Goal: Information Seeking & Learning: Learn about a topic

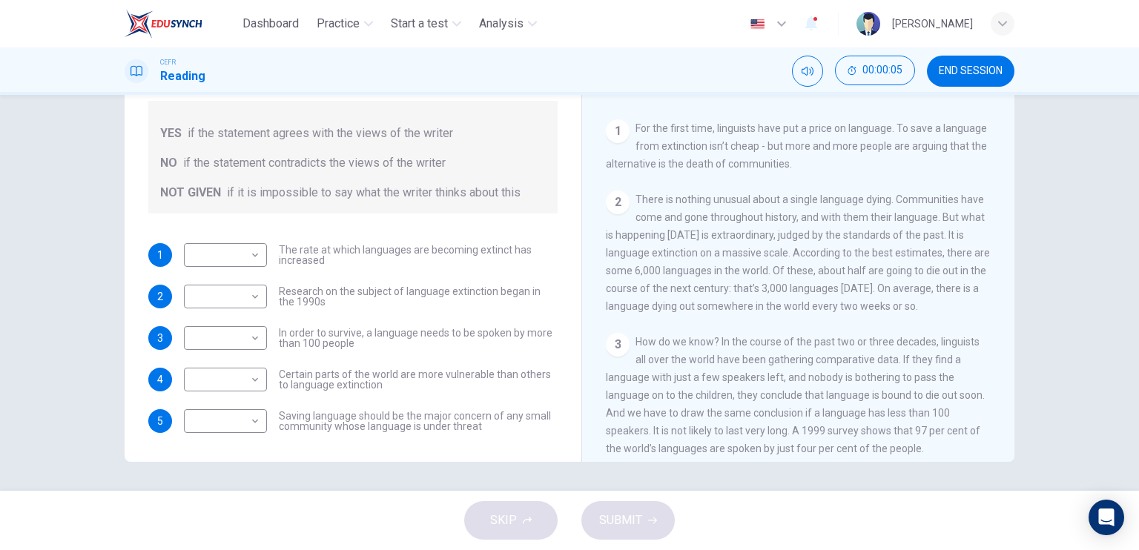
scroll to position [222, 0]
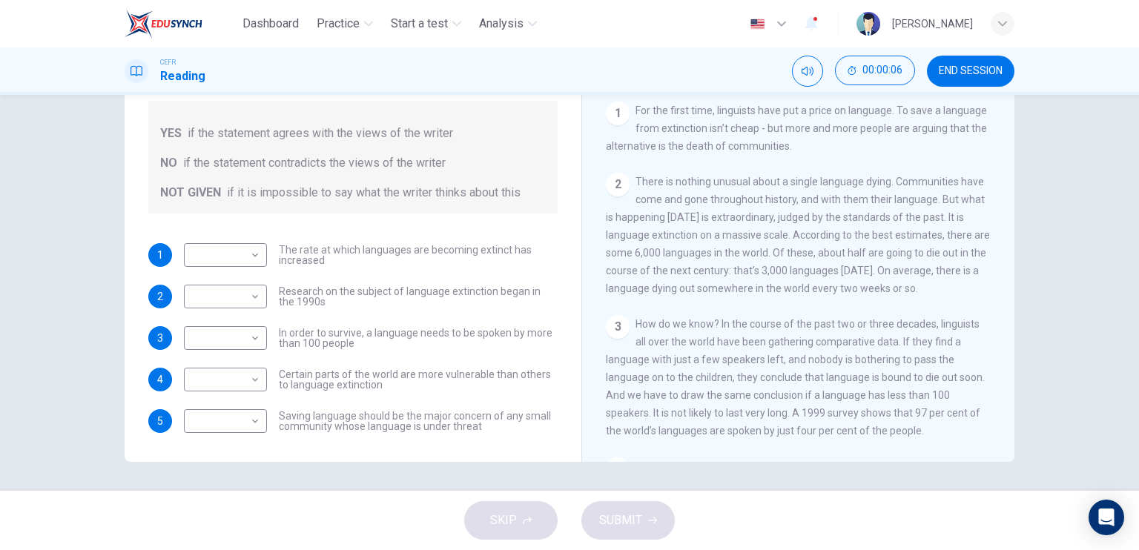
click at [611, 117] on div "1" at bounding box center [618, 114] width 24 height 24
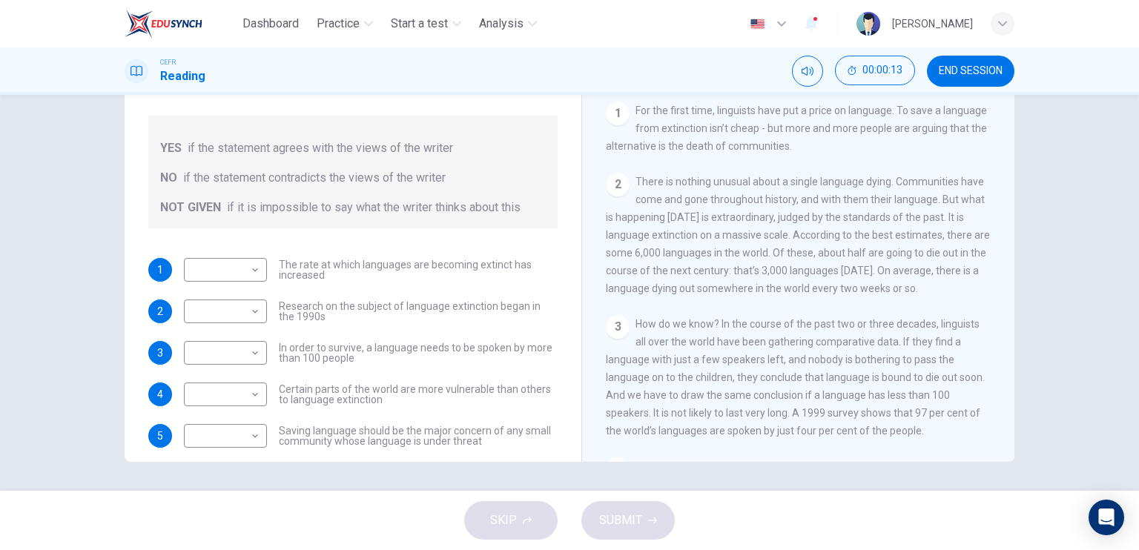
scroll to position [0, 0]
click at [987, 76] on span "END SESSION" at bounding box center [971, 71] width 64 height 12
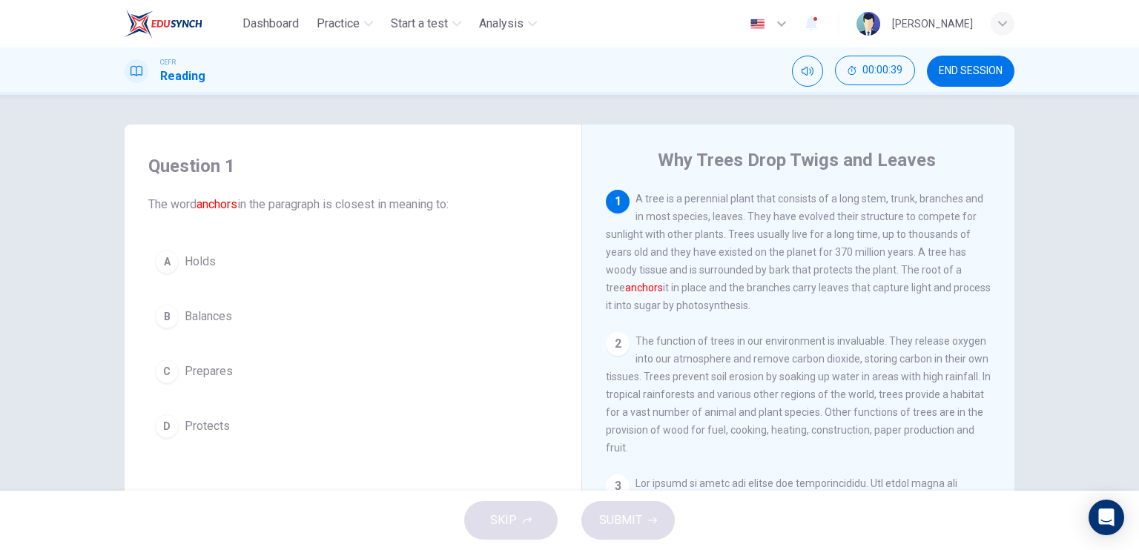
click at [204, 253] on span "Holds" at bounding box center [200, 262] width 31 height 18
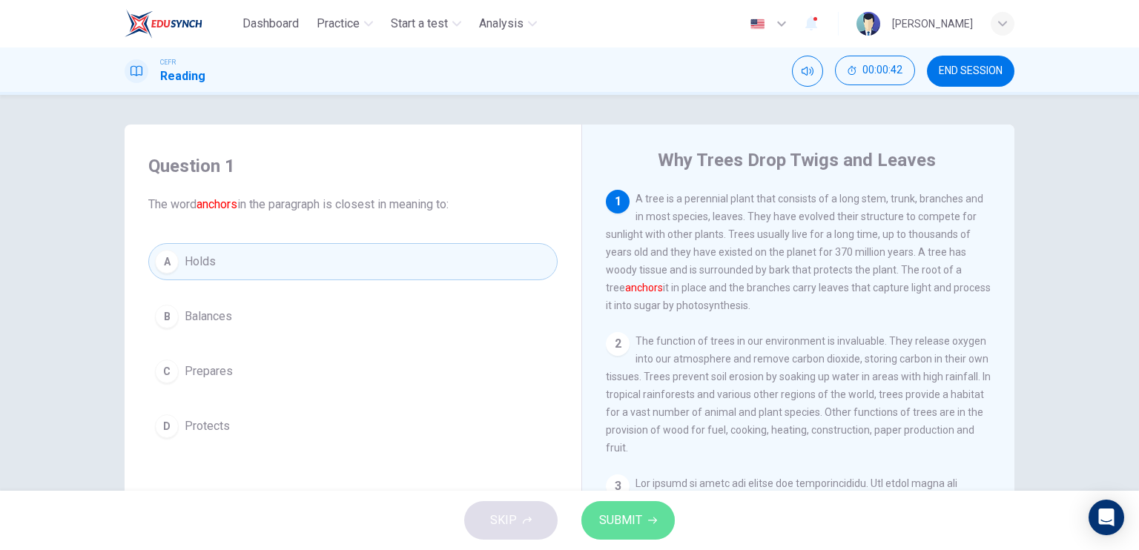
click at [636, 509] on button "SUBMIT" at bounding box center [627, 520] width 93 height 39
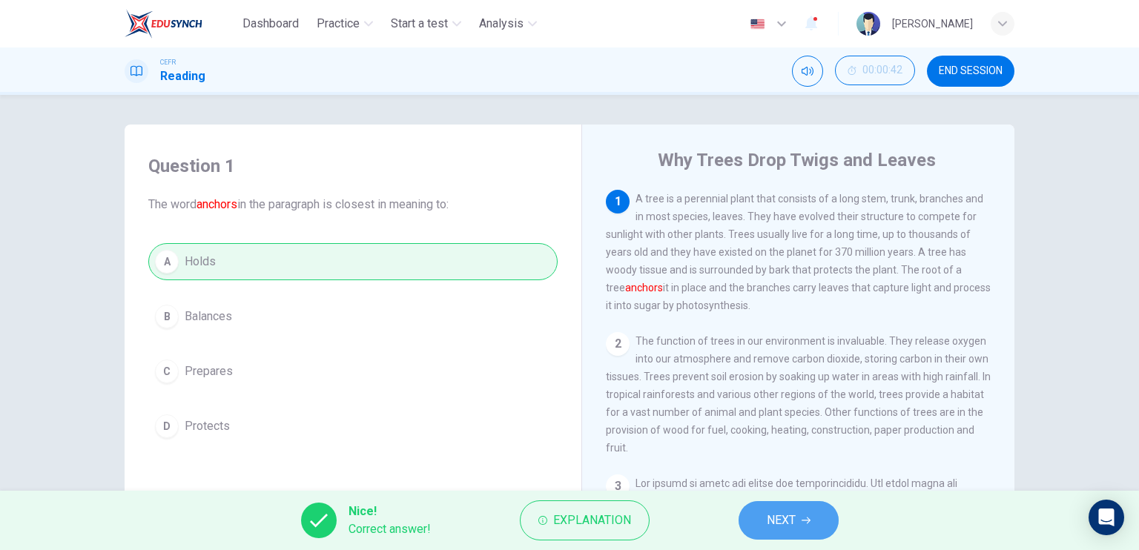
click at [798, 532] on button "NEXT" at bounding box center [789, 520] width 100 height 39
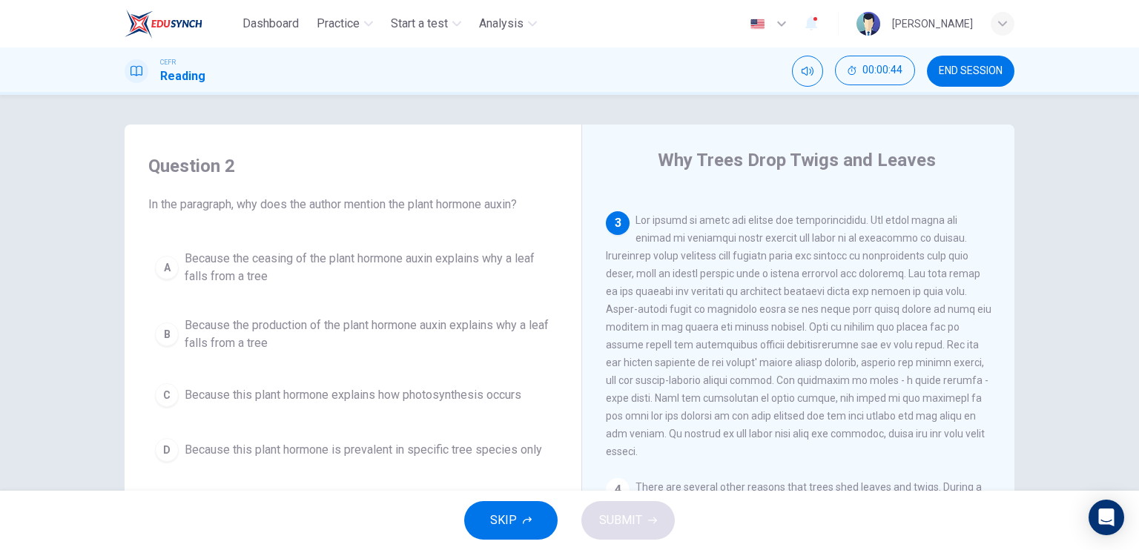
scroll to position [297, 0]
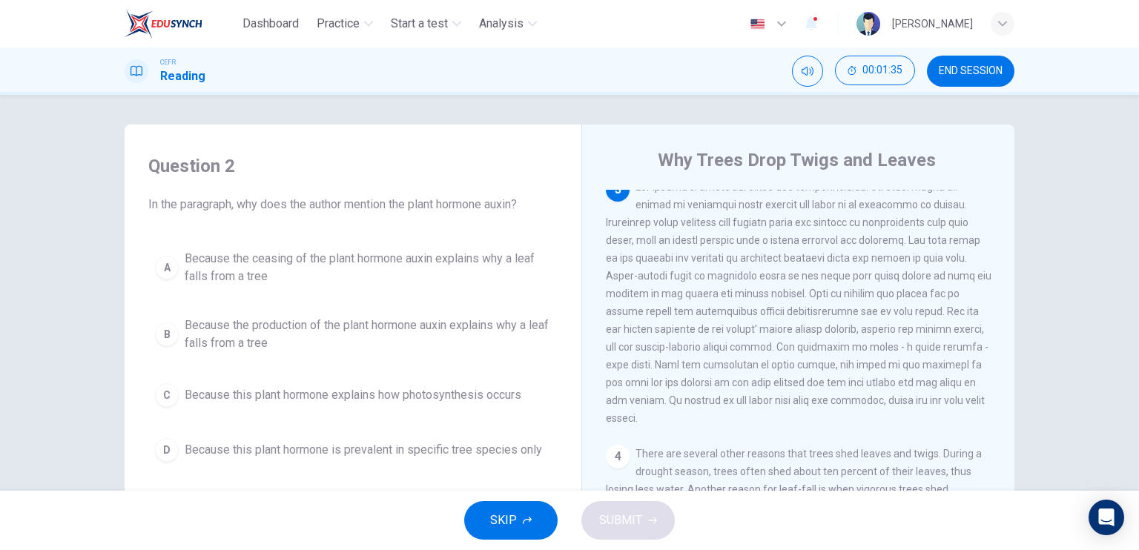
click at [380, 263] on span "Because the ceasing of the plant hormone auxin explains why a leaf falls from a…" at bounding box center [368, 268] width 366 height 36
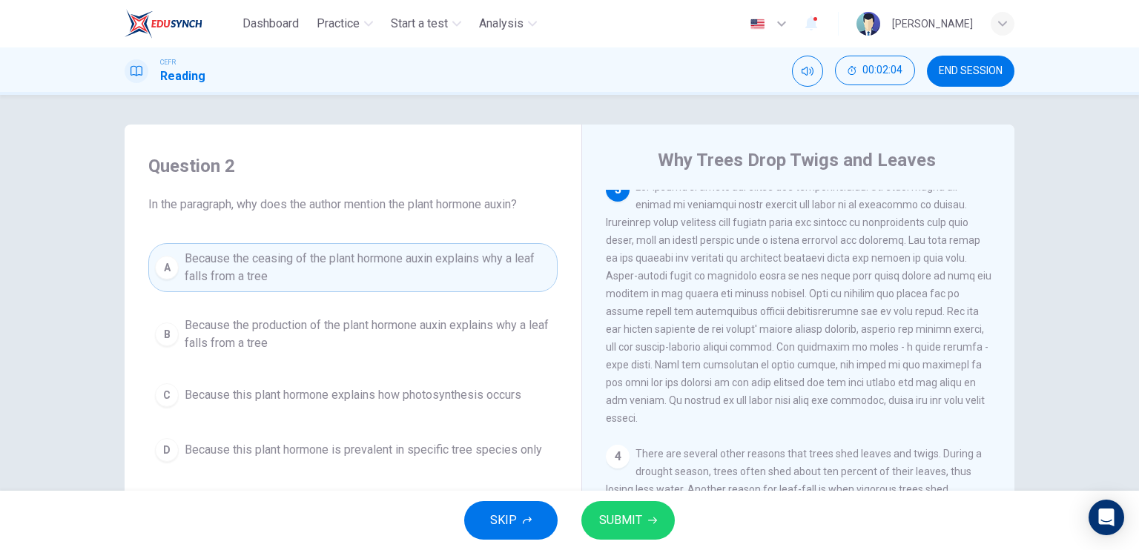
click at [616, 515] on span "SUBMIT" at bounding box center [620, 520] width 43 height 21
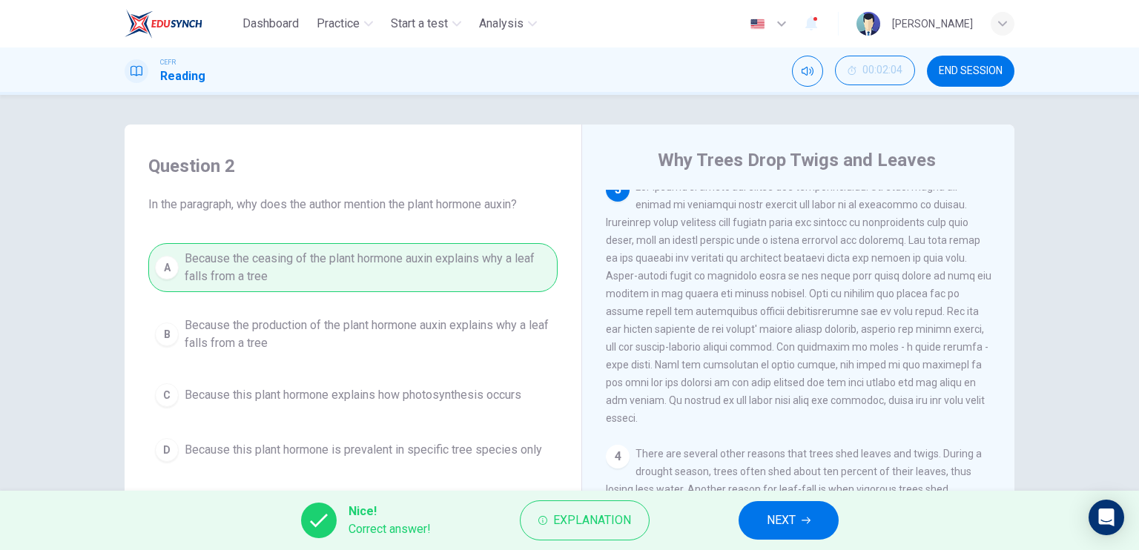
click at [814, 515] on button "NEXT" at bounding box center [789, 520] width 100 height 39
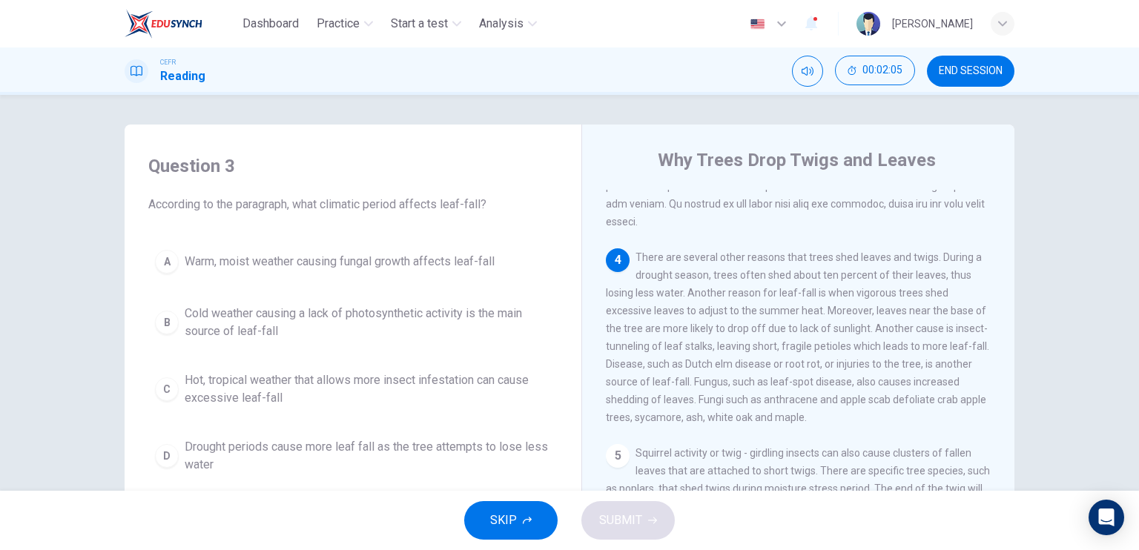
scroll to position [519, 0]
click at [352, 443] on span "Drought periods cause more leaf fall as the tree attempts to lose less water" at bounding box center [368, 456] width 366 height 36
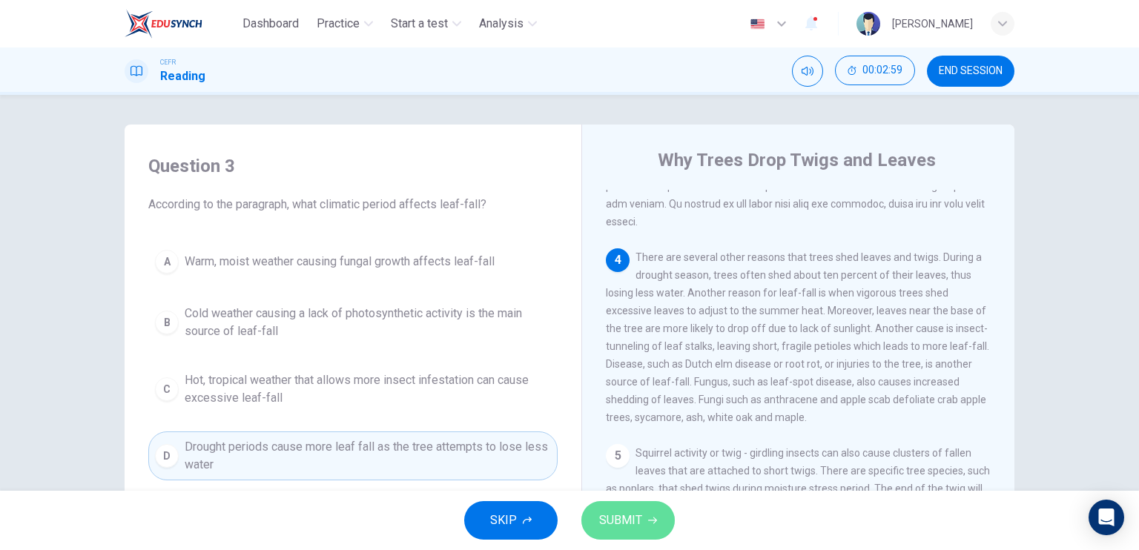
click at [605, 526] on span "SUBMIT" at bounding box center [620, 520] width 43 height 21
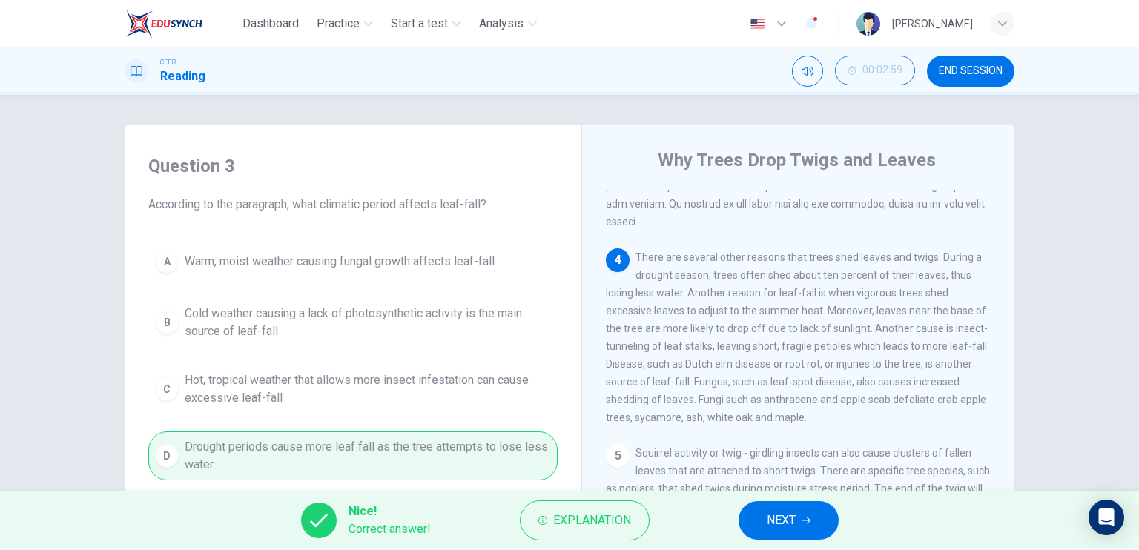
click at [811, 512] on button "NEXT" at bounding box center [789, 520] width 100 height 39
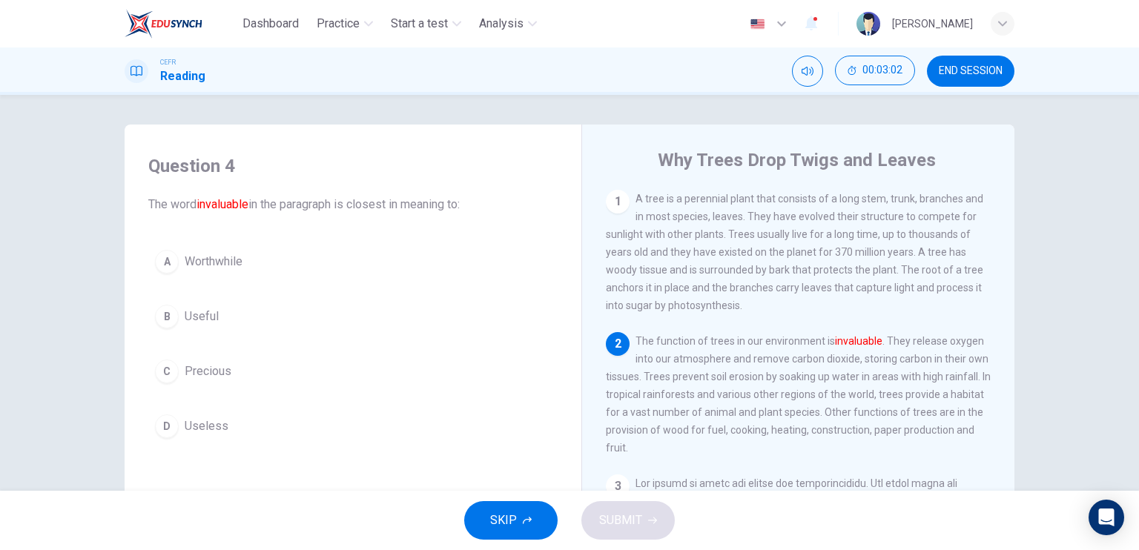
scroll to position [74, 0]
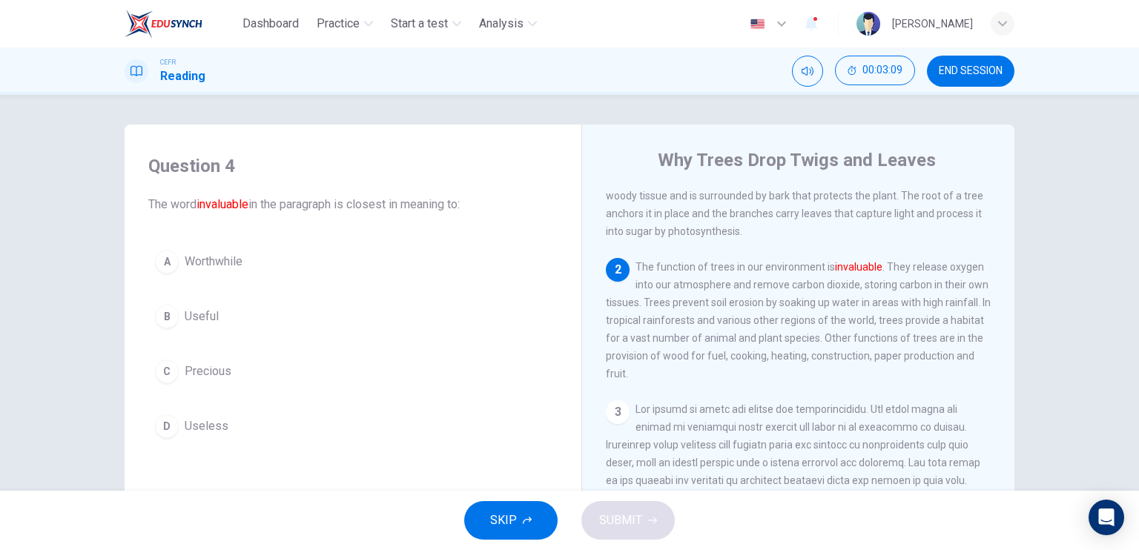
click at [237, 369] on button "C Precious" at bounding box center [352, 371] width 409 height 37
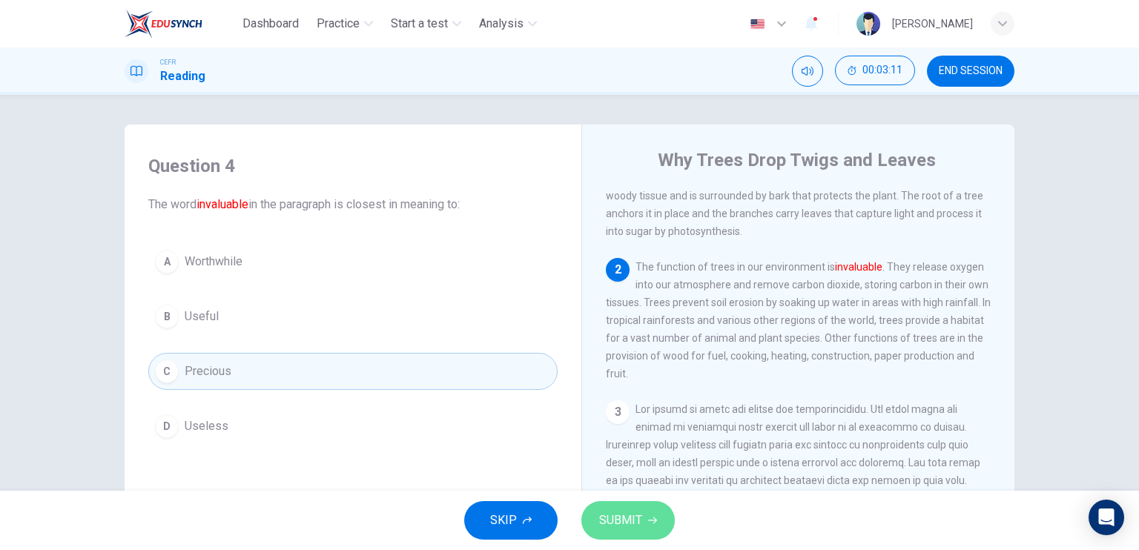
click at [608, 507] on button "SUBMIT" at bounding box center [627, 520] width 93 height 39
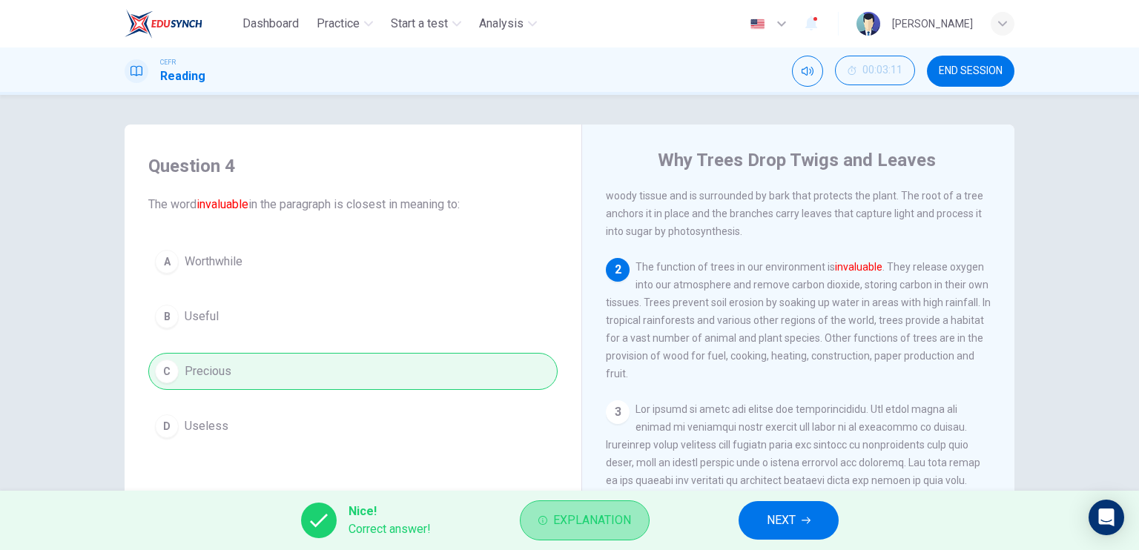
click at [590, 530] on span "Explanation" at bounding box center [592, 520] width 78 height 21
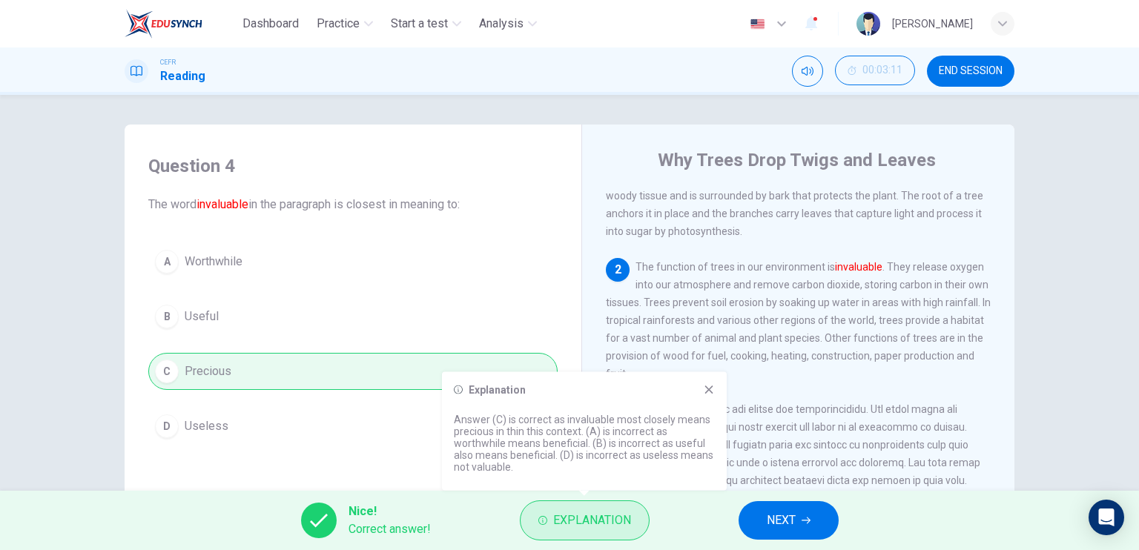
click at [603, 512] on span "Explanation" at bounding box center [592, 520] width 78 height 21
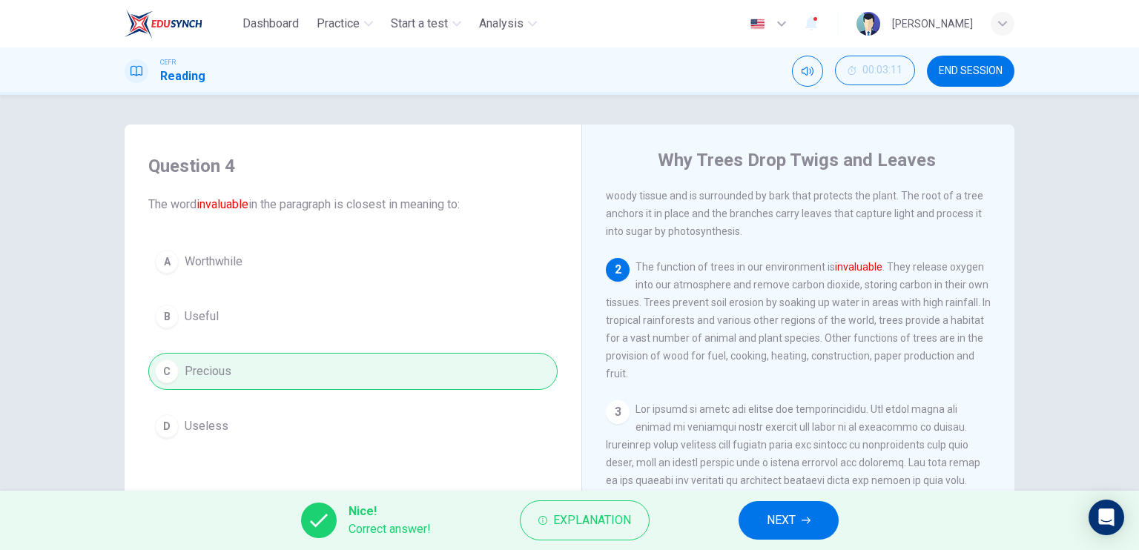
click at [795, 510] on button "NEXT" at bounding box center [789, 520] width 100 height 39
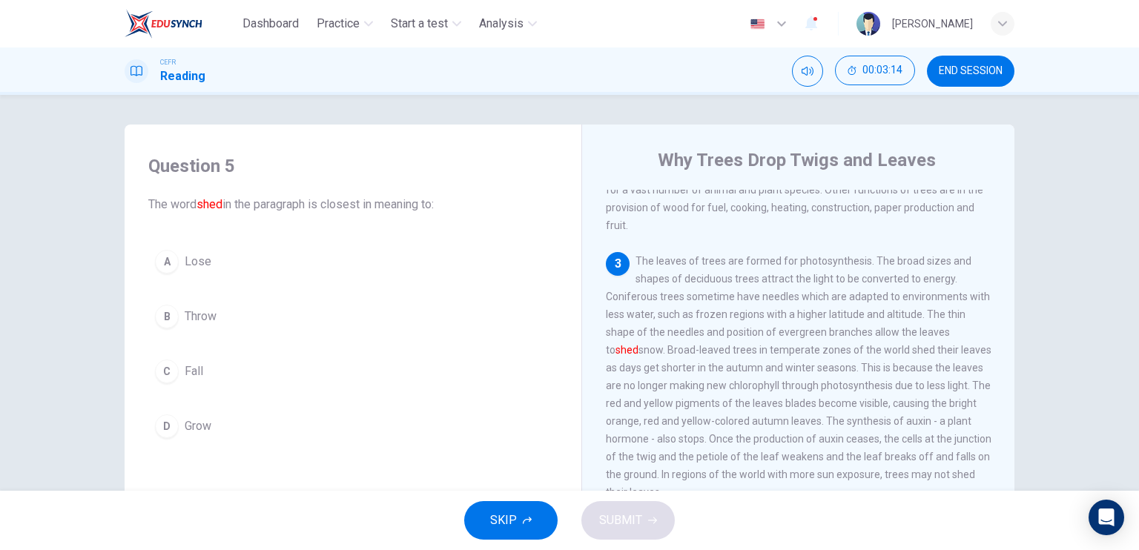
scroll to position [297, 0]
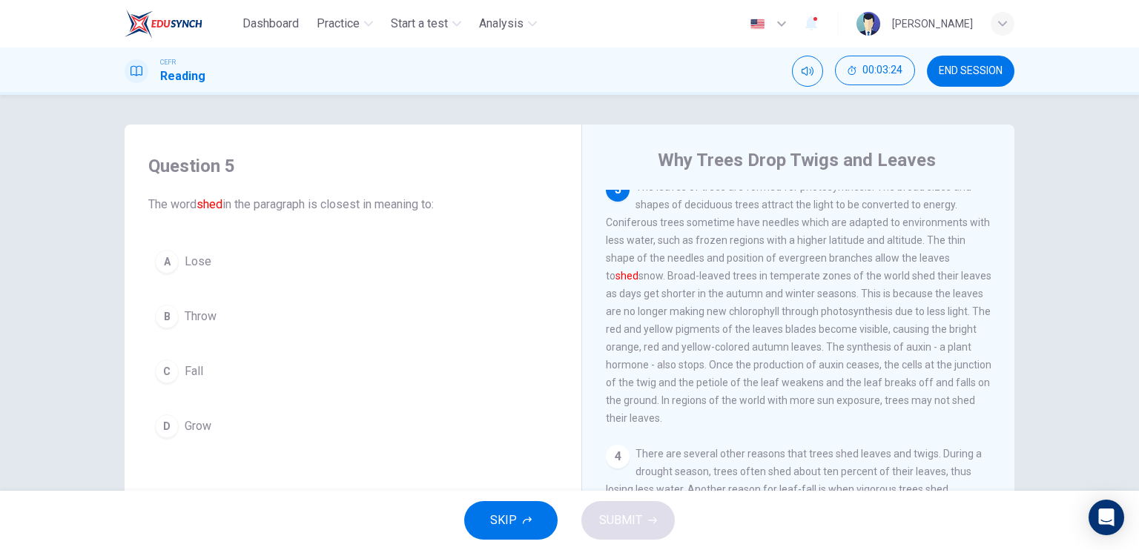
click at [212, 369] on button "C Fall" at bounding box center [352, 371] width 409 height 37
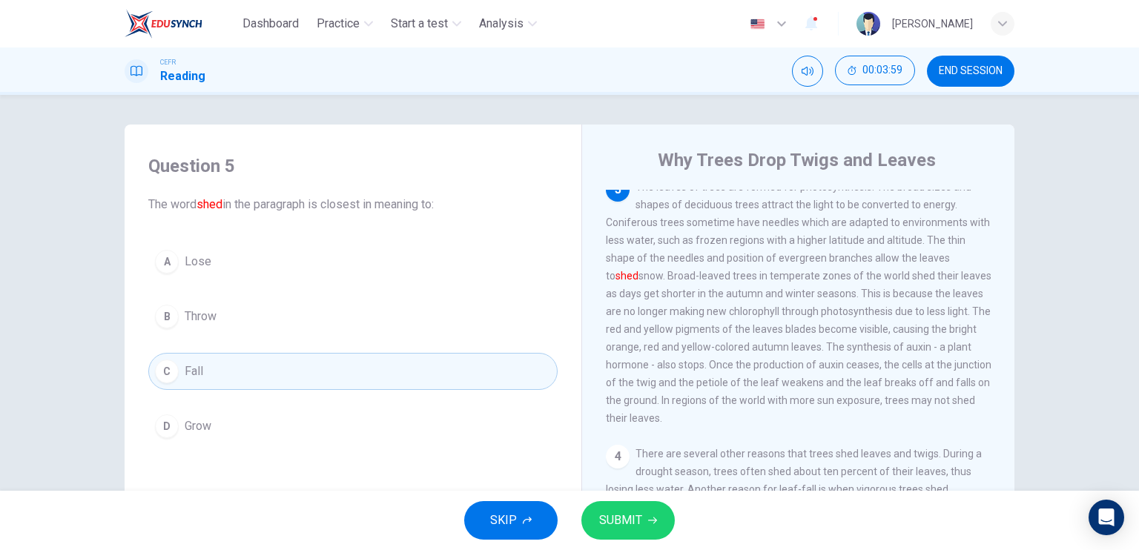
click at [610, 521] on span "SUBMIT" at bounding box center [620, 520] width 43 height 21
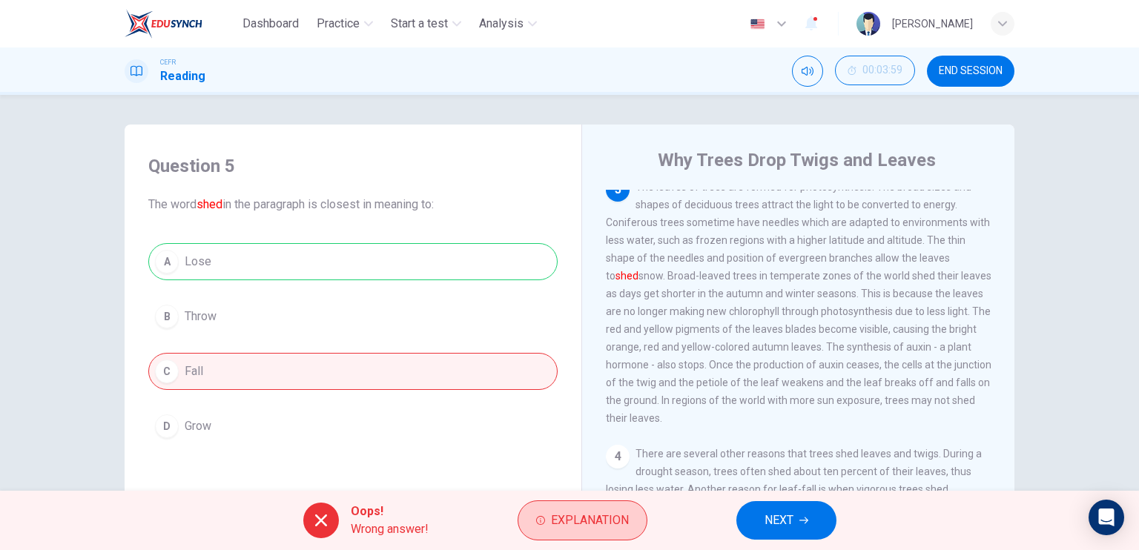
click at [570, 527] on span "Explanation" at bounding box center [590, 520] width 78 height 21
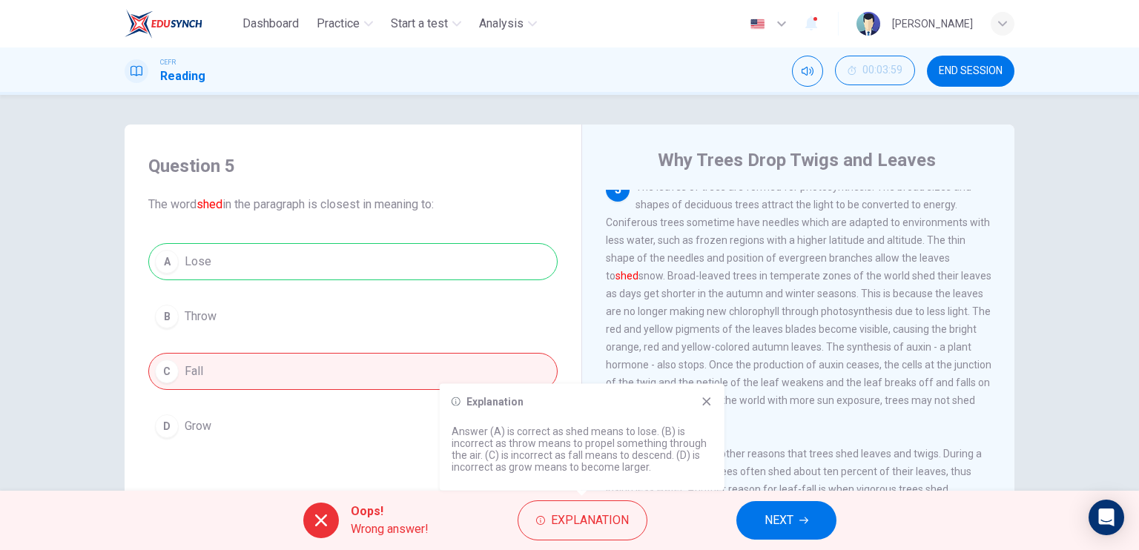
click at [800, 521] on icon "button" at bounding box center [803, 520] width 9 height 9
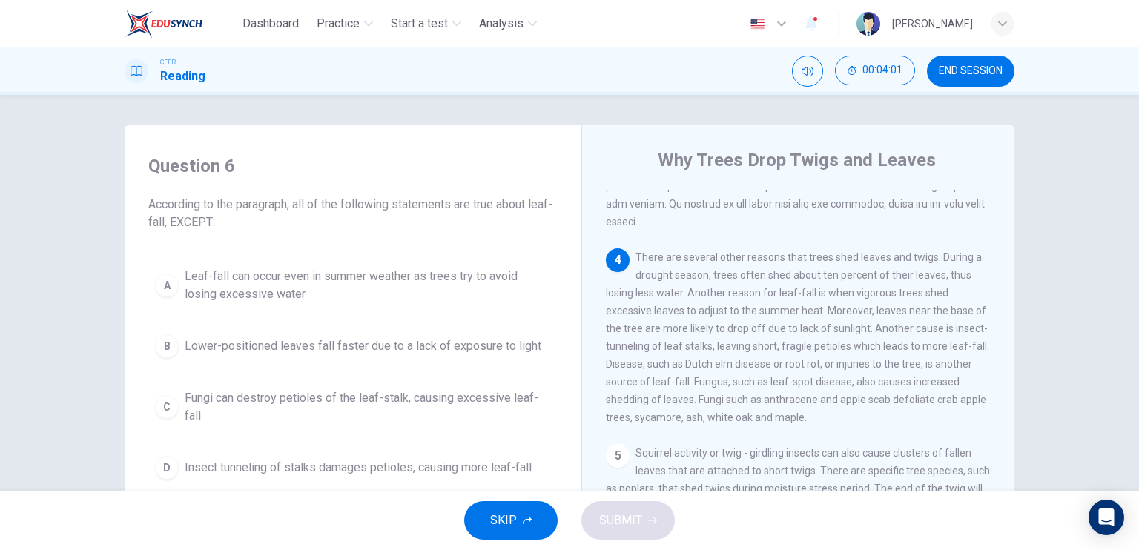
scroll to position [519, 0]
click at [356, 286] on span "Leaf-fall can occur even in summer weather as trees try to avoid losing excessi…" at bounding box center [368, 286] width 366 height 36
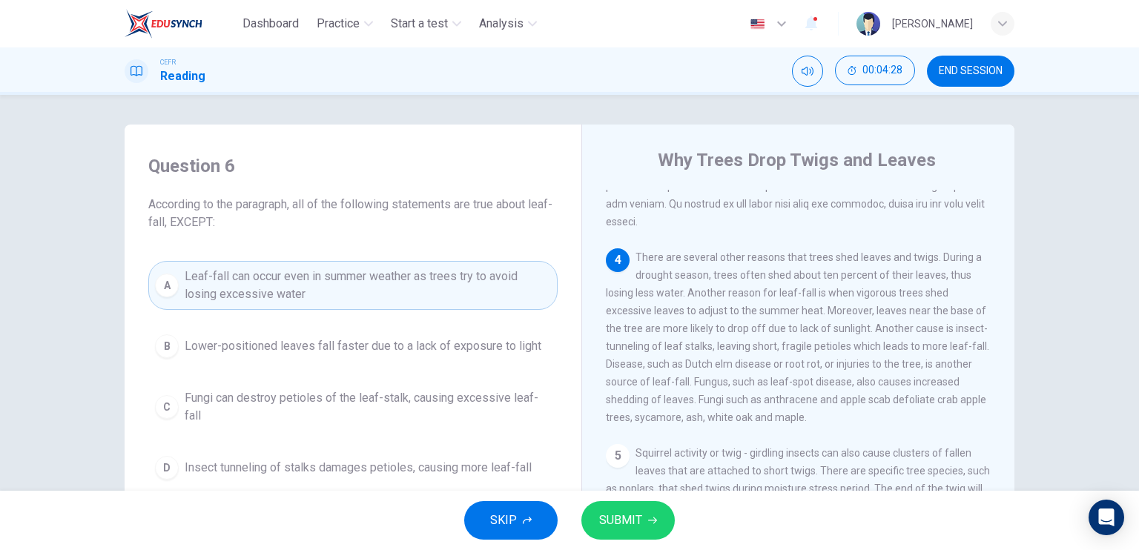
drag, startPoint x: 685, startPoint y: 283, endPoint x: 718, endPoint y: 306, distance: 40.3
click at [718, 306] on span "There are several other reasons that trees shed leaves and twigs. During a drou…" at bounding box center [797, 337] width 383 height 172
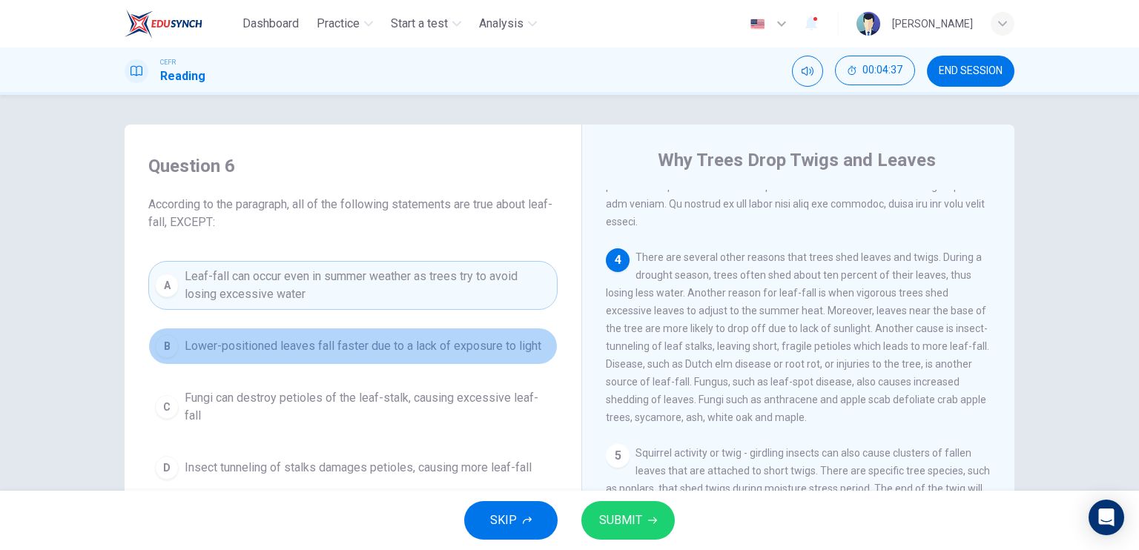
click at [441, 349] on span "Lower-positioned leaves fall faster due to a lack of exposure to light" at bounding box center [363, 346] width 357 height 18
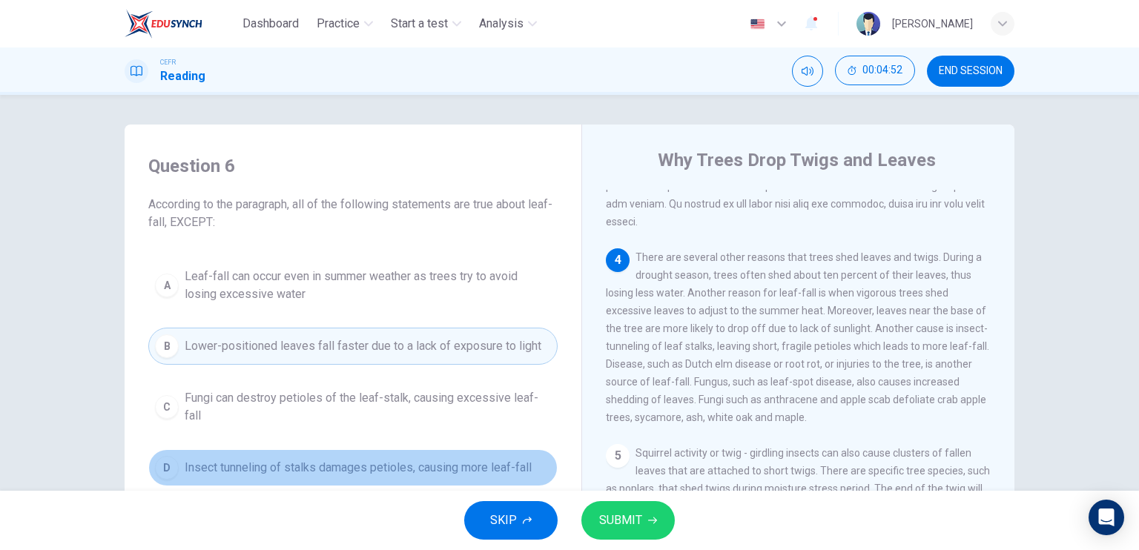
click at [441, 459] on span "Insect tunneling of stalks damages petioles, causing more leaf-fall" at bounding box center [358, 468] width 347 height 18
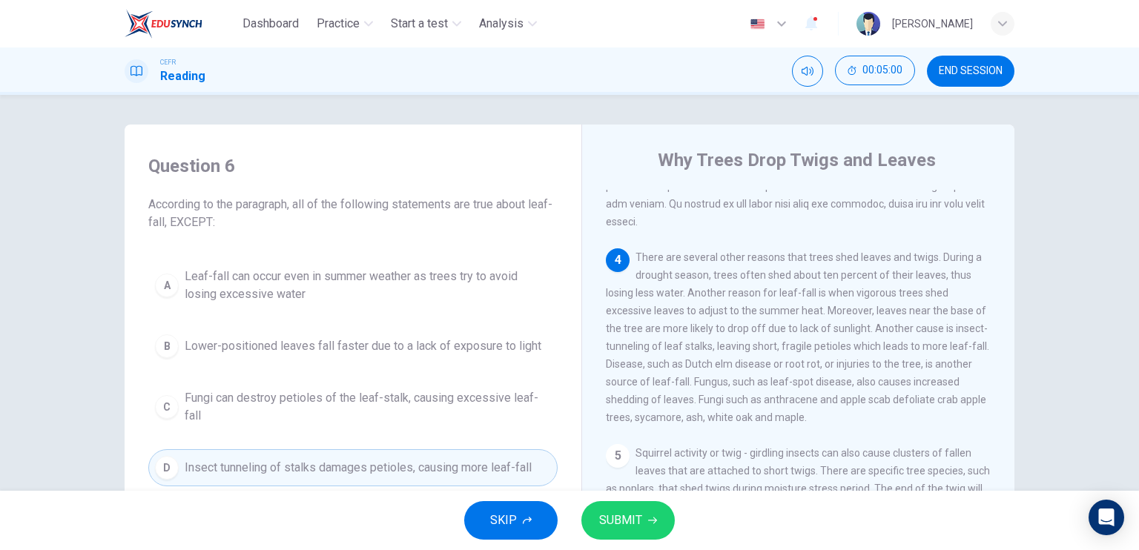
click at [515, 395] on span "Fungi can destroy petioles of the leaf-stalk, causing excessive leaf-fall" at bounding box center [368, 407] width 366 height 36
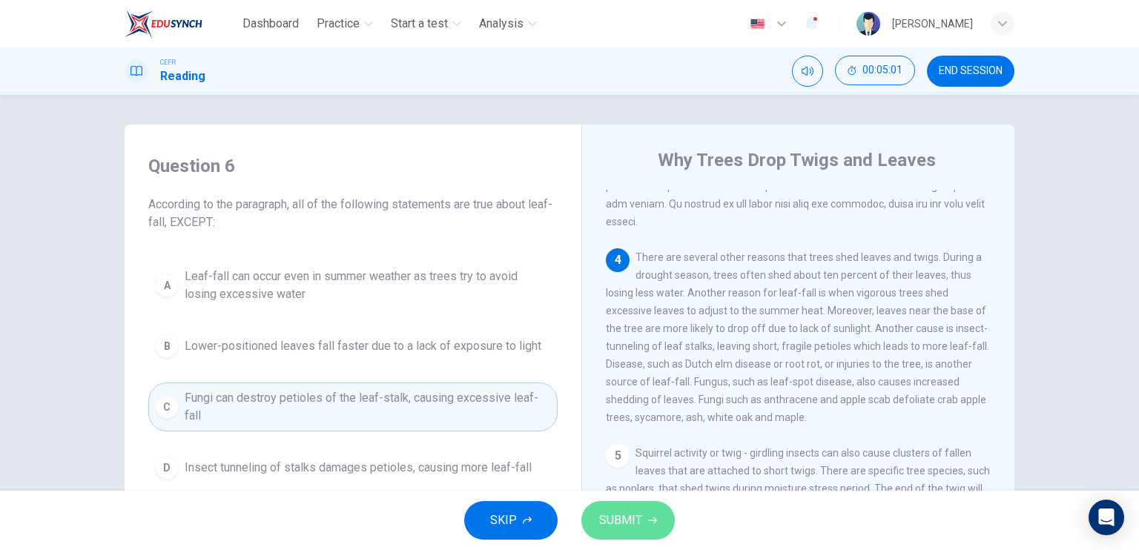
click at [632, 514] on span "SUBMIT" at bounding box center [620, 520] width 43 height 21
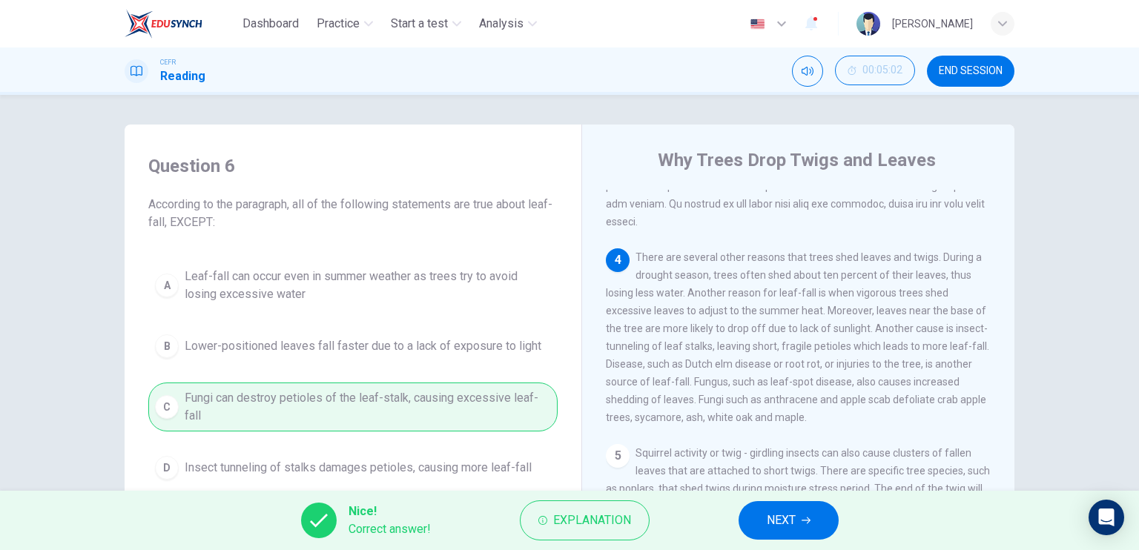
click at [788, 513] on span "NEXT" at bounding box center [781, 520] width 29 height 21
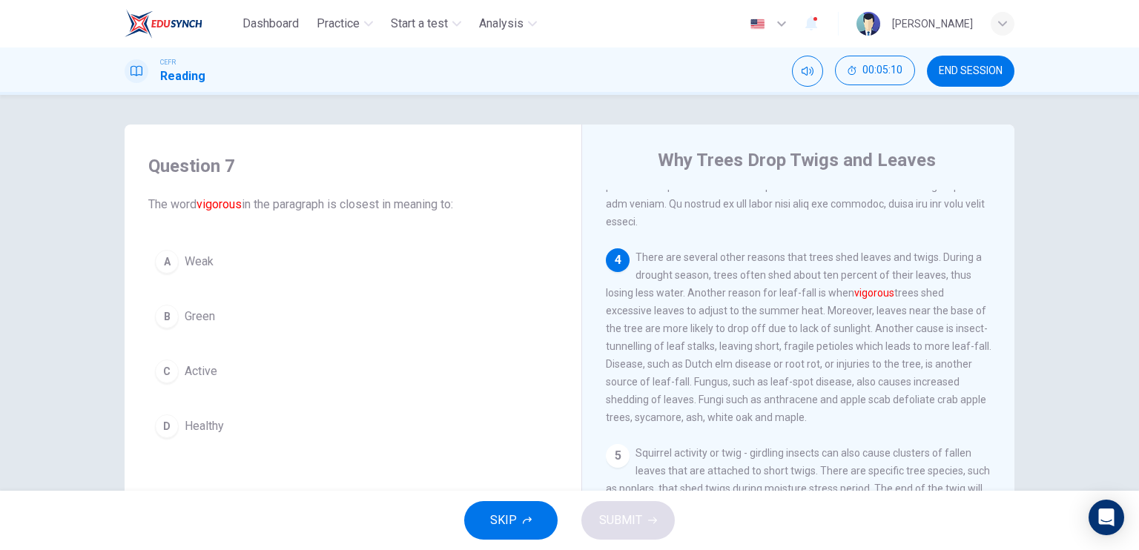
click at [221, 428] on button "D Healthy" at bounding box center [352, 426] width 409 height 37
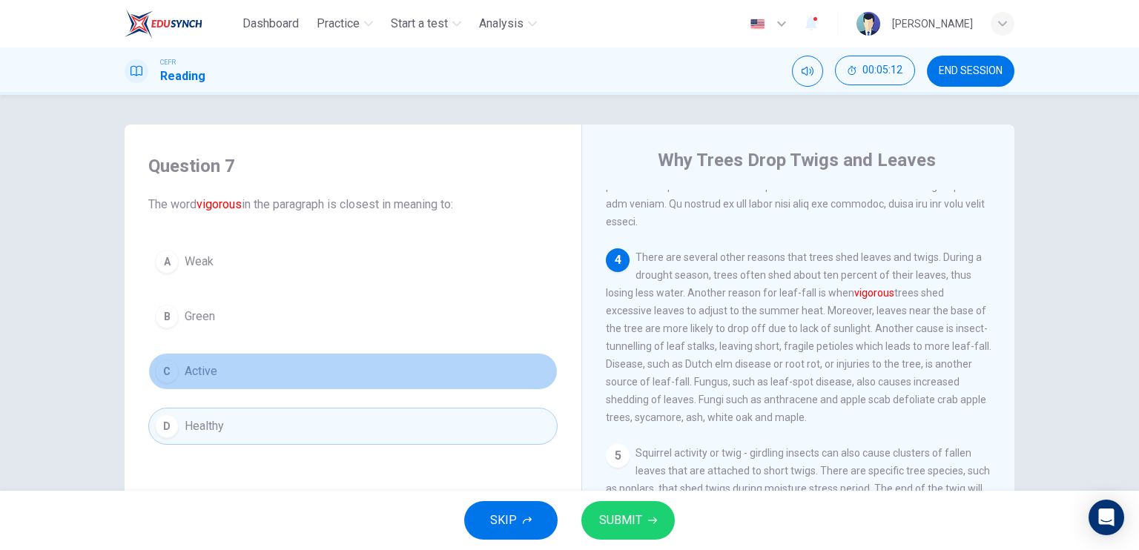
click at [241, 369] on button "C Active" at bounding box center [352, 371] width 409 height 37
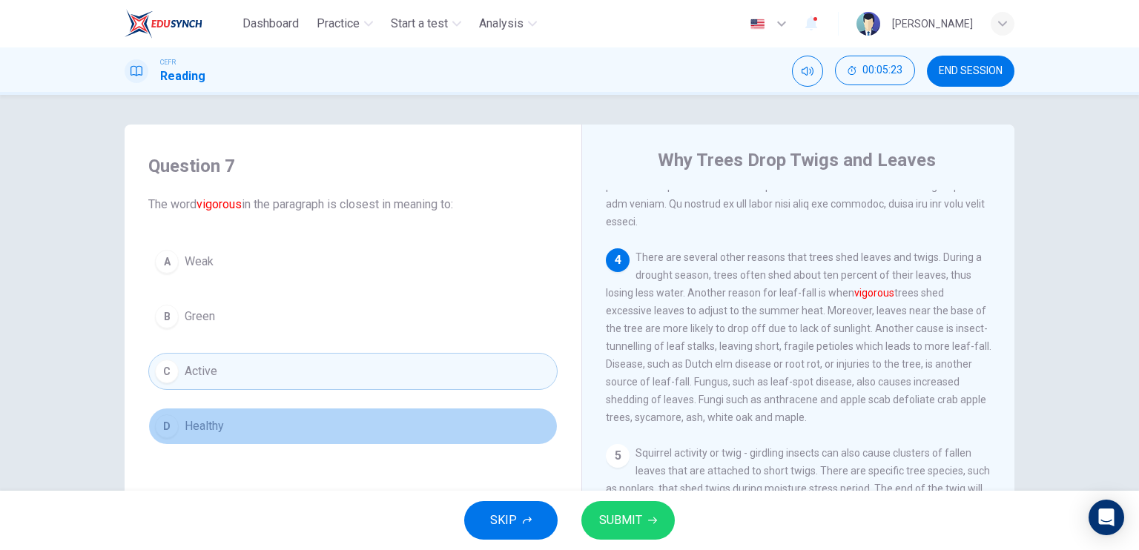
click at [314, 411] on button "D Healthy" at bounding box center [352, 426] width 409 height 37
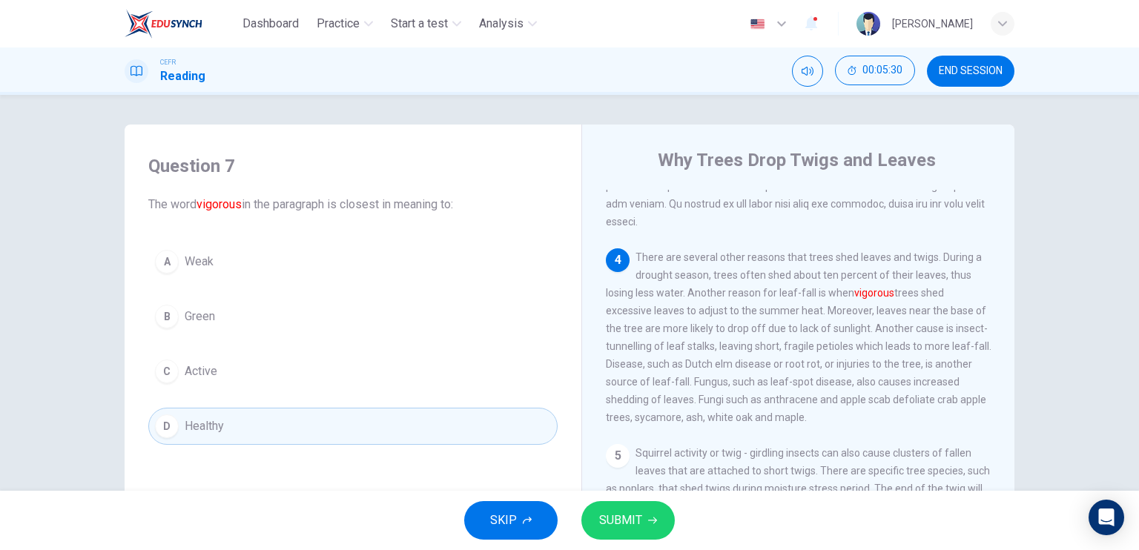
click at [310, 363] on button "C Active" at bounding box center [352, 371] width 409 height 37
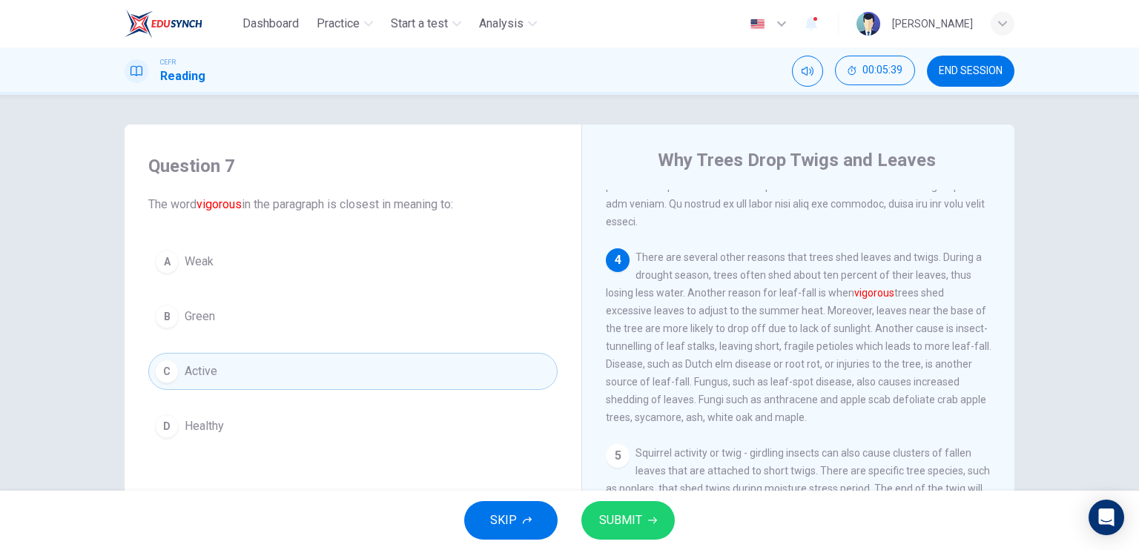
click at [613, 512] on span "SUBMIT" at bounding box center [620, 520] width 43 height 21
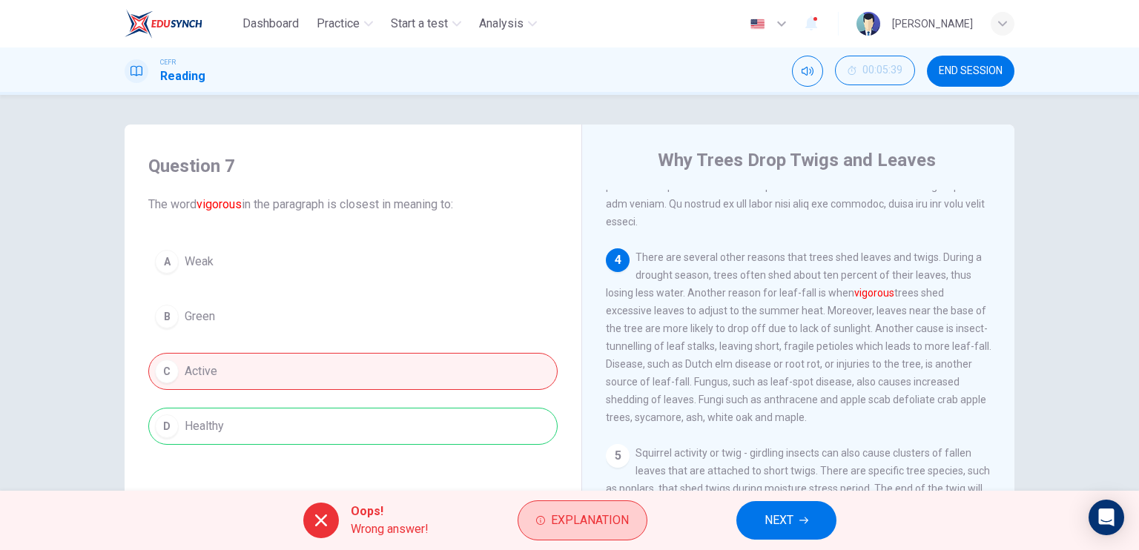
click at [619, 512] on span "Explanation" at bounding box center [590, 520] width 78 height 21
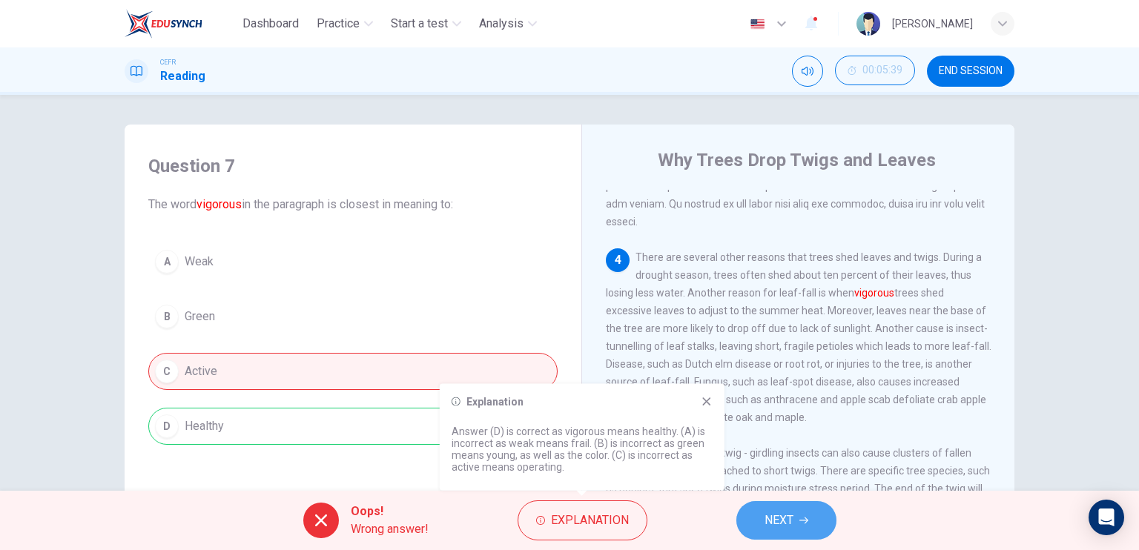
click at [799, 518] on button "NEXT" at bounding box center [786, 520] width 100 height 39
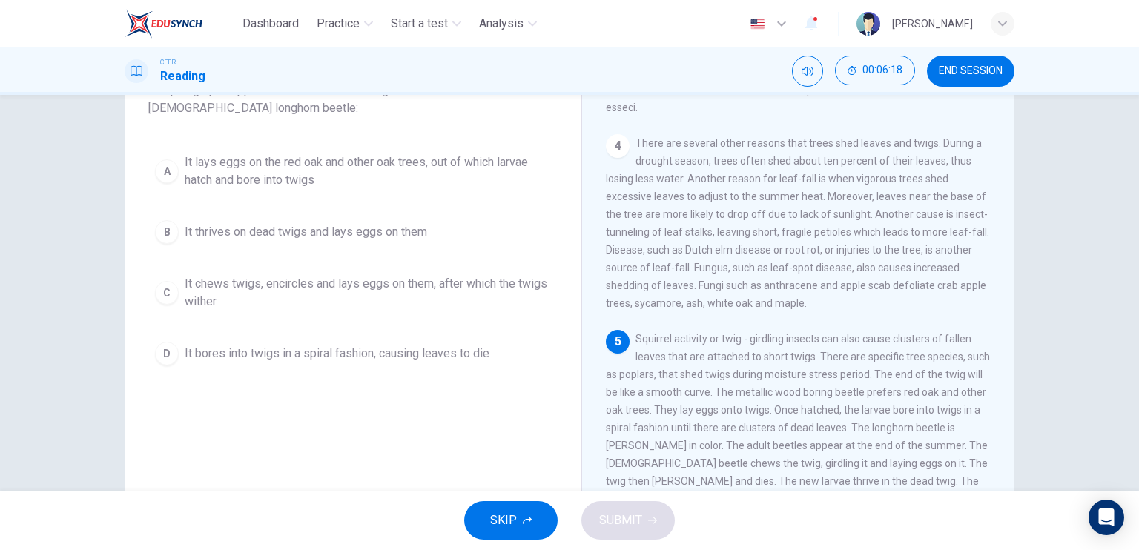
scroll to position [148, 0]
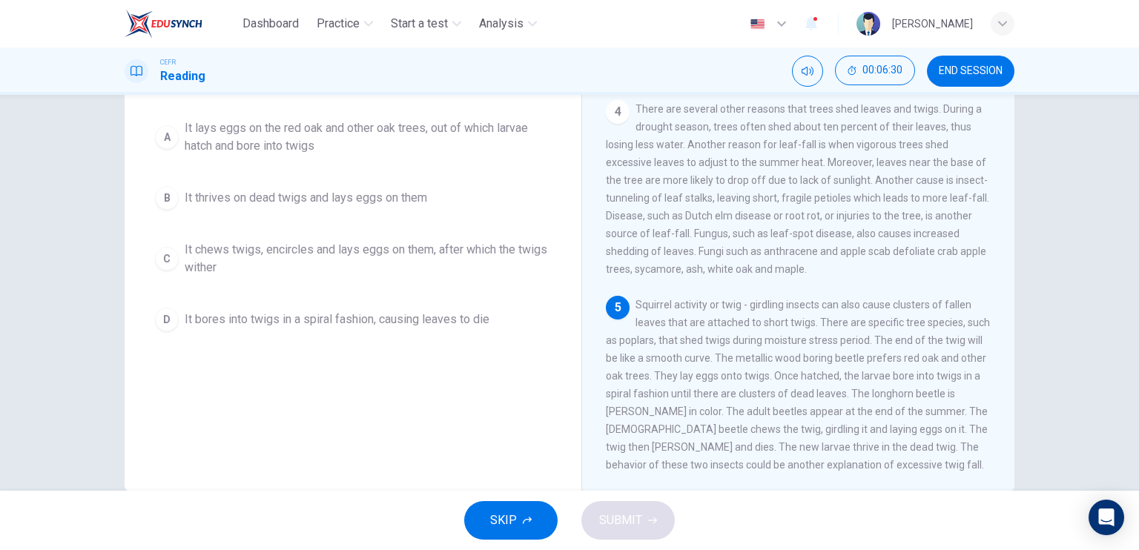
drag, startPoint x: 599, startPoint y: 396, endPoint x: 689, endPoint y: 402, distance: 89.9
click at [689, 402] on div "Why Trees Drop Twigs and Leaves 1 A tree is a perennial plant that consists of …" at bounding box center [797, 245] width 433 height 539
drag, startPoint x: 702, startPoint y: 432, endPoint x: 731, endPoint y: 438, distance: 29.5
click at [731, 438] on div "5 Squirrel activity or twig - girdling insects can also cause clusters of falle…" at bounding box center [799, 385] width 386 height 178
click at [481, 259] on span "It chews twigs, encircles and lays eggs on them, after which the twigs wither" at bounding box center [368, 259] width 366 height 36
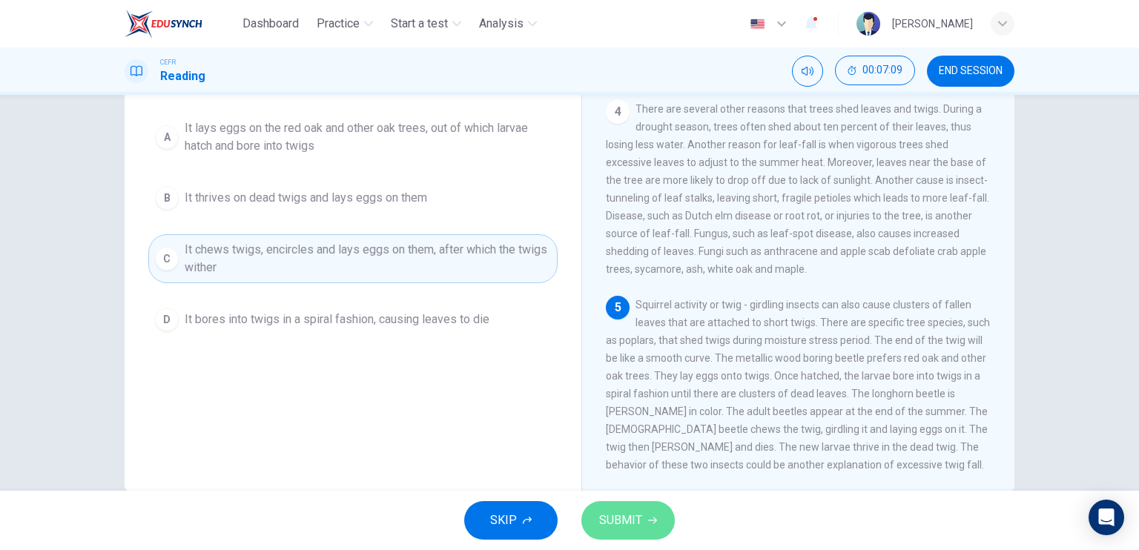
click at [633, 521] on span "SUBMIT" at bounding box center [620, 520] width 43 height 21
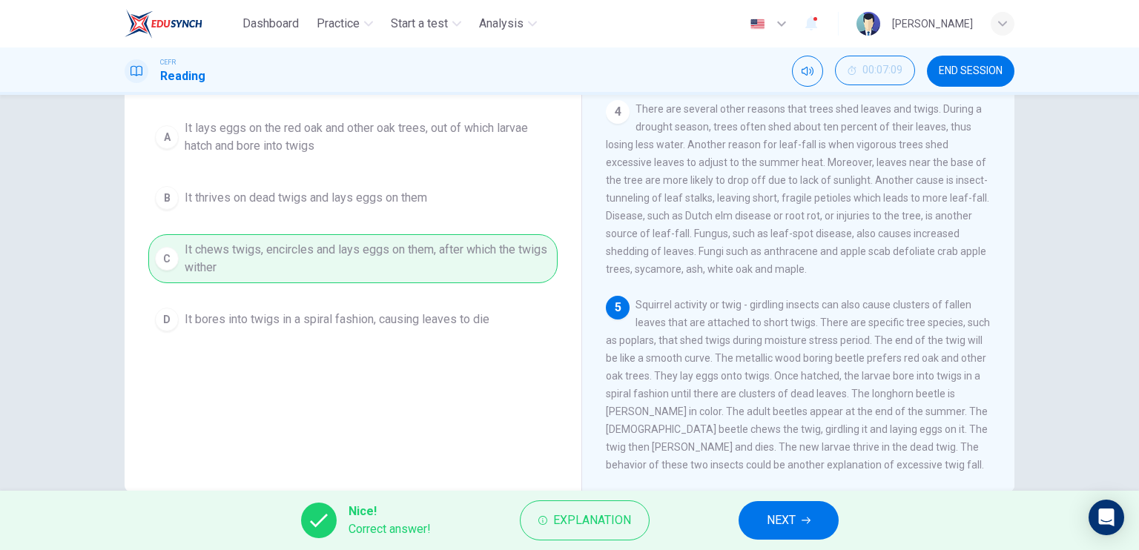
click at [816, 515] on button "NEXT" at bounding box center [789, 520] width 100 height 39
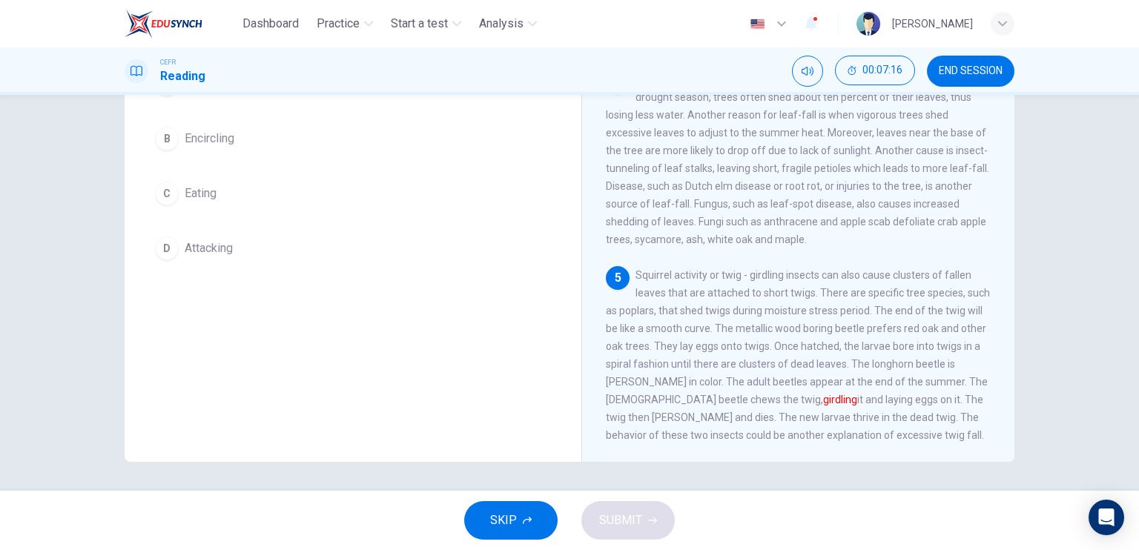
scroll to position [104, 0]
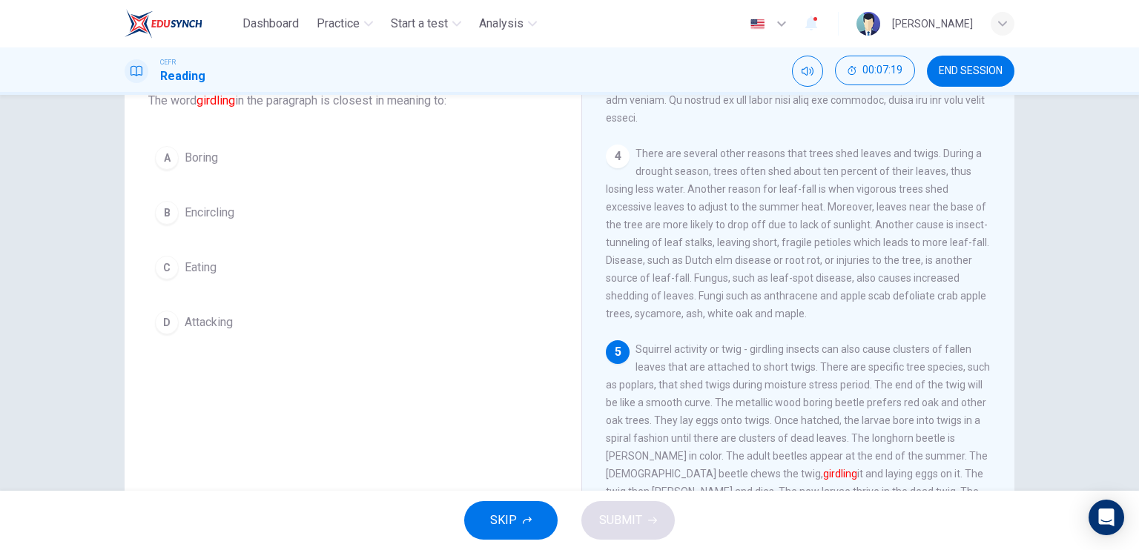
click at [279, 224] on button "B Encircling" at bounding box center [352, 212] width 409 height 37
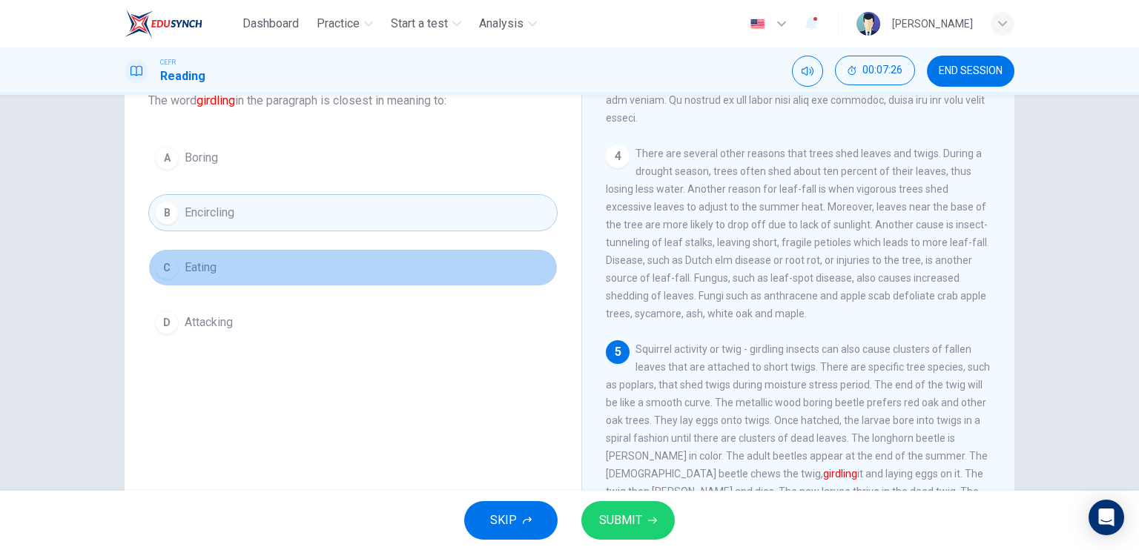
click at [337, 266] on button "C Eating" at bounding box center [352, 267] width 409 height 37
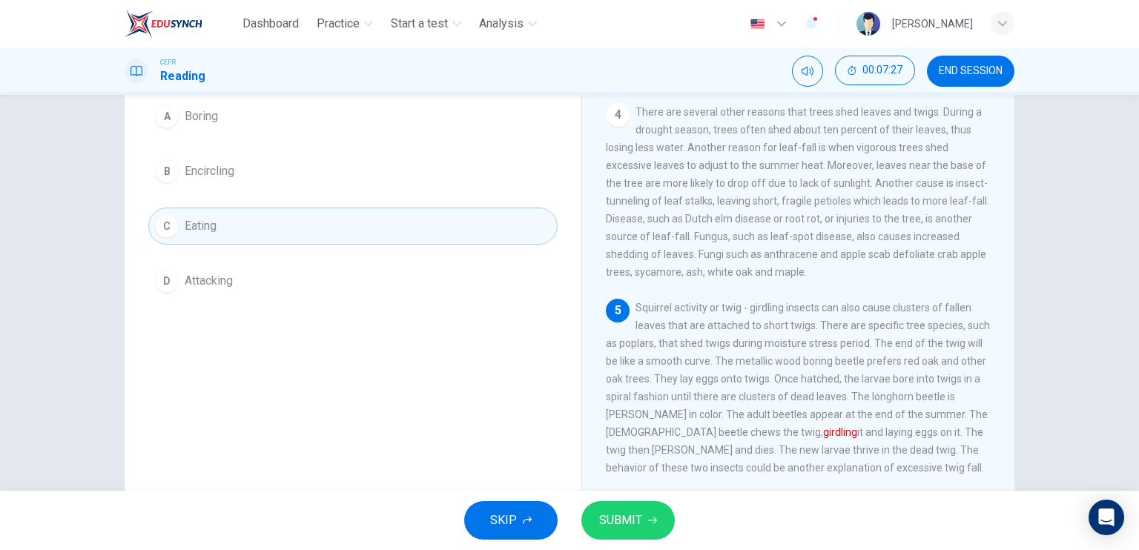
scroll to position [178, 0]
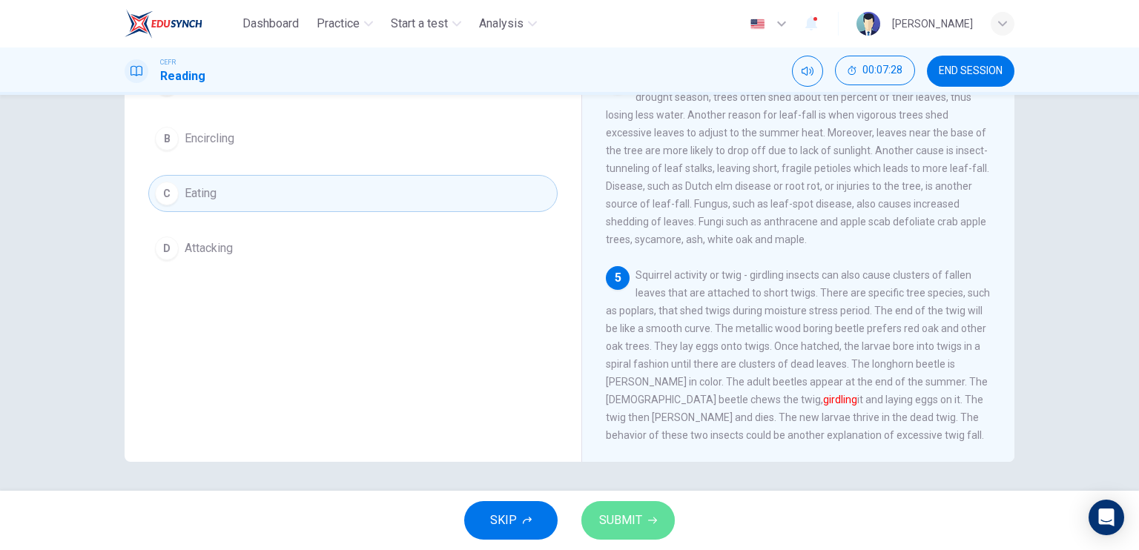
click at [653, 511] on button "SUBMIT" at bounding box center [627, 520] width 93 height 39
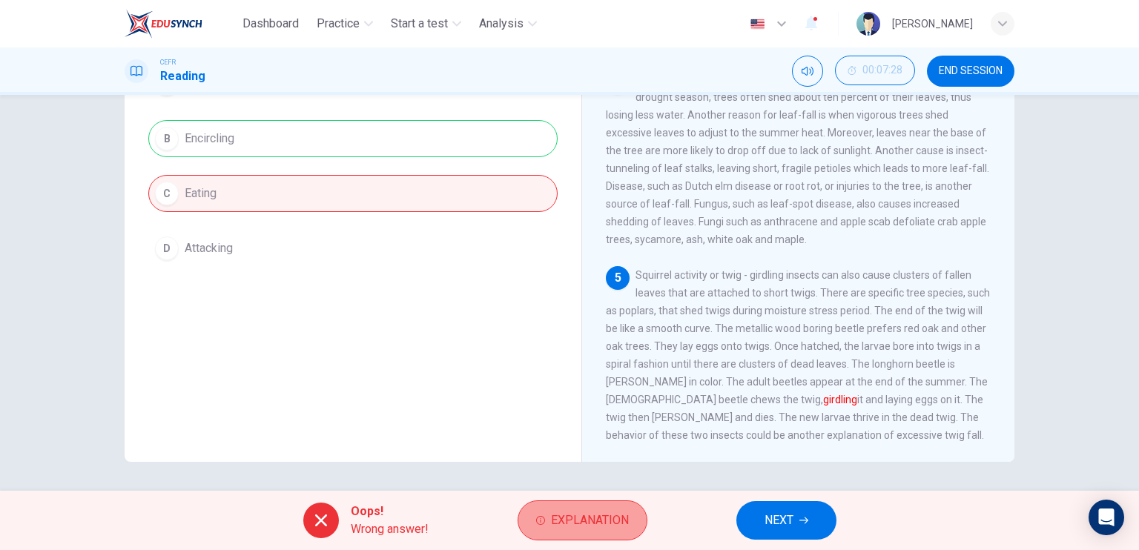
click at [596, 519] on span "Explanation" at bounding box center [590, 520] width 78 height 21
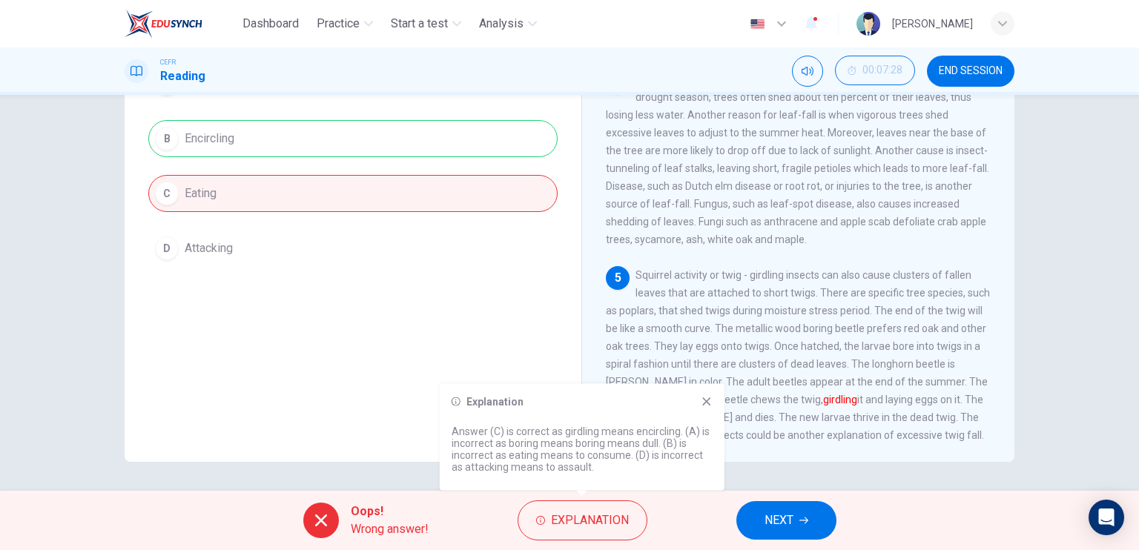
click at [699, 401] on div "Explanation" at bounding box center [582, 402] width 261 height 12
click at [797, 508] on button "NEXT" at bounding box center [786, 520] width 100 height 39
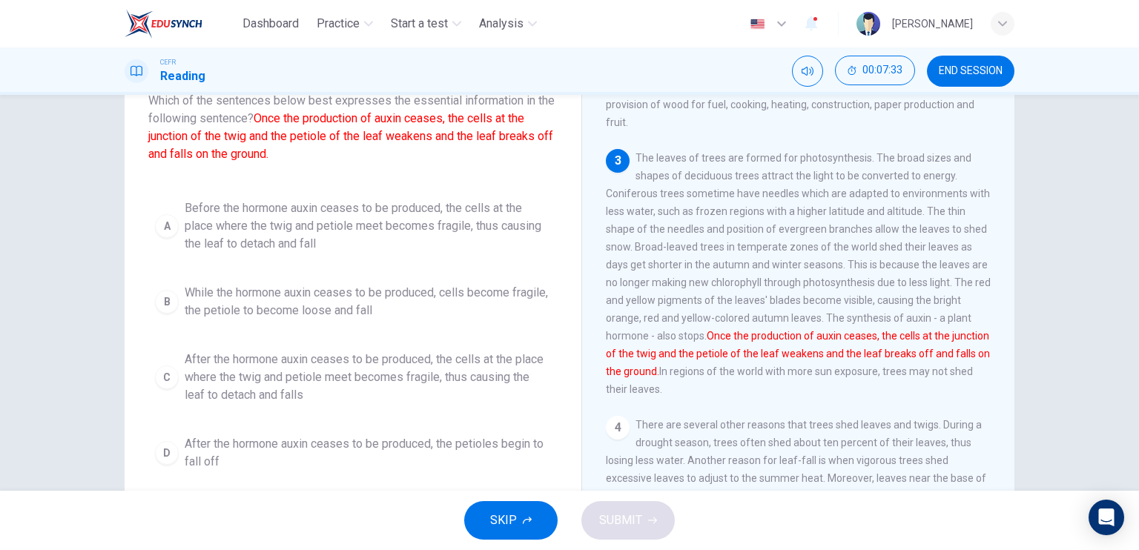
scroll to position [222, 0]
drag, startPoint x: 704, startPoint y: 351, endPoint x: 697, endPoint y: 377, distance: 26.8
click at [697, 377] on div "3 The leaves of trees are formed for photosynthesis. The broad sizes and shapes…" at bounding box center [799, 272] width 386 height 249
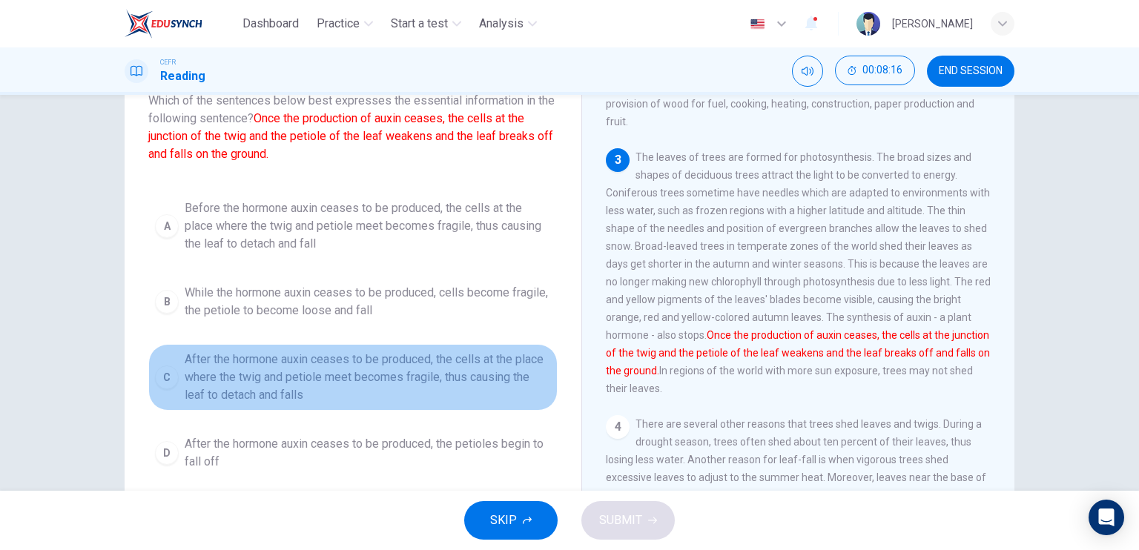
click at [457, 364] on span "After the hormone auxin ceases to be produced, the cells at the place where the…" at bounding box center [368, 377] width 366 height 53
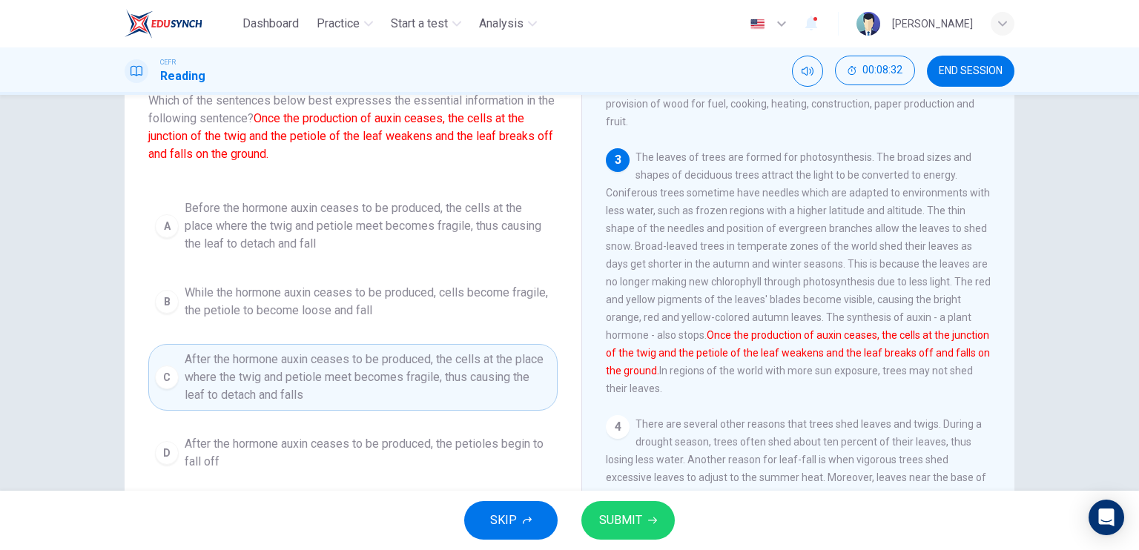
click at [464, 447] on span "After the hormone auxin ceases to be produced, the petioles begin to fall off" at bounding box center [368, 453] width 366 height 36
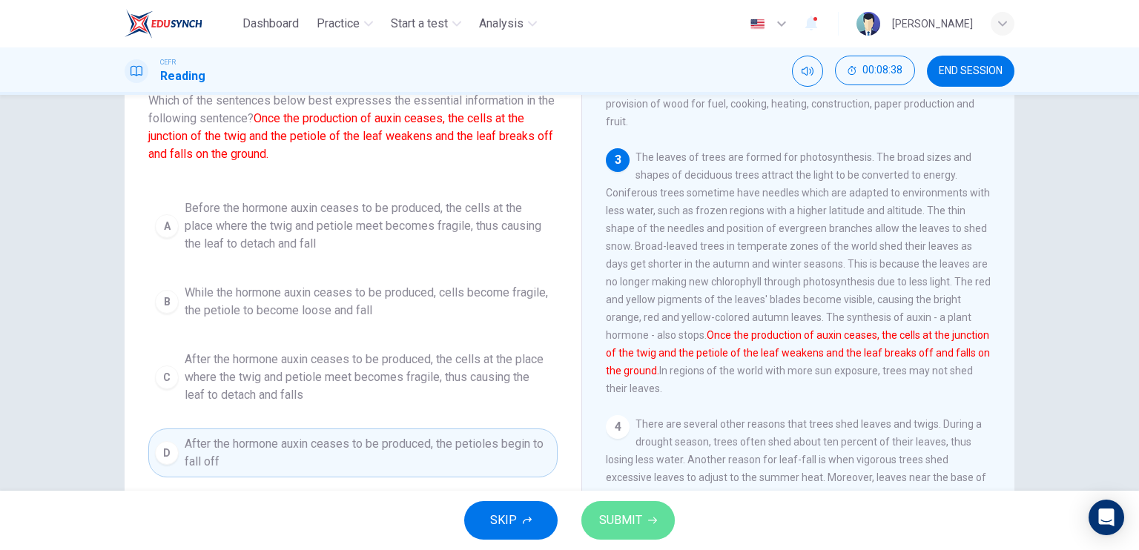
click at [619, 521] on span "SUBMIT" at bounding box center [620, 520] width 43 height 21
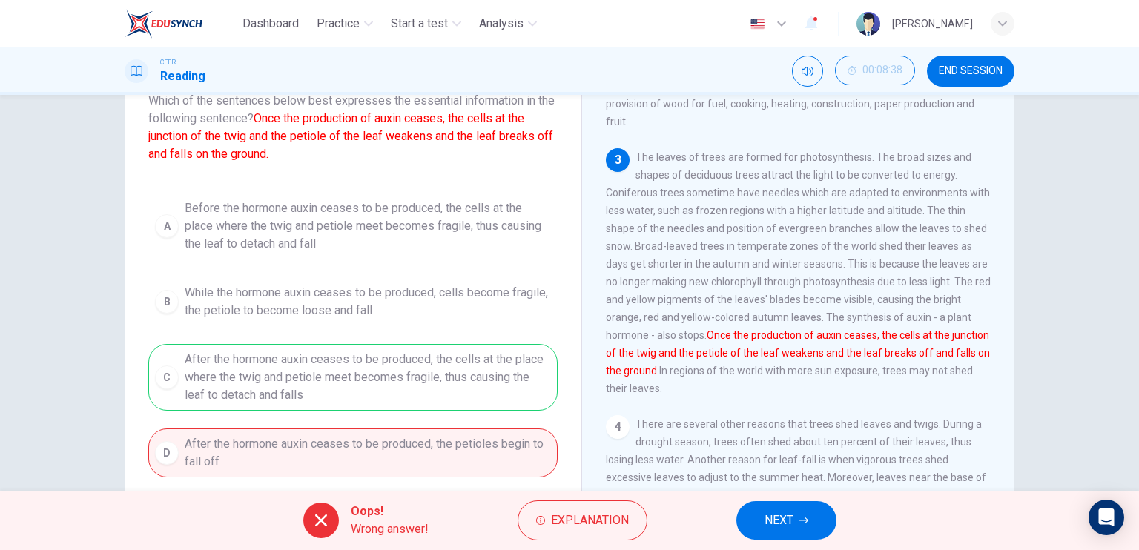
click at [510, 358] on div "A Before the hormone auxin ceases to be produced, the cells at the place where …" at bounding box center [352, 335] width 409 height 285
click at [807, 527] on button "NEXT" at bounding box center [786, 520] width 100 height 39
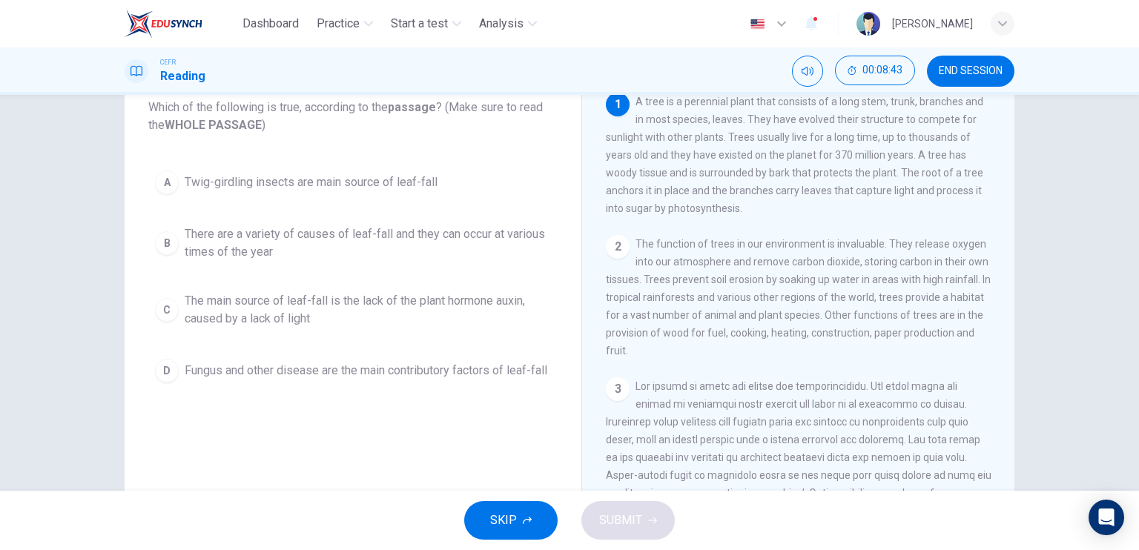
scroll to position [0, 0]
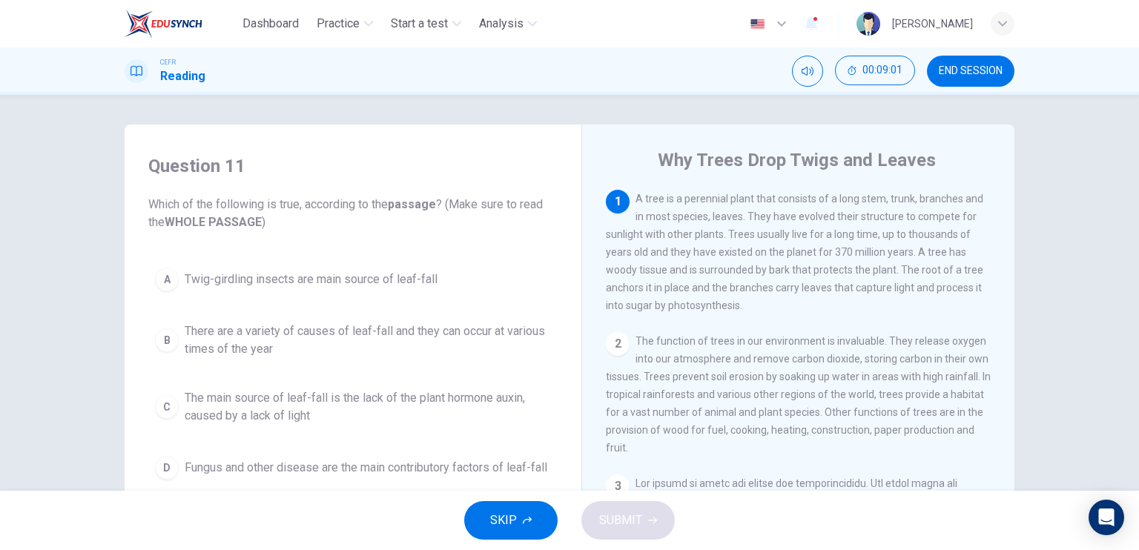
click at [389, 332] on span "There are a variety of causes of leaf-fall and they can occur at various times …" at bounding box center [368, 341] width 366 height 36
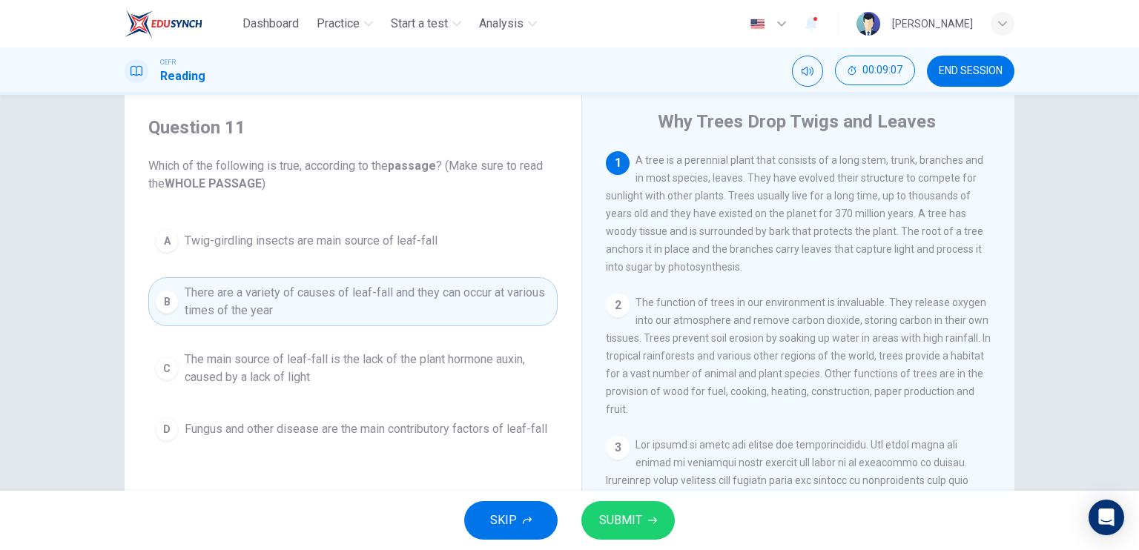
scroll to position [74, 0]
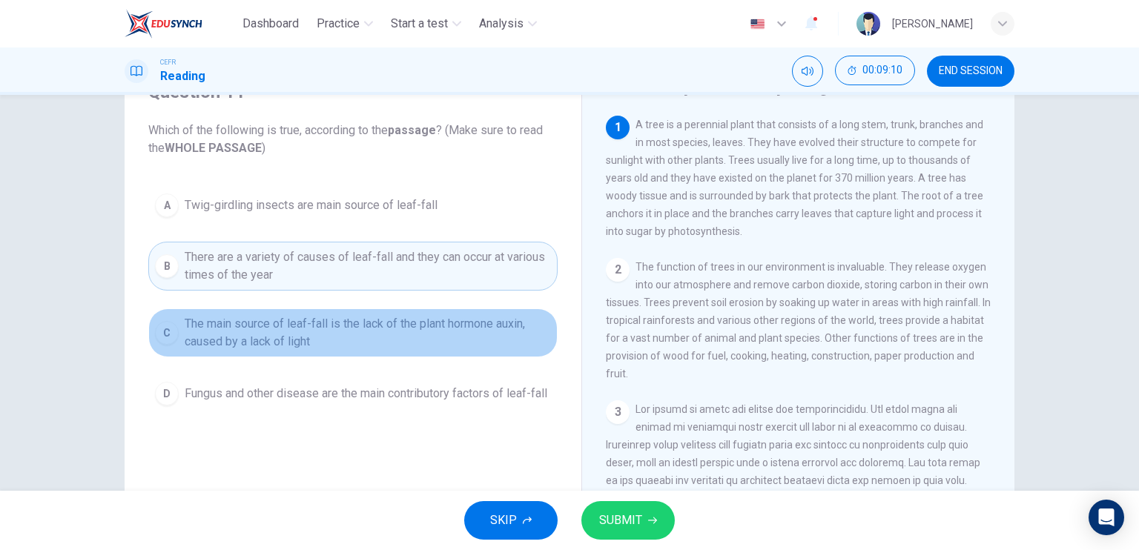
click at [466, 330] on span "The main source of leaf-fall is the lack of the plant hormone auxin, caused by …" at bounding box center [368, 333] width 366 height 36
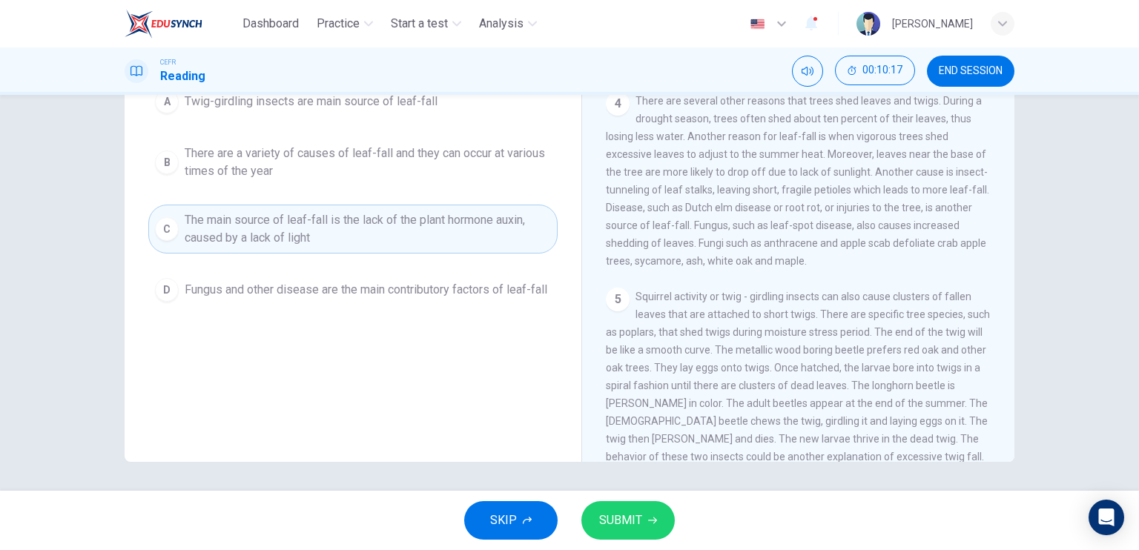
scroll to position [447, 0]
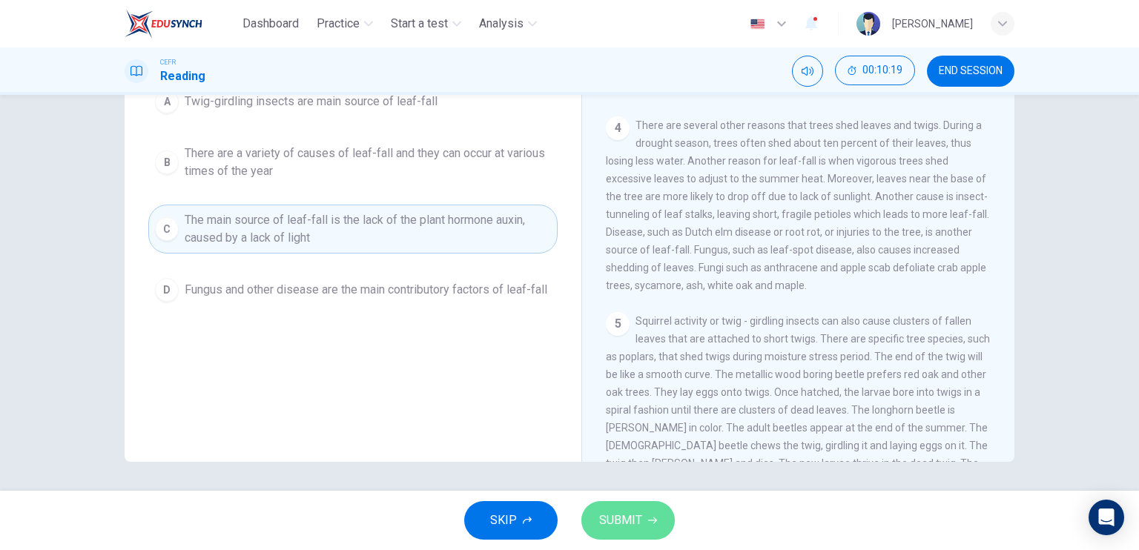
click at [624, 507] on button "SUBMIT" at bounding box center [627, 520] width 93 height 39
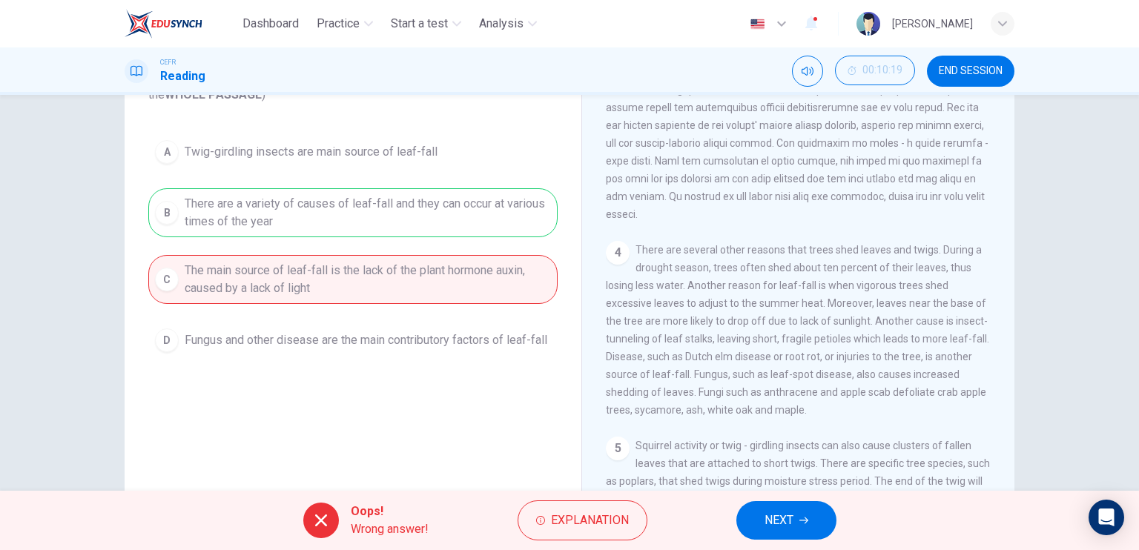
scroll to position [104, 0]
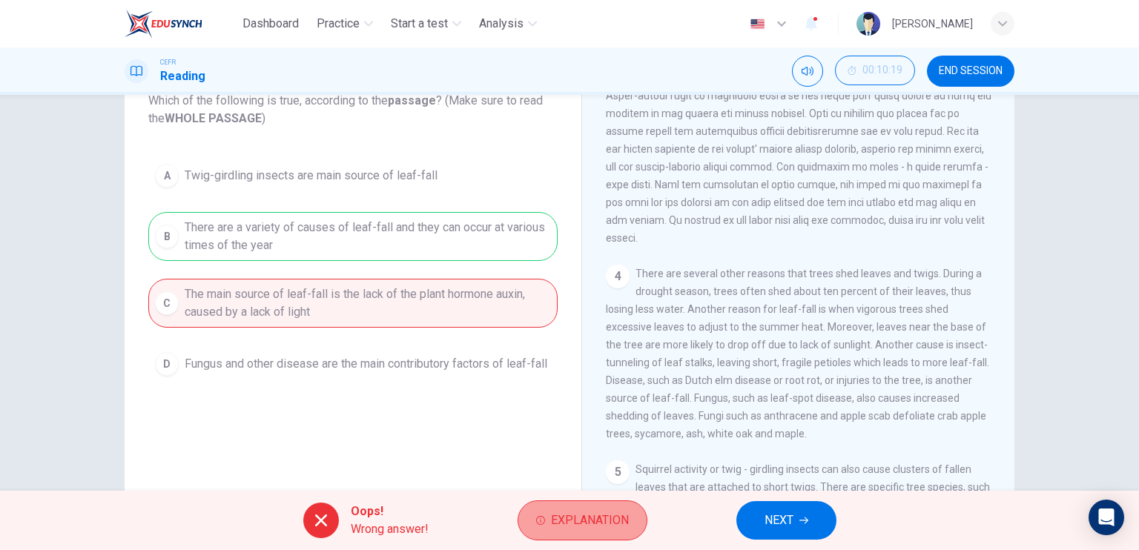
click at [572, 518] on span "Explanation" at bounding box center [590, 520] width 78 height 21
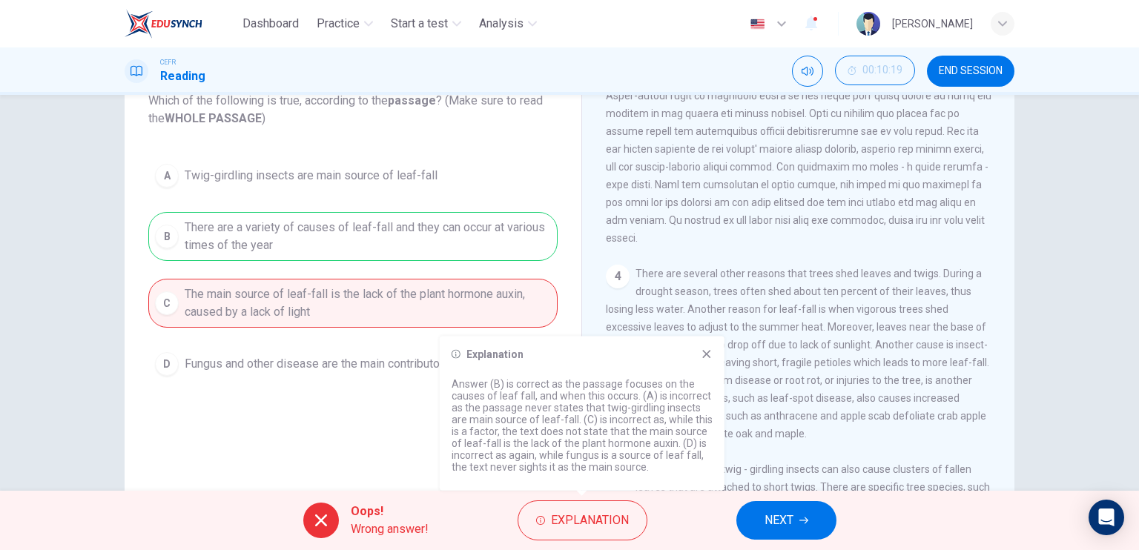
click at [704, 356] on icon at bounding box center [706, 354] width 8 height 8
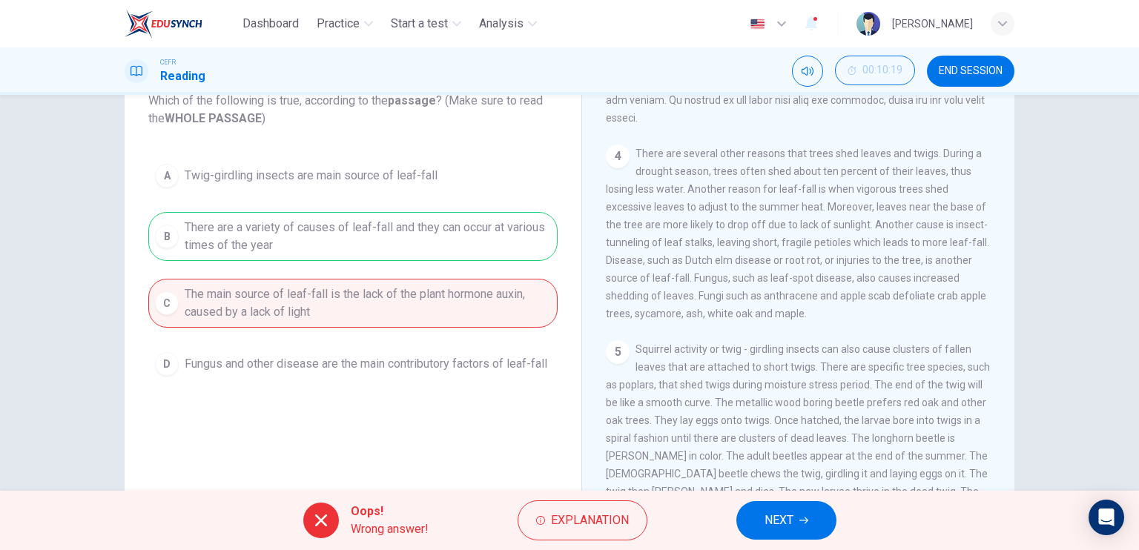
scroll to position [178, 0]
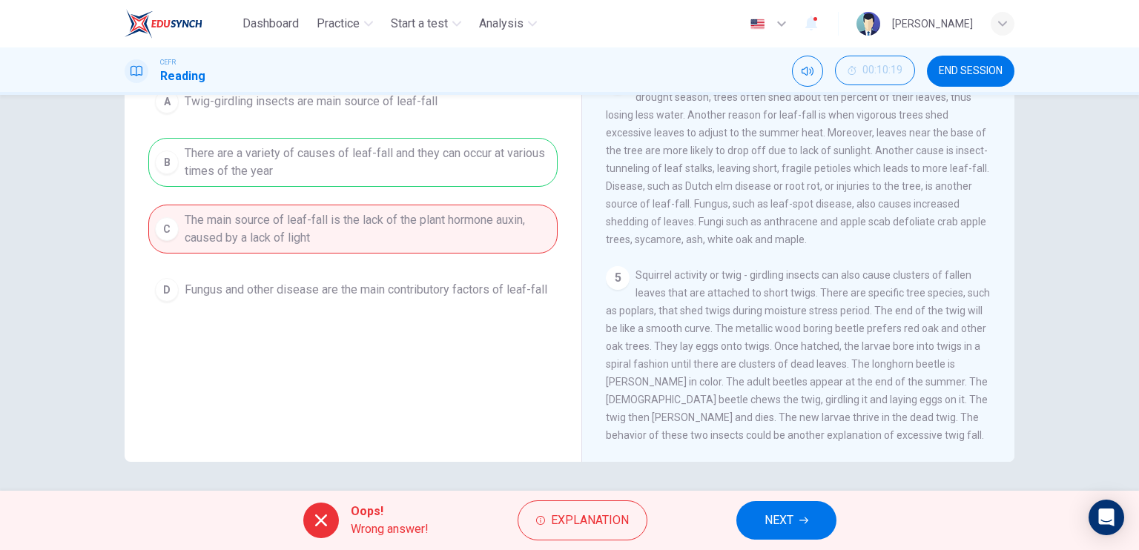
click at [783, 527] on span "NEXT" at bounding box center [779, 520] width 29 height 21
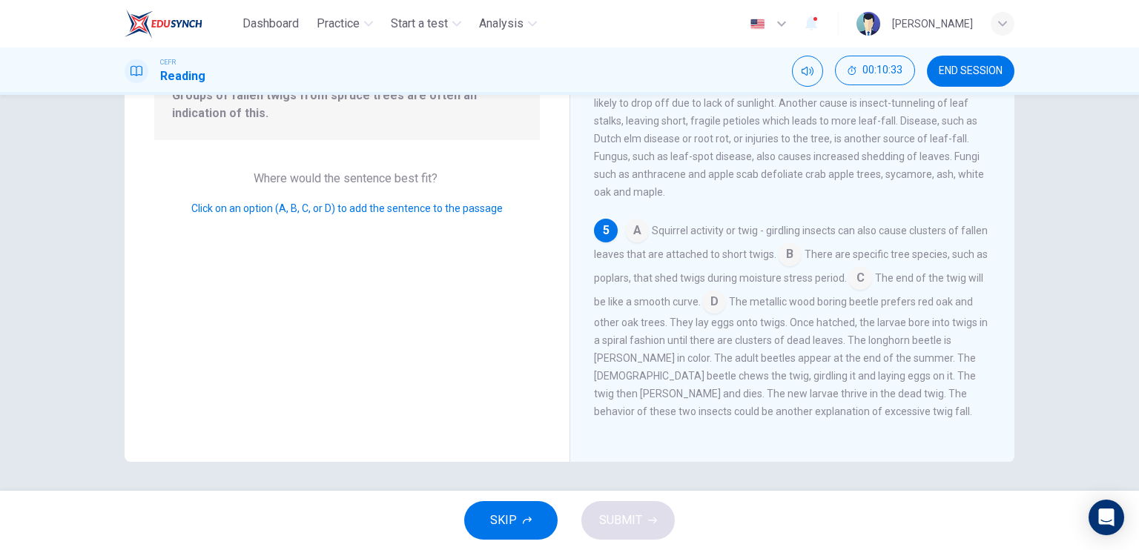
click at [726, 303] on input at bounding box center [714, 303] width 24 height 24
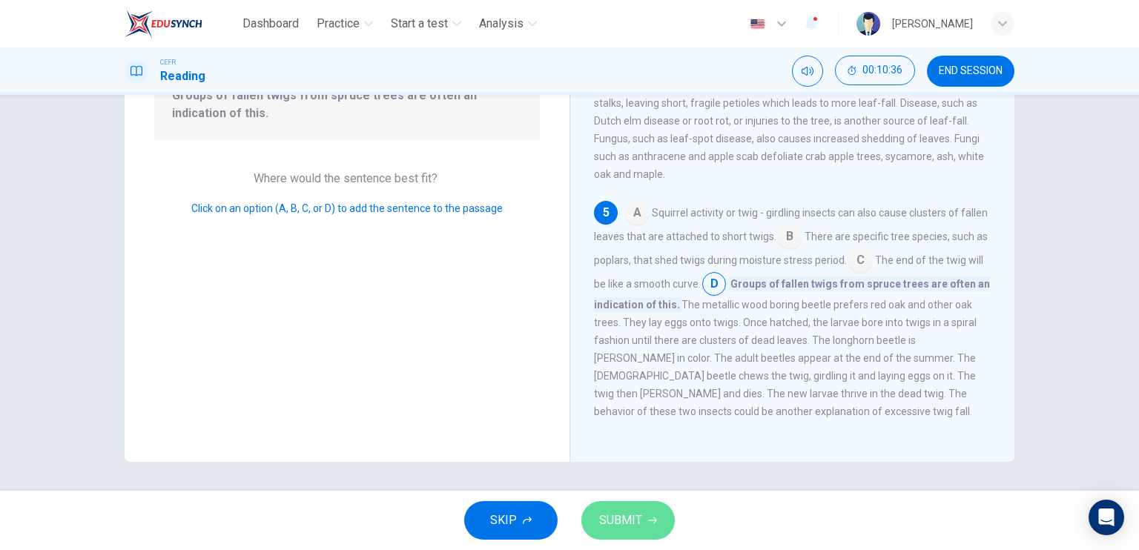
click at [633, 522] on span "SUBMIT" at bounding box center [620, 520] width 43 height 21
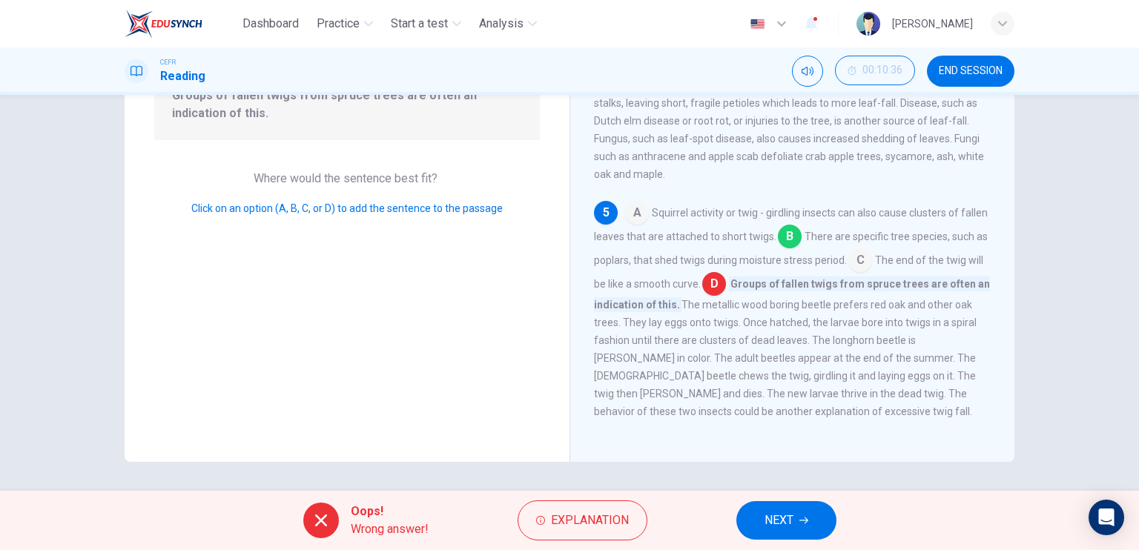
click at [802, 250] on input at bounding box center [790, 238] width 24 height 24
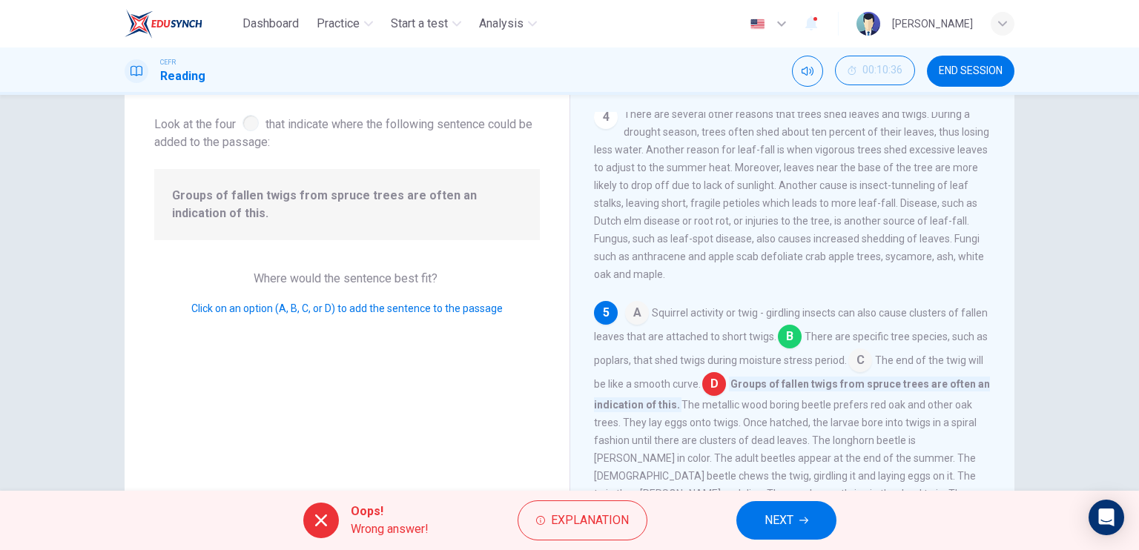
scroll to position [104, 0]
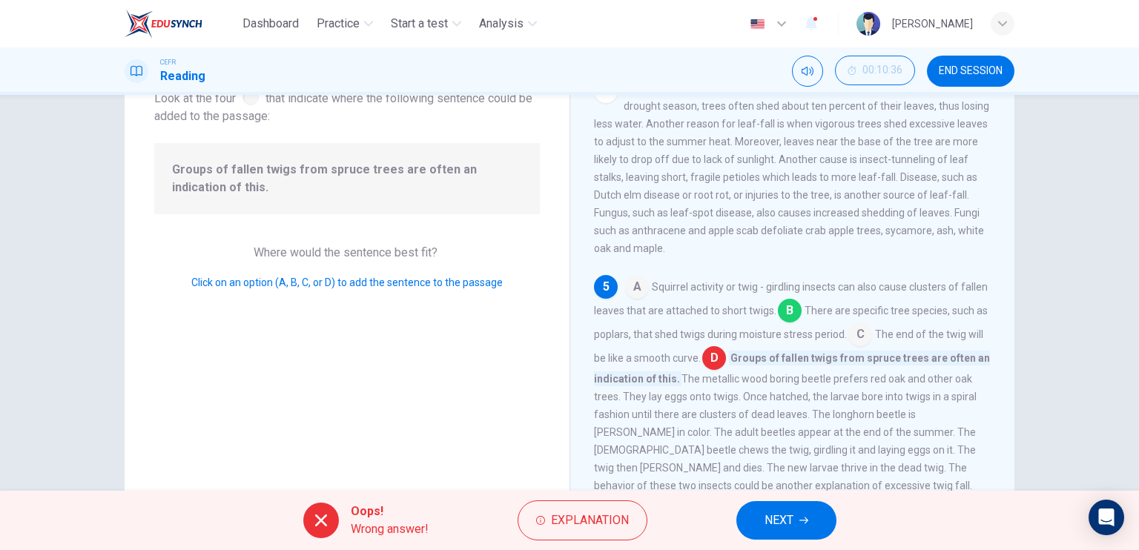
drag, startPoint x: 782, startPoint y: 307, endPoint x: 943, endPoint y: 311, distance: 161.0
click at [943, 311] on div "A Squirrel activity or twig - girdling insects can also cause clusters of falle…" at bounding box center [793, 385] width 398 height 220
click at [548, 516] on button "Explanation" at bounding box center [583, 521] width 130 height 40
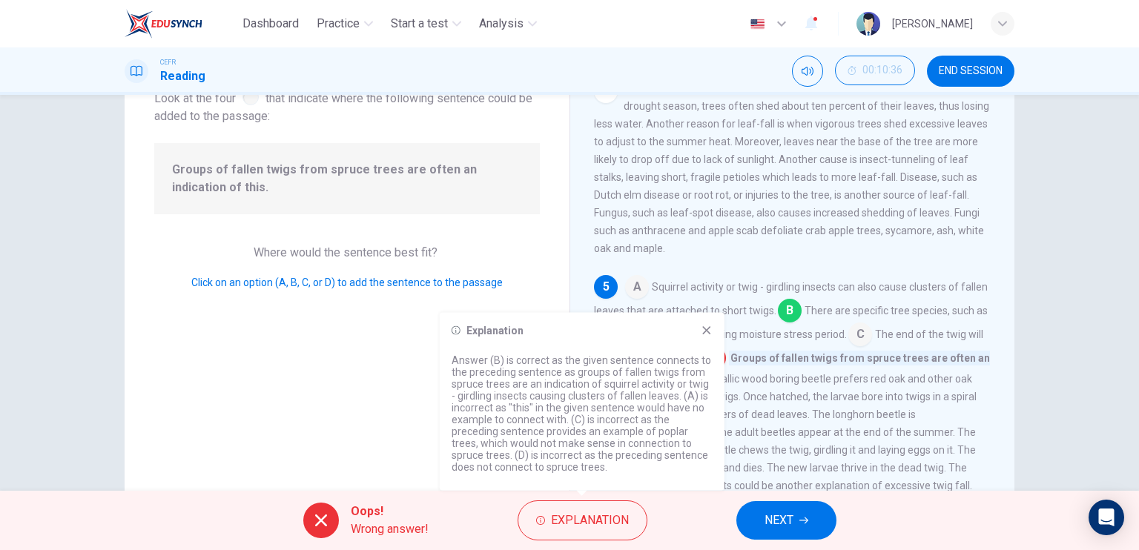
click at [781, 511] on span "NEXT" at bounding box center [779, 520] width 29 height 21
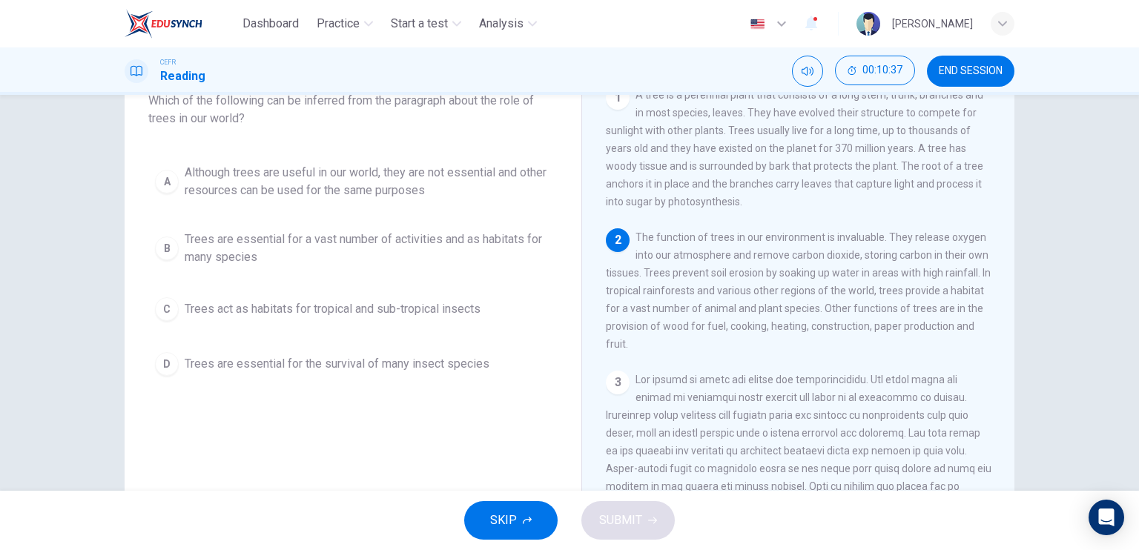
scroll to position [30, 0]
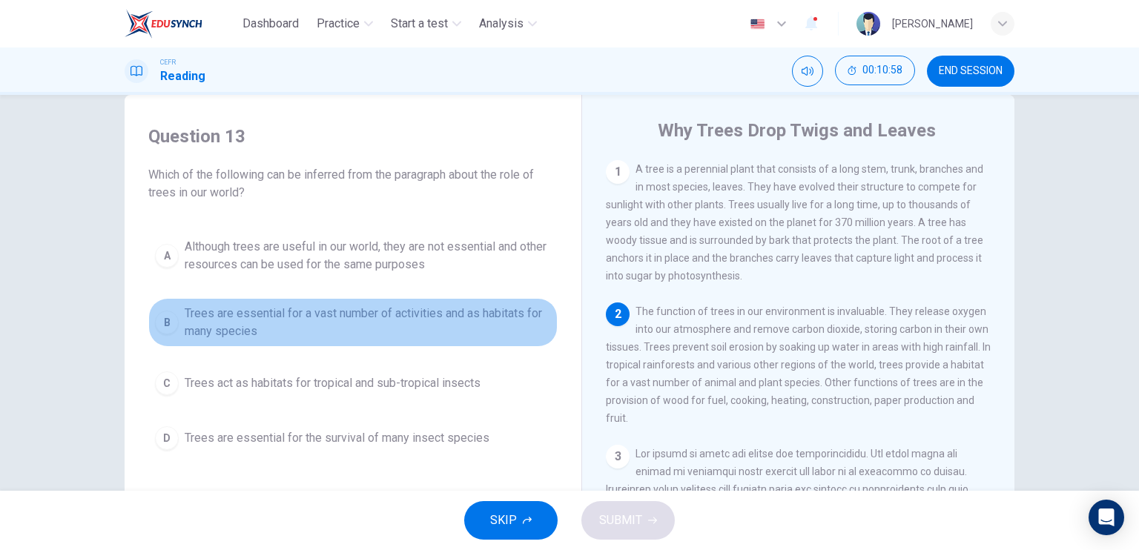
click at [476, 323] on span "Trees are essential for a vast number of activities and as habitats for many sp…" at bounding box center [368, 323] width 366 height 36
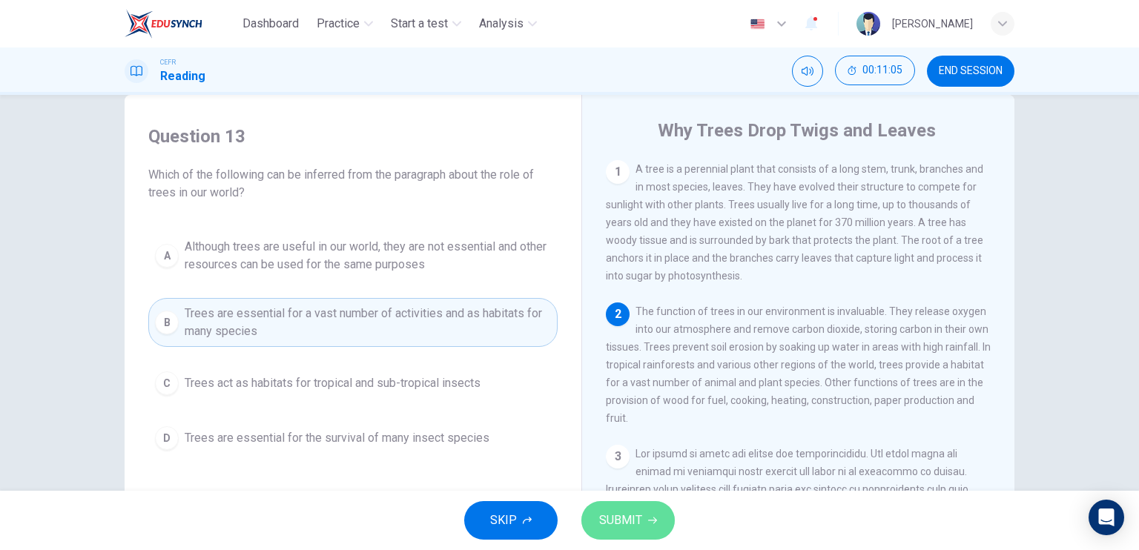
click at [610, 513] on span "SUBMIT" at bounding box center [620, 520] width 43 height 21
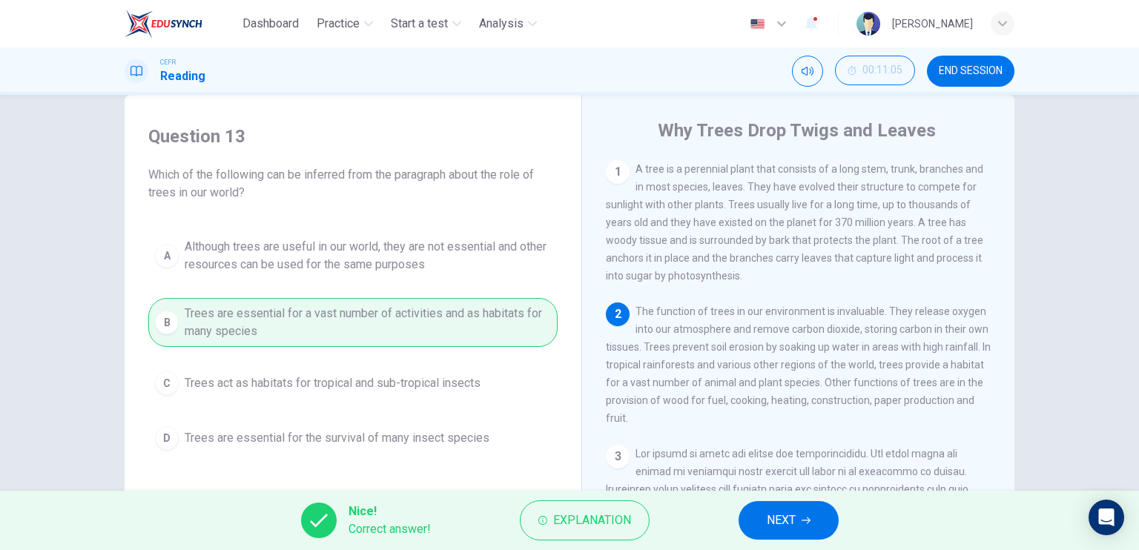
click at [794, 524] on span "NEXT" at bounding box center [781, 520] width 29 height 21
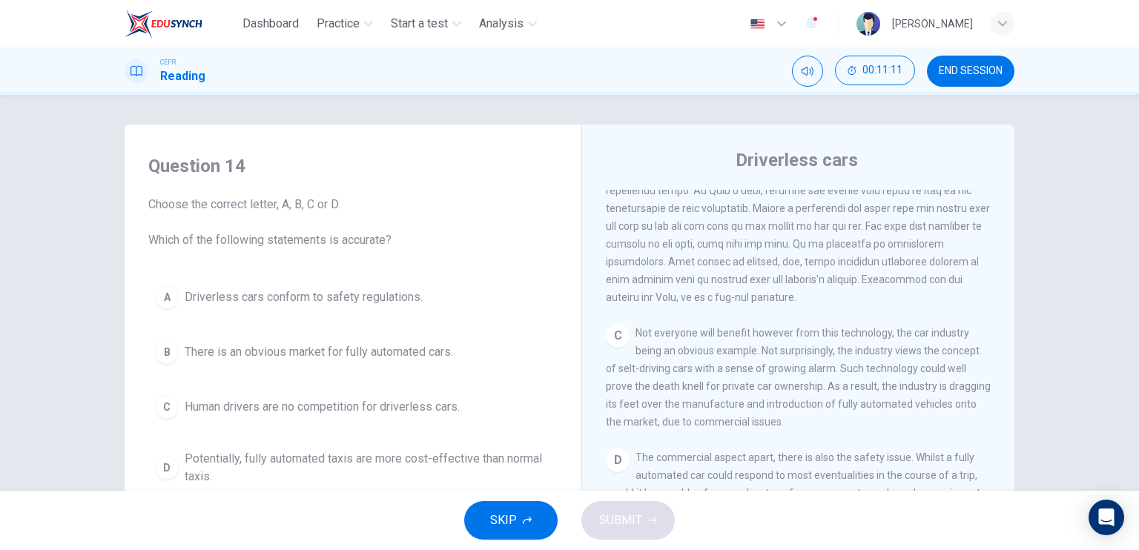
scroll to position [273, 0]
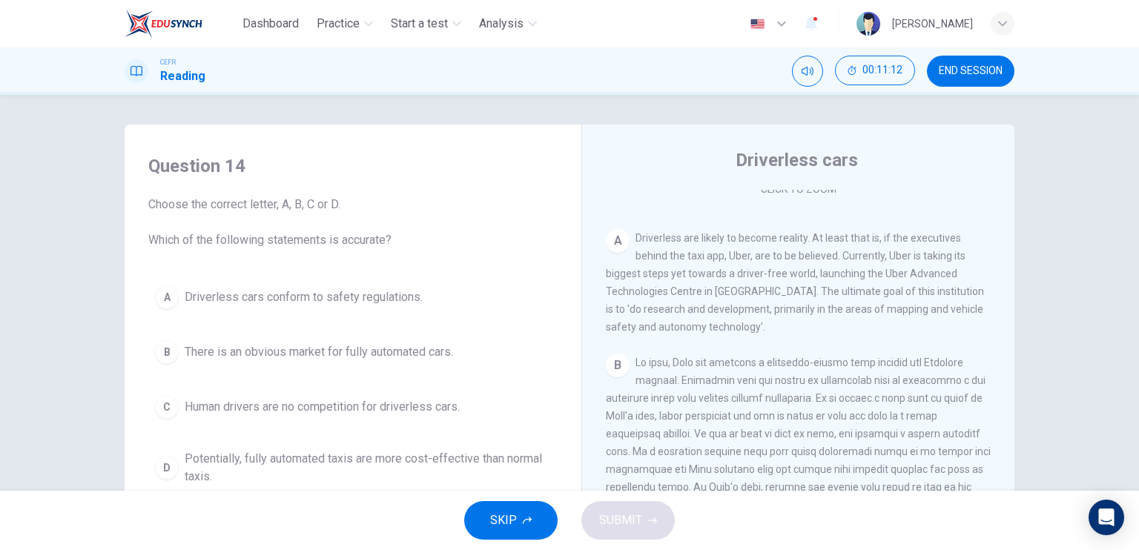
click at [964, 62] on button "END SESSION" at bounding box center [971, 71] width 88 height 31
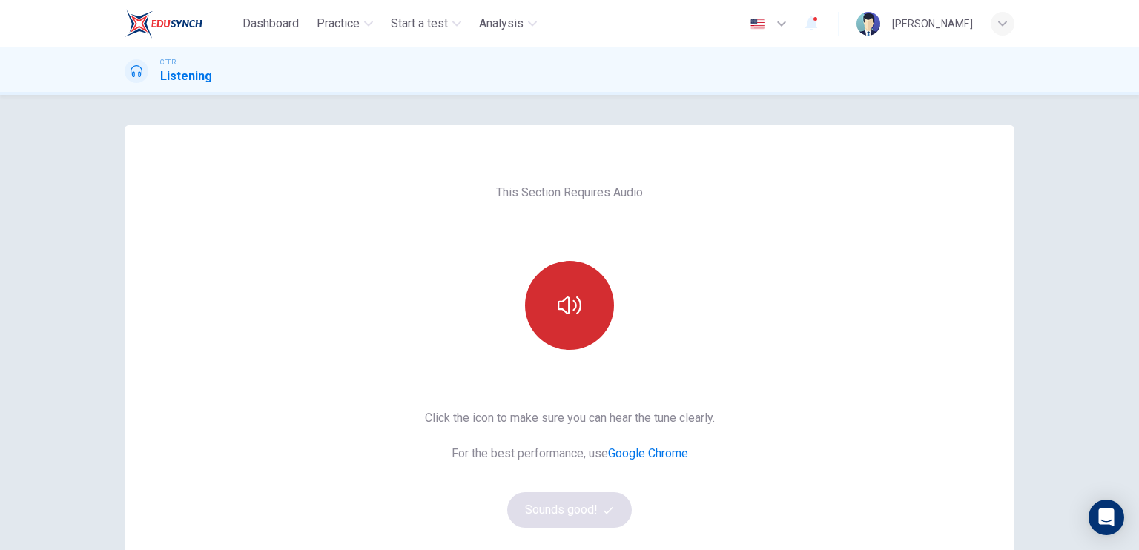
click at [573, 317] on icon "button" at bounding box center [570, 306] width 24 height 24
click at [571, 306] on icon "button" at bounding box center [570, 306] width 24 height 24
click at [576, 314] on icon "button" at bounding box center [570, 306] width 24 height 24
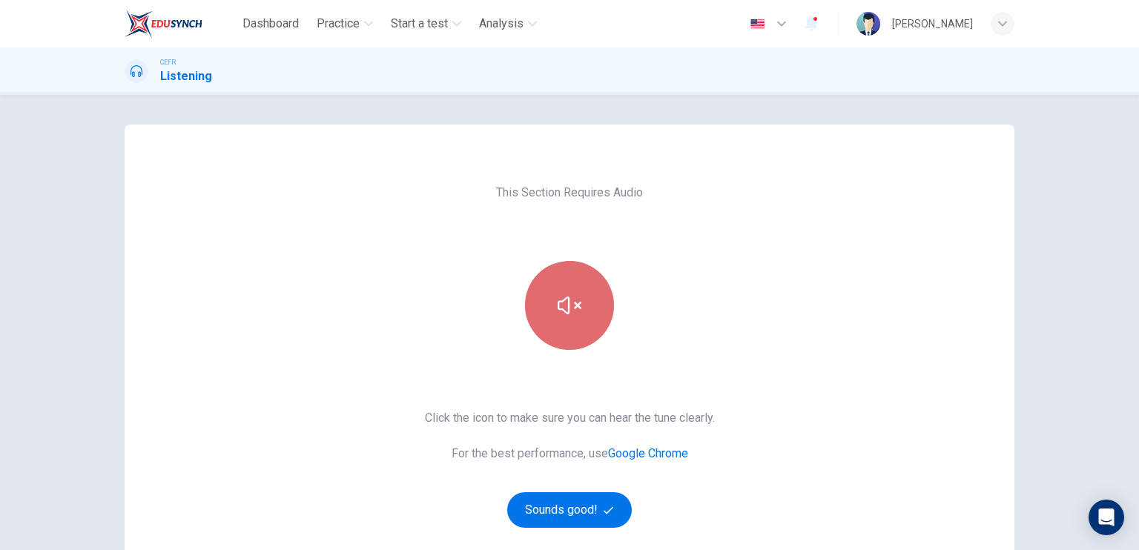
click at [574, 311] on icon "button" at bounding box center [570, 306] width 24 height 24
click at [565, 332] on button "button" at bounding box center [569, 305] width 89 height 89
click at [570, 323] on button "button" at bounding box center [569, 305] width 89 height 89
click at [570, 320] on button "button" at bounding box center [569, 305] width 89 height 89
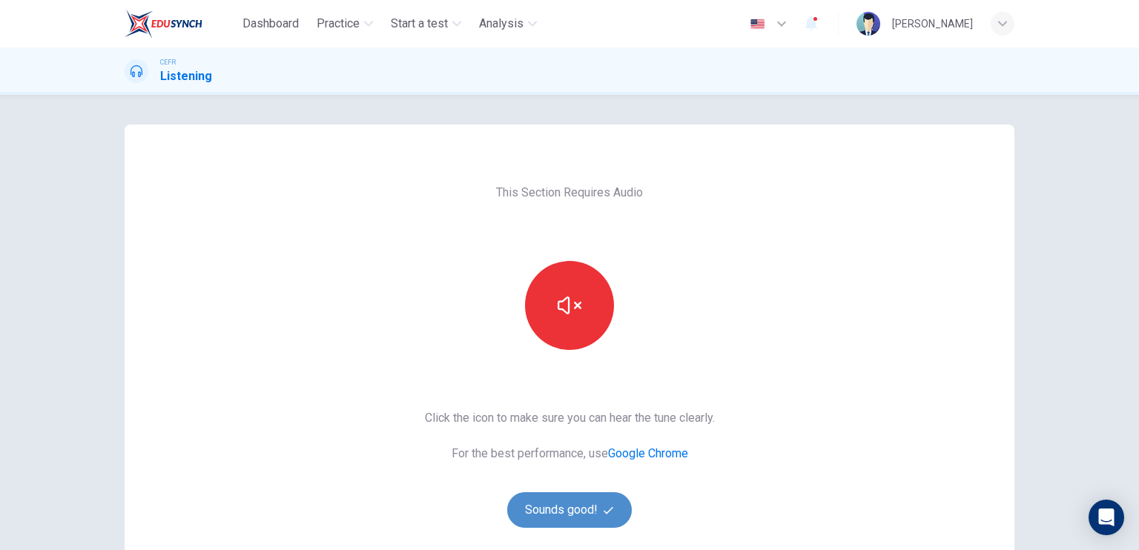
click at [558, 506] on button "Sounds good!" at bounding box center [569, 510] width 125 height 36
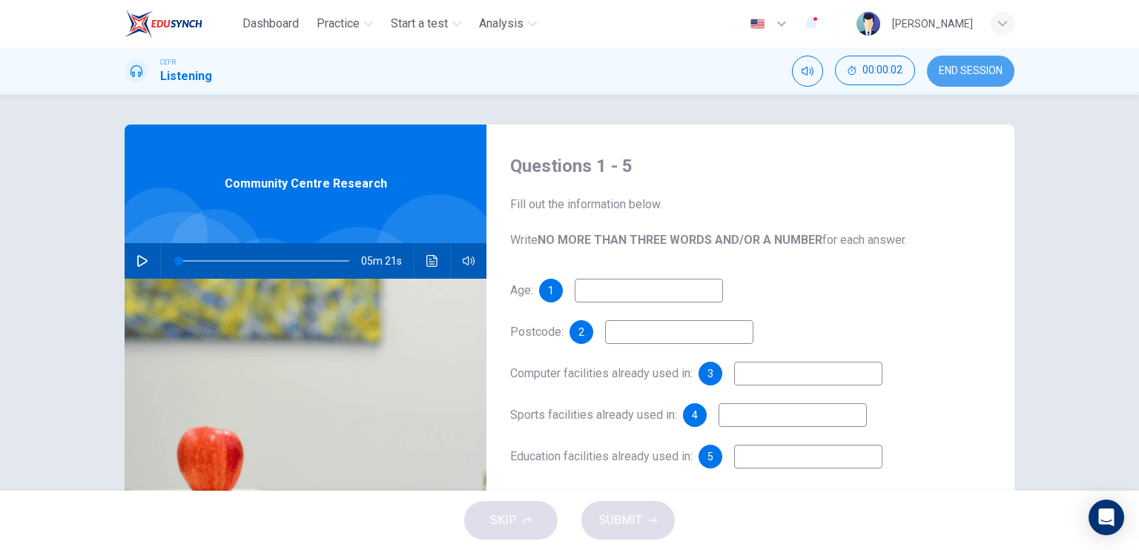
drag, startPoint x: 975, startPoint y: 76, endPoint x: 645, endPoint y: 65, distance: 330.2
click at [975, 76] on span "END SESSION" at bounding box center [971, 71] width 64 height 12
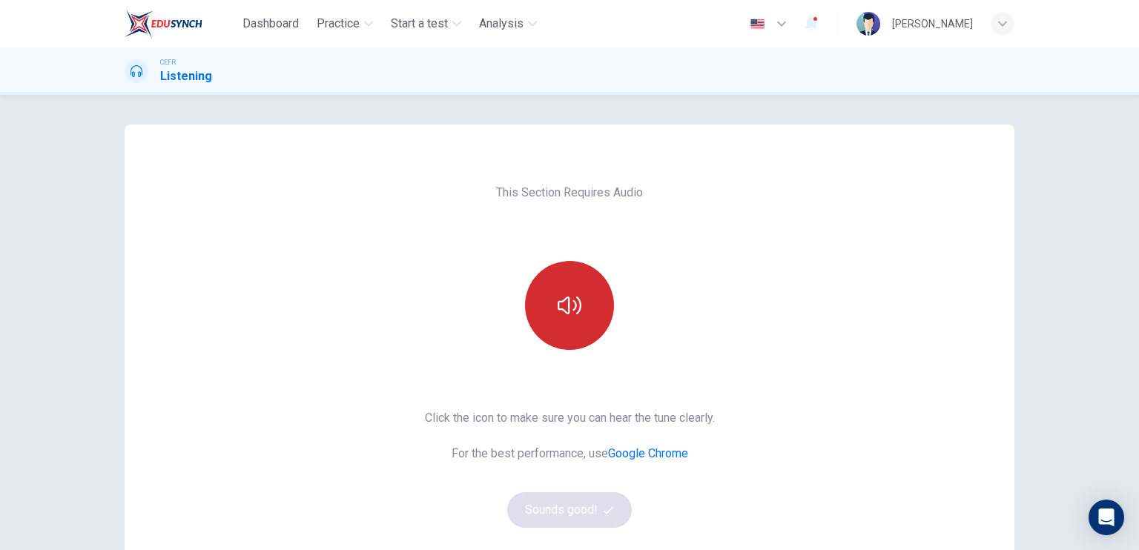
click at [566, 305] on icon "button" at bounding box center [570, 306] width 24 height 24
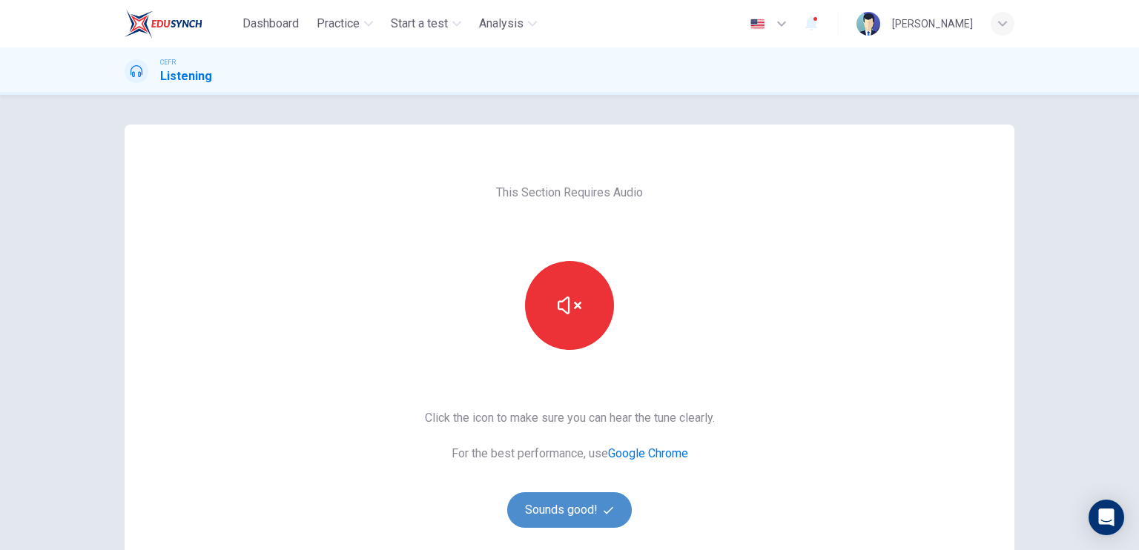
click at [570, 507] on button "Sounds good!" at bounding box center [569, 510] width 125 height 36
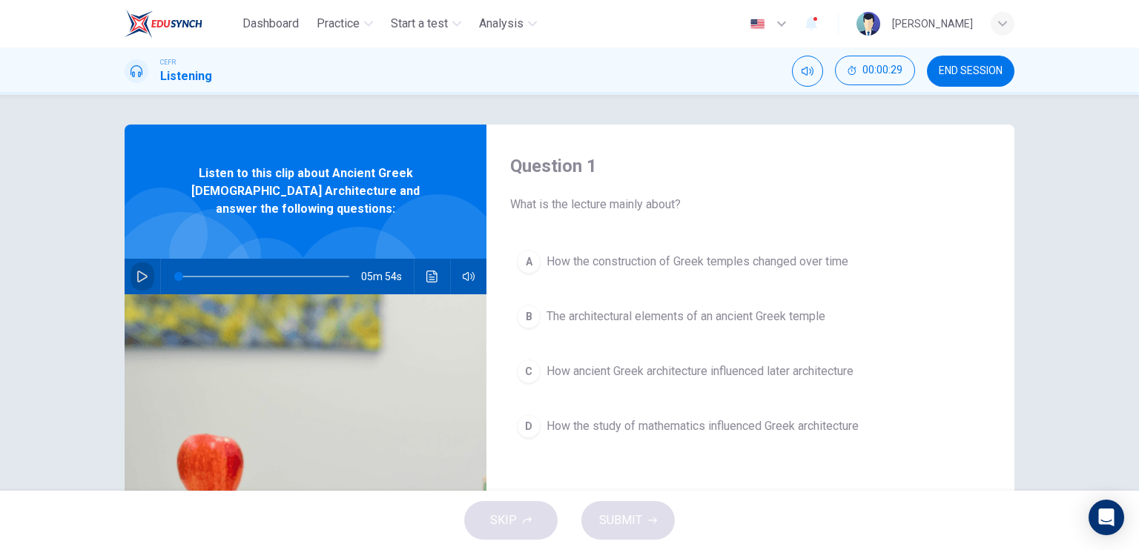
click at [136, 259] on button "button" at bounding box center [143, 277] width 24 height 36
click at [132, 273] on button "button" at bounding box center [143, 277] width 24 height 36
click at [669, 311] on span "The architectural elements of an ancient Greek temple" at bounding box center [686, 317] width 279 height 18
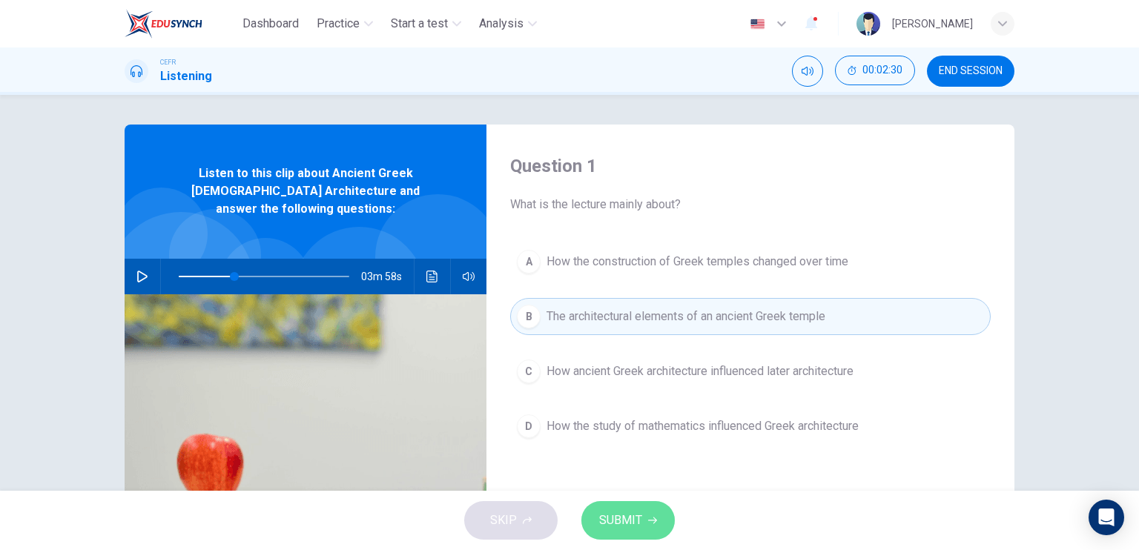
click at [635, 517] on span "SUBMIT" at bounding box center [620, 520] width 43 height 21
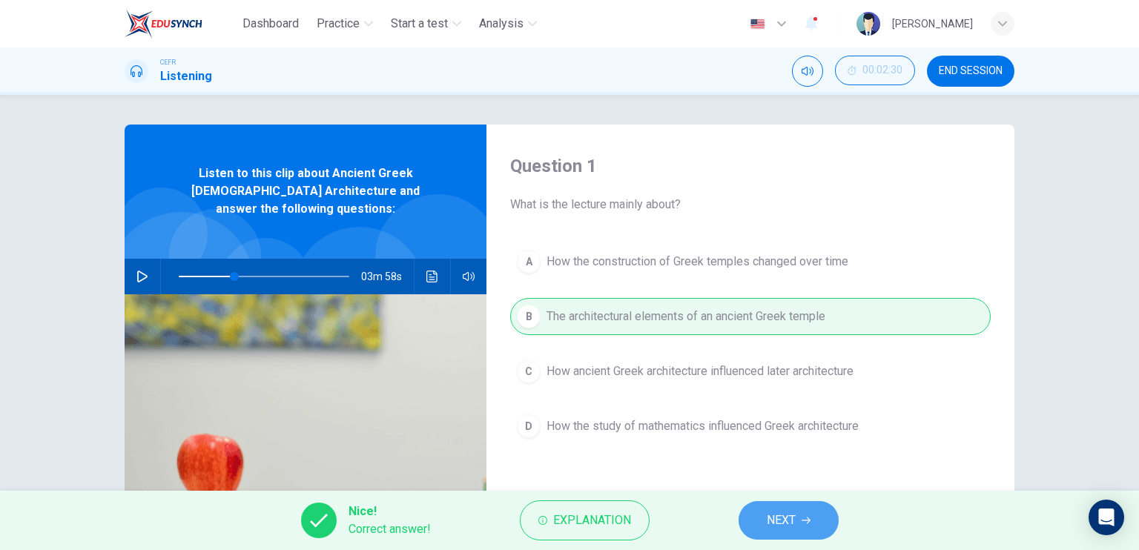
click at [819, 516] on button "NEXT" at bounding box center [789, 520] width 100 height 39
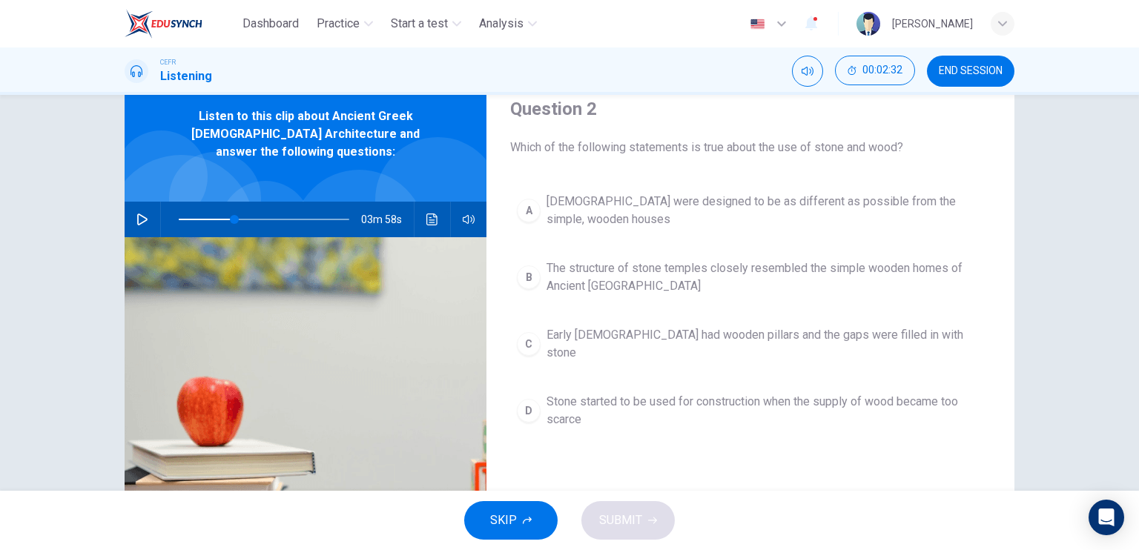
scroll to position [74, 0]
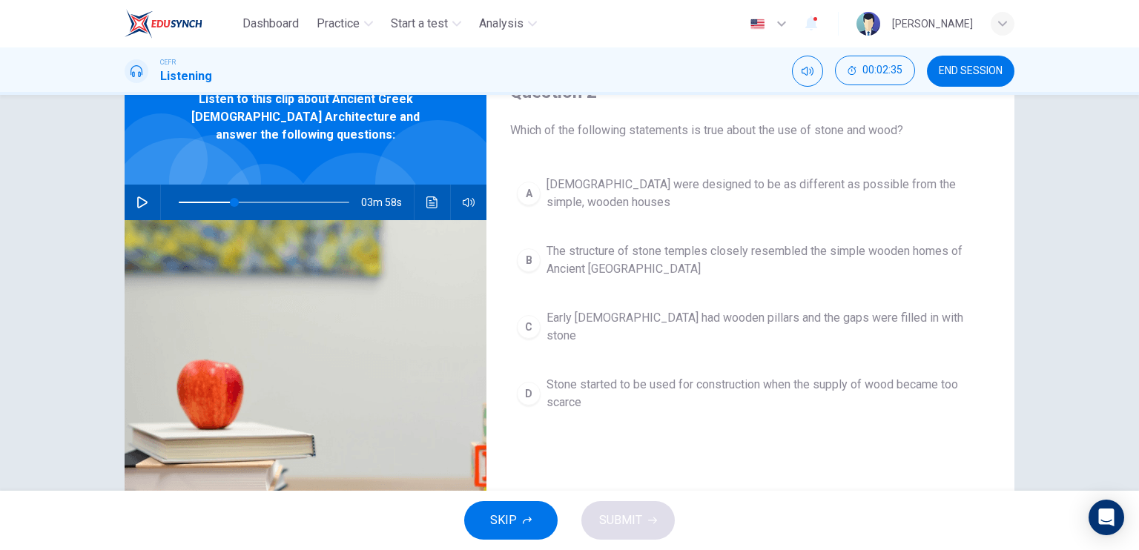
type input "60"
click at [277, 192] on span at bounding box center [264, 202] width 171 height 21
click at [136, 197] on icon "button" at bounding box center [142, 203] width 12 height 12
click at [138, 198] on icon "button" at bounding box center [142, 202] width 8 height 9
click at [957, 69] on span "END SESSION" at bounding box center [971, 71] width 64 height 12
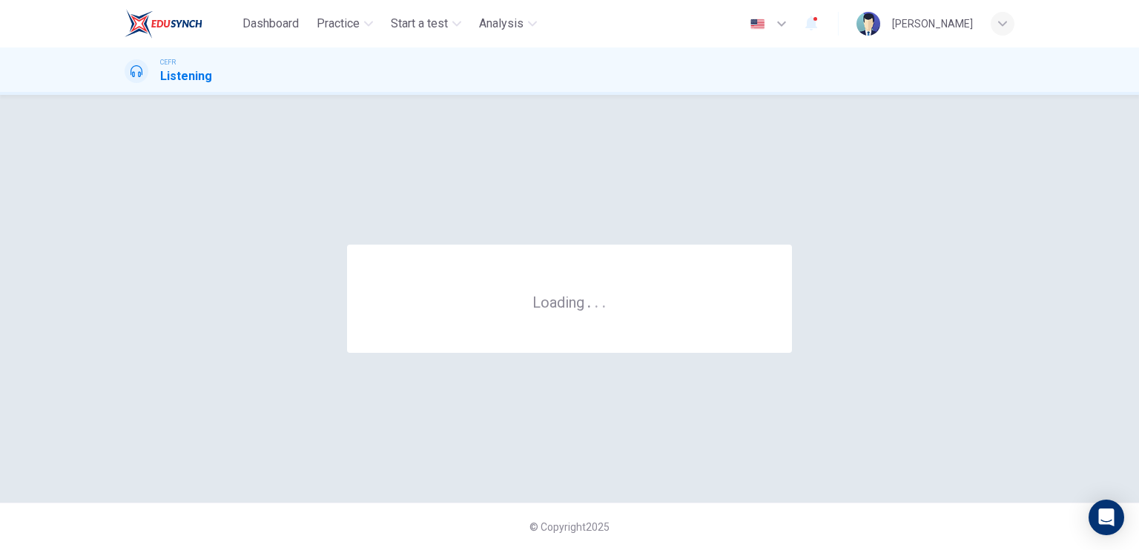
scroll to position [0, 0]
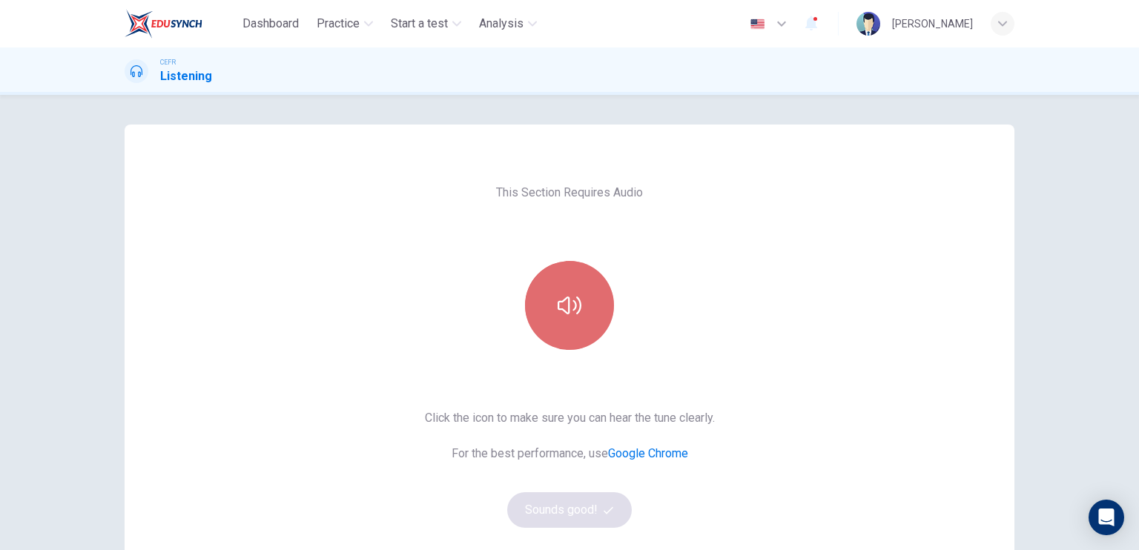
click at [574, 326] on button "button" at bounding box center [569, 305] width 89 height 89
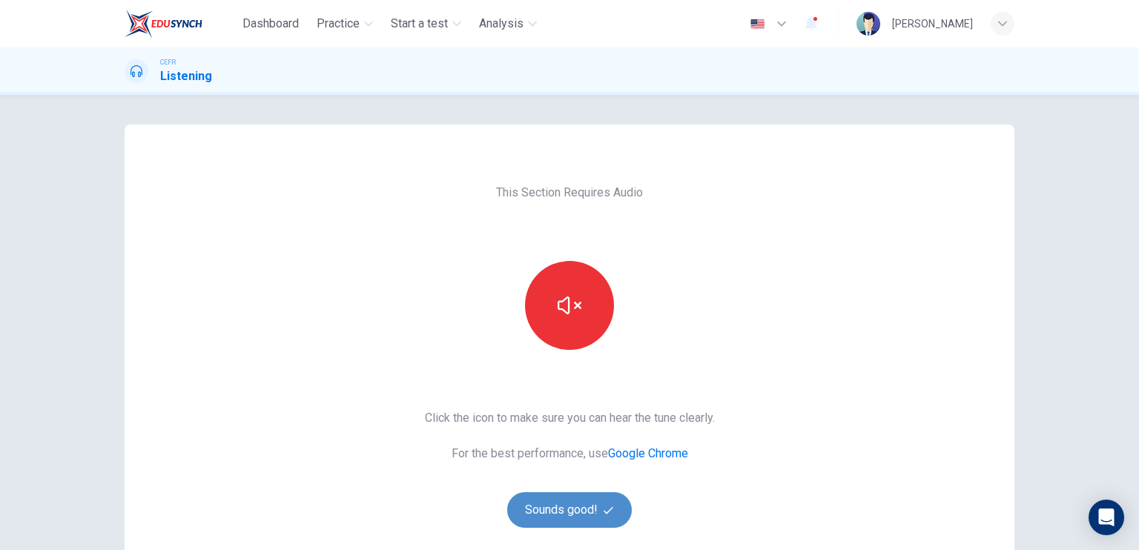
click at [569, 497] on button "Sounds good!" at bounding box center [569, 510] width 125 height 36
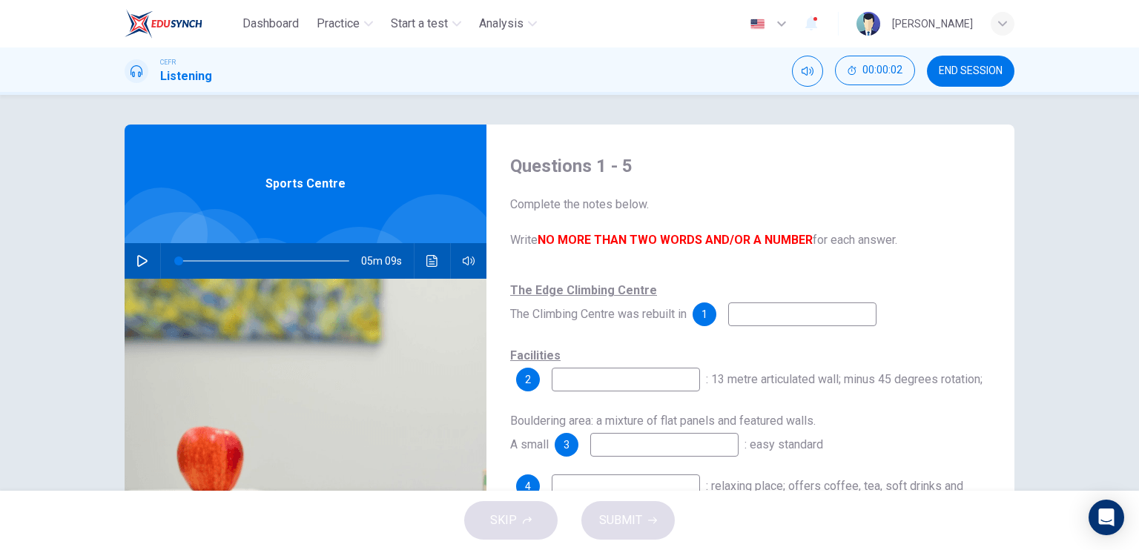
click at [957, 65] on span "END SESSION" at bounding box center [971, 71] width 64 height 12
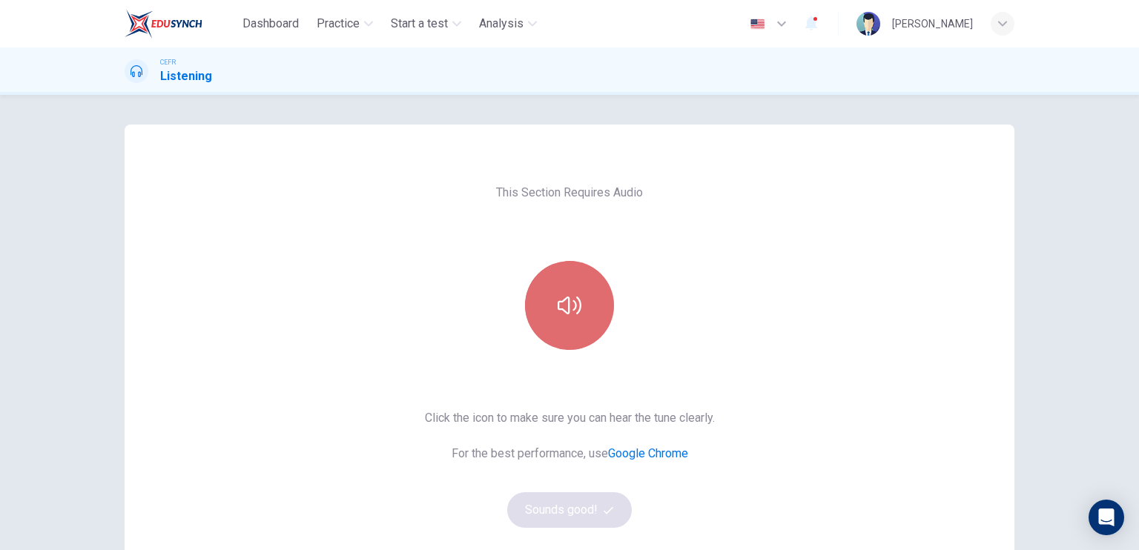
click at [538, 311] on button "button" at bounding box center [569, 305] width 89 height 89
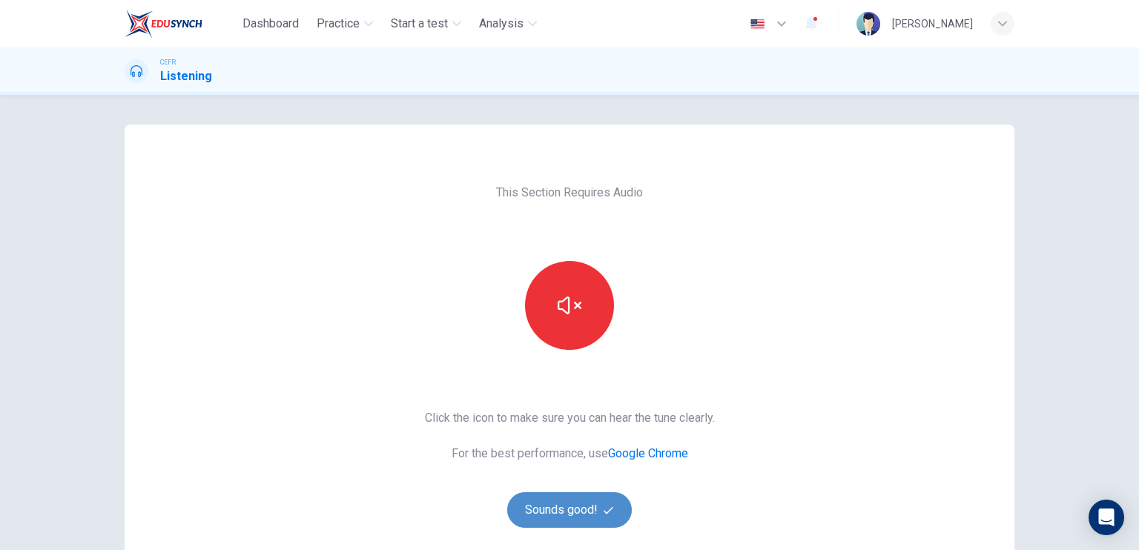
click at [558, 510] on button "Sounds good!" at bounding box center [569, 510] width 125 height 36
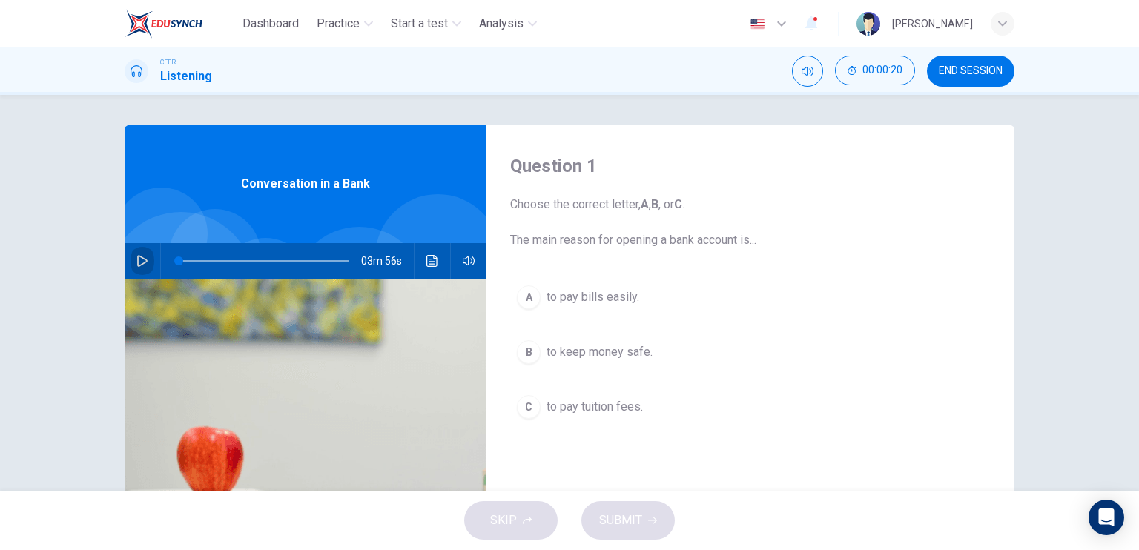
click at [138, 264] on icon "button" at bounding box center [142, 261] width 10 height 12
click at [136, 263] on icon "button" at bounding box center [142, 261] width 12 height 12
type input "0"
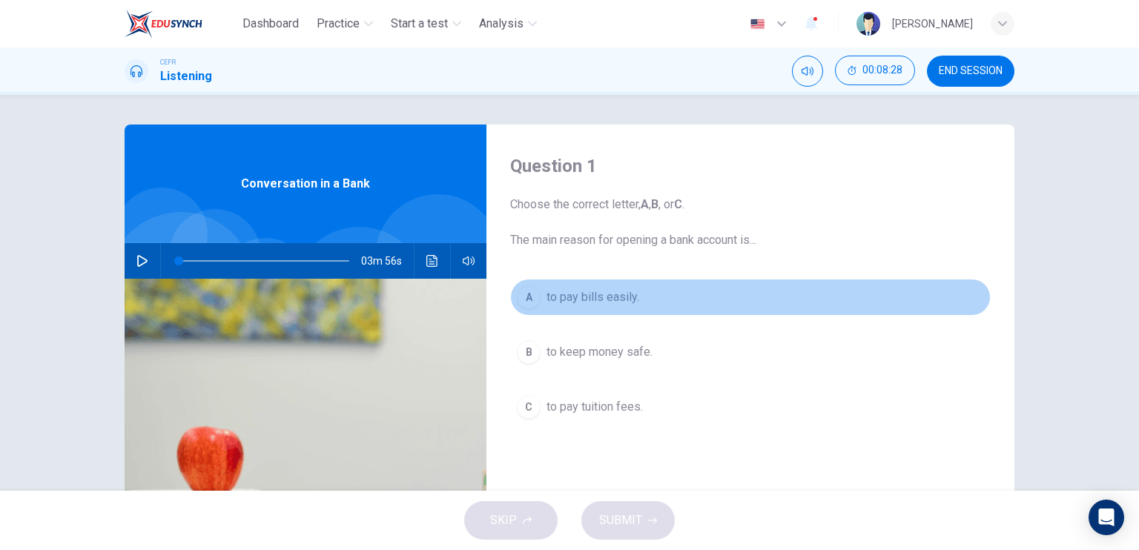
click at [616, 297] on span "to pay bills easily." at bounding box center [593, 297] width 93 height 18
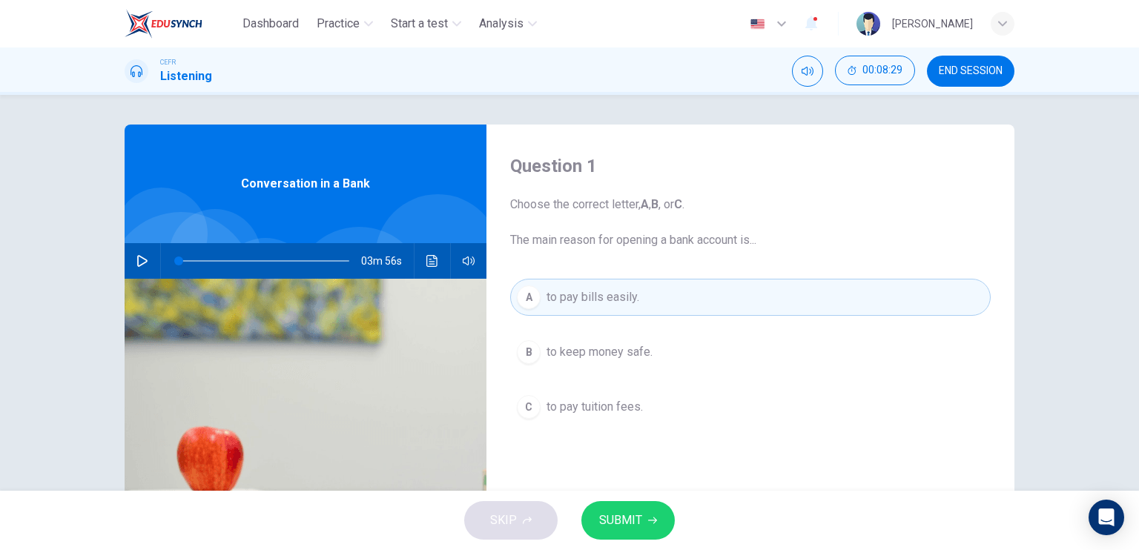
click at [635, 508] on button "SUBMIT" at bounding box center [627, 520] width 93 height 39
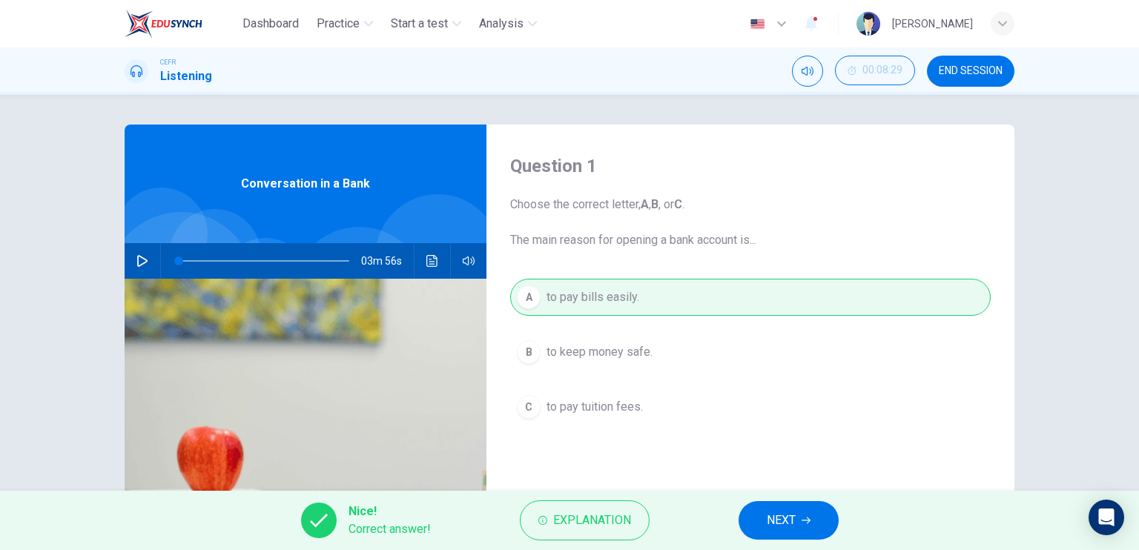
click at [780, 525] on span "NEXT" at bounding box center [781, 520] width 29 height 21
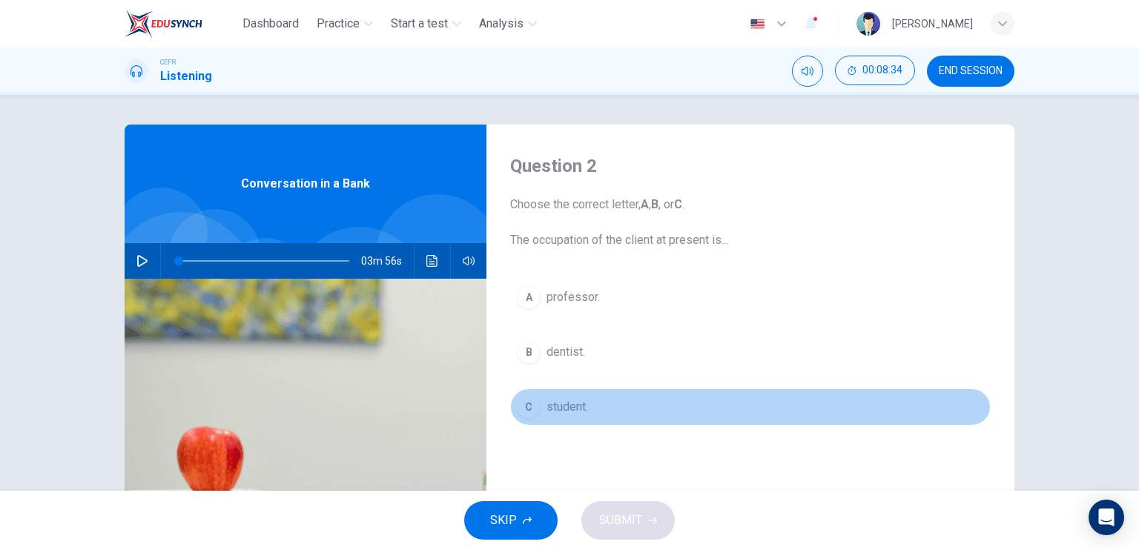
click at [584, 401] on span "student." at bounding box center [568, 407] width 42 height 18
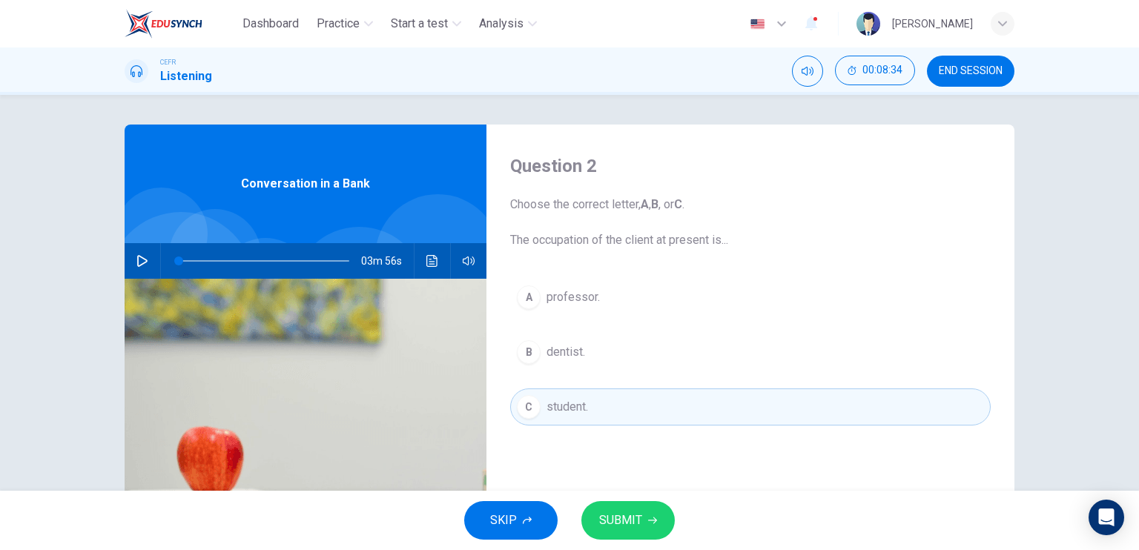
click at [653, 513] on button "SUBMIT" at bounding box center [627, 520] width 93 height 39
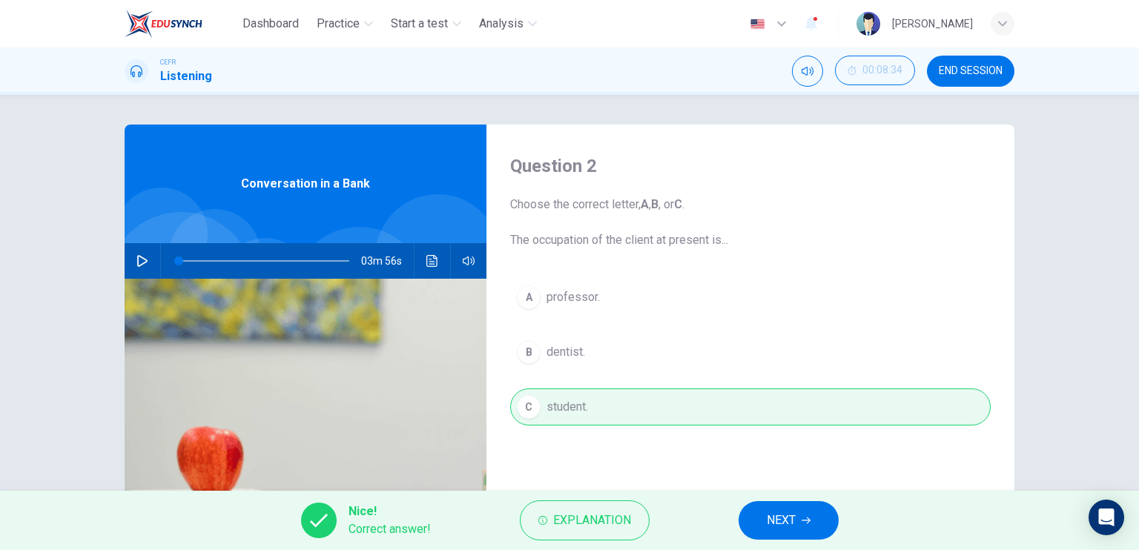
click at [774, 512] on span "NEXT" at bounding box center [781, 520] width 29 height 21
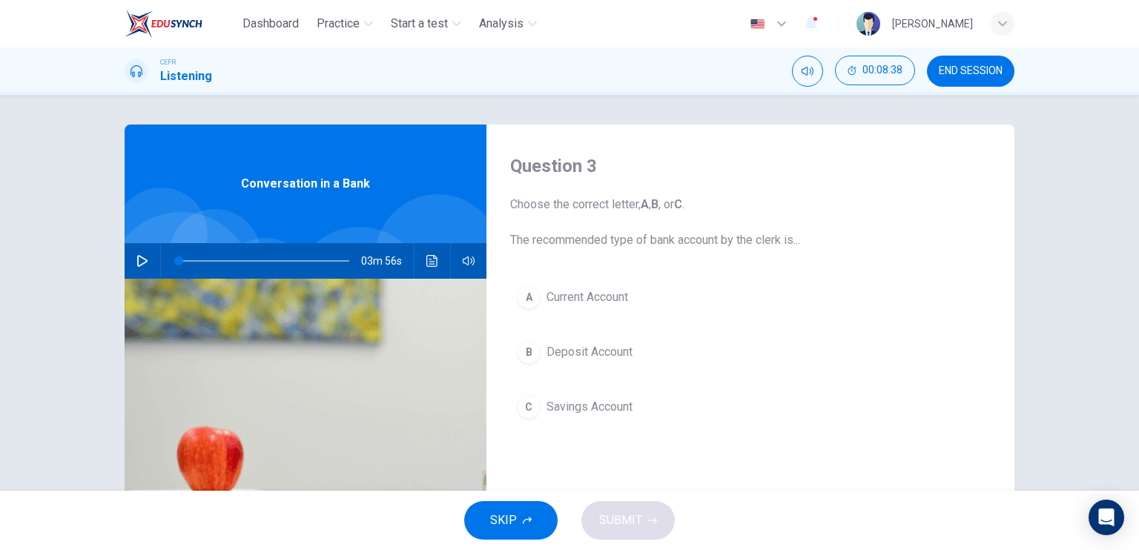
click at [606, 361] on button "B Deposit Account" at bounding box center [750, 352] width 481 height 37
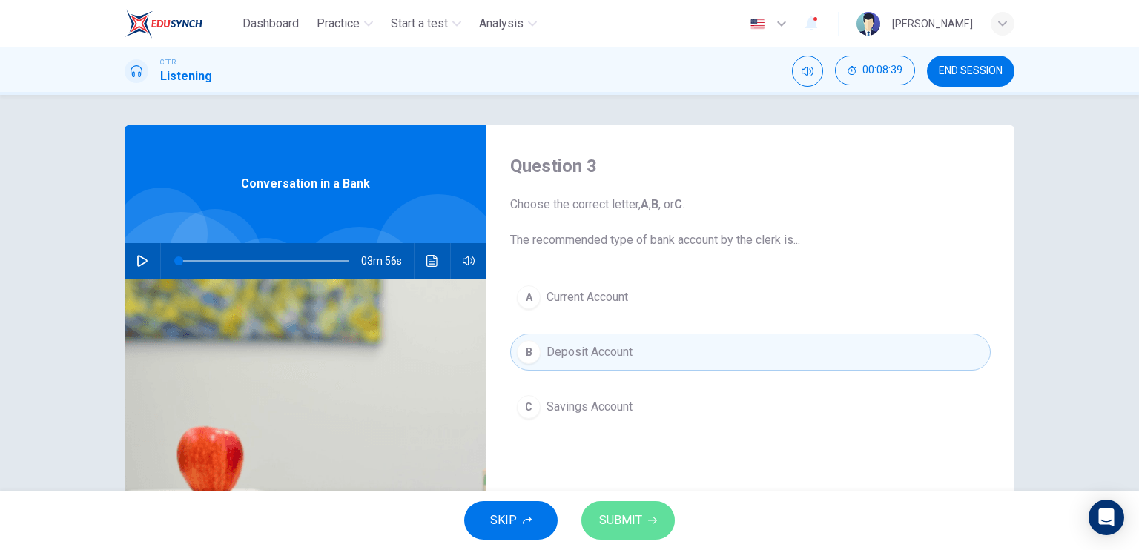
click at [641, 507] on button "SUBMIT" at bounding box center [627, 520] width 93 height 39
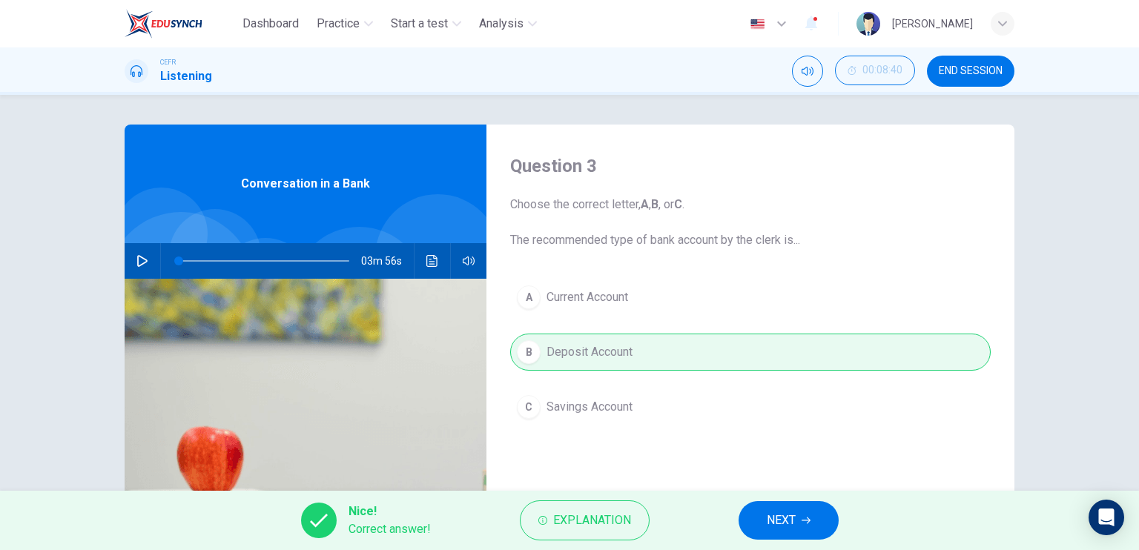
click at [784, 510] on span "NEXT" at bounding box center [781, 520] width 29 height 21
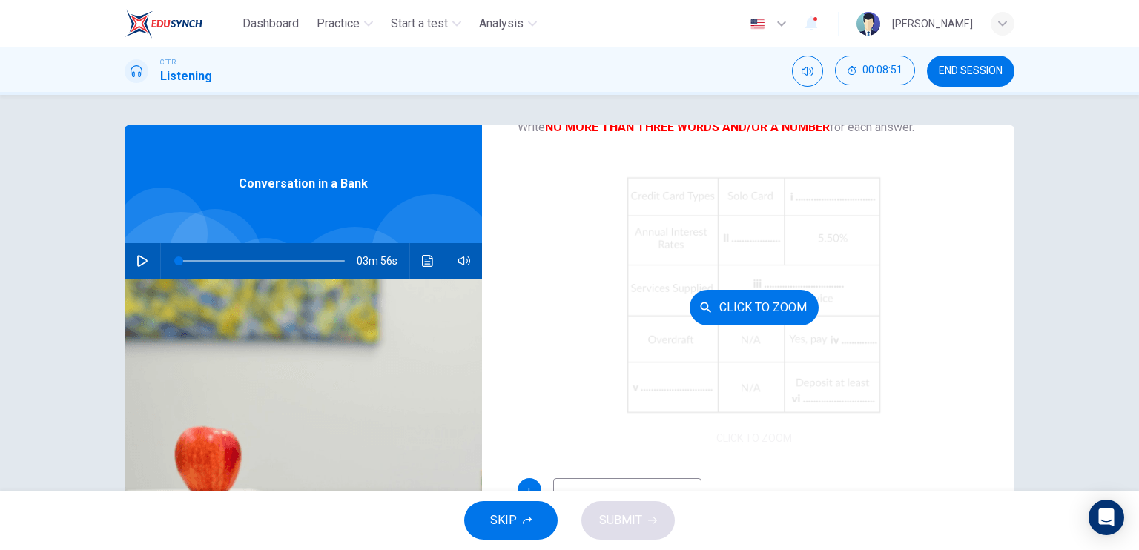
scroll to position [137, 0]
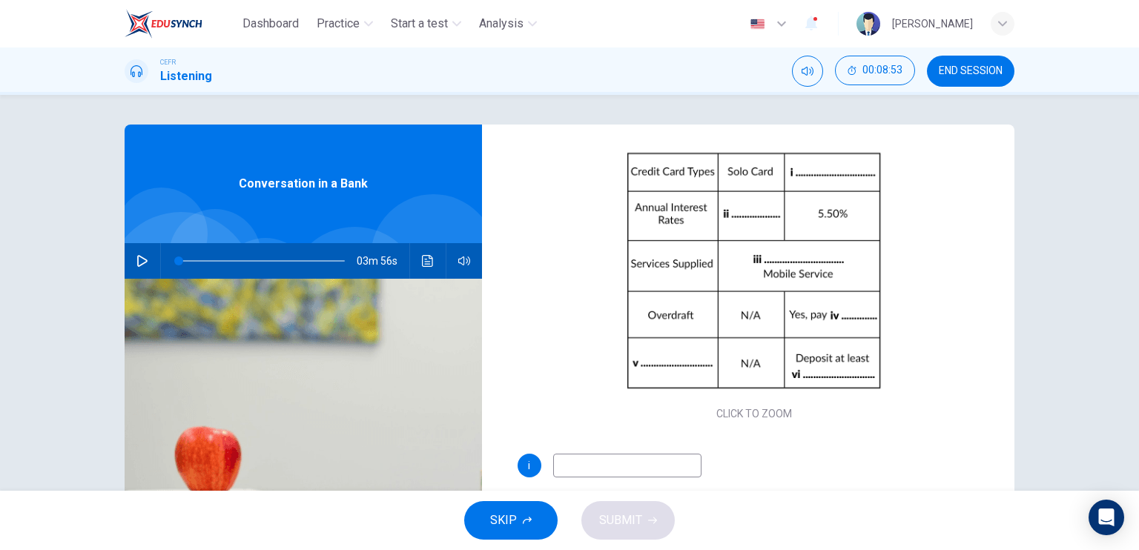
click at [621, 460] on input at bounding box center [627, 466] width 148 height 24
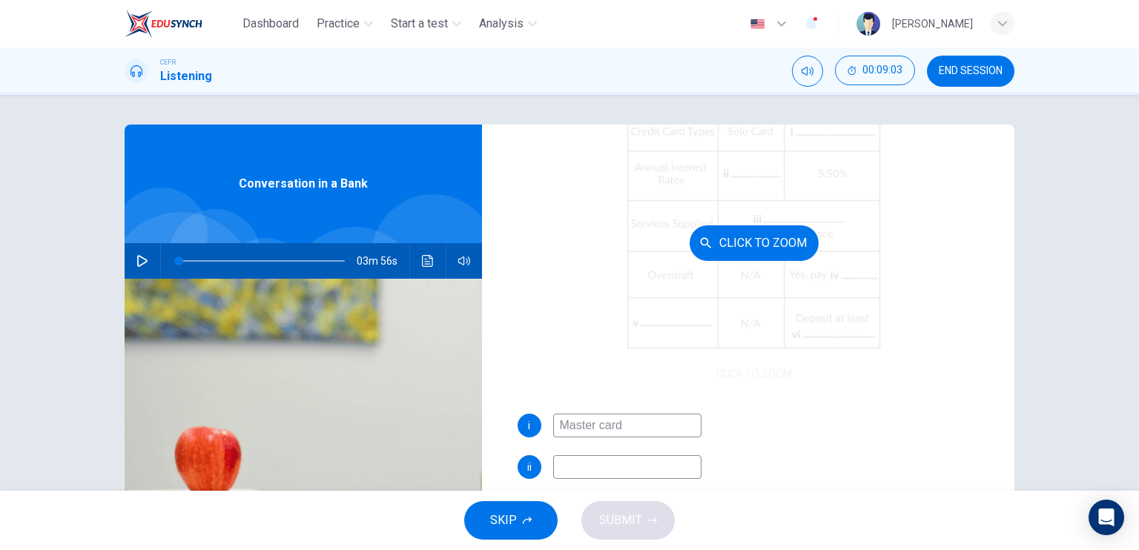
scroll to position [211, 0]
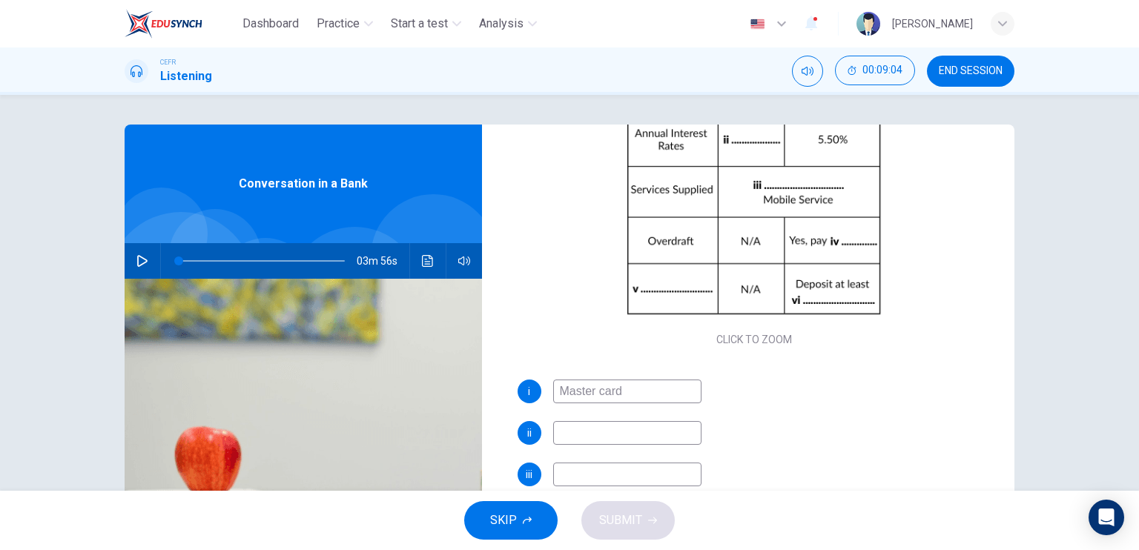
type input "Master card"
click at [590, 439] on input at bounding box center [627, 433] width 148 height 24
type input "2.50%"
click at [596, 472] on input at bounding box center [627, 475] width 148 height 24
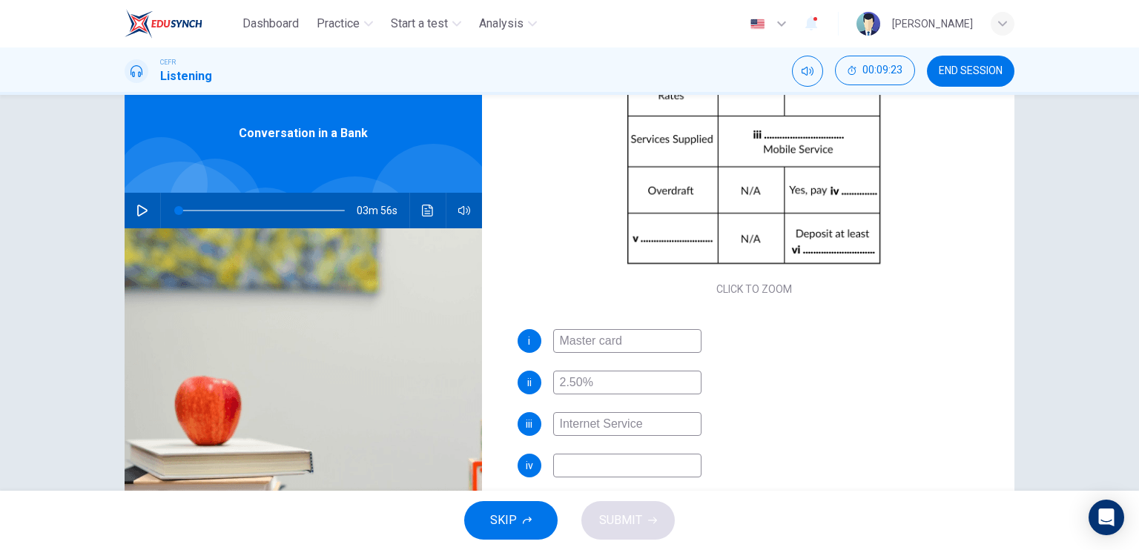
scroll to position [74, 0]
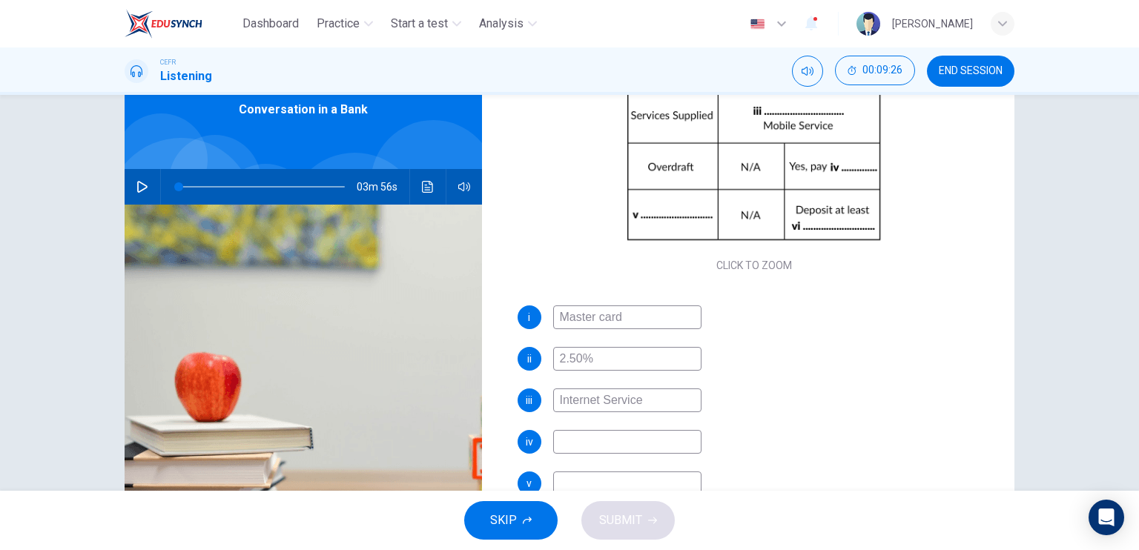
type input "Internet Service"
click at [616, 446] on input at bounding box center [627, 442] width 148 height 24
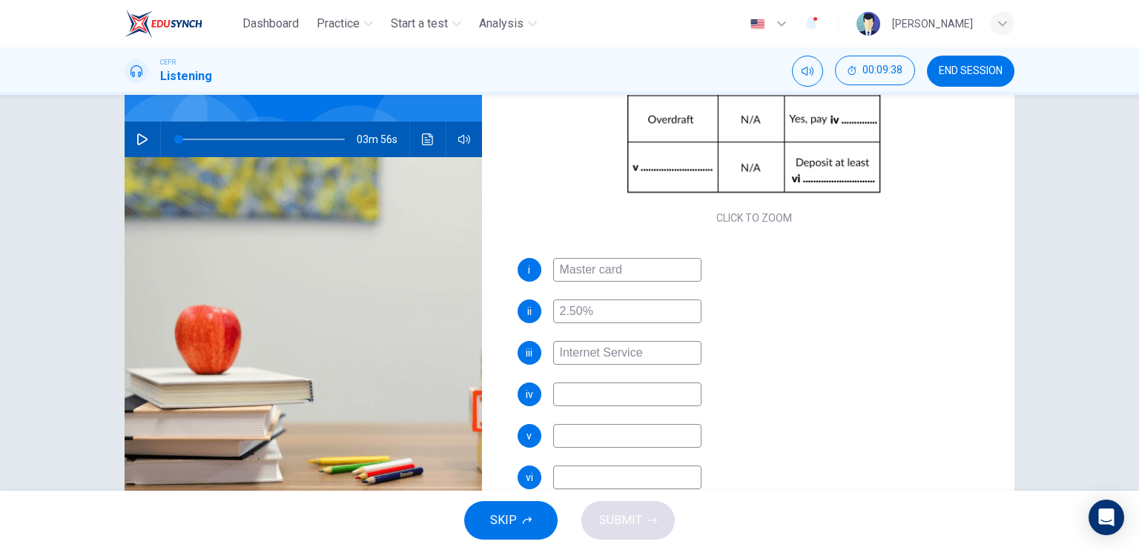
scroll to position [148, 0]
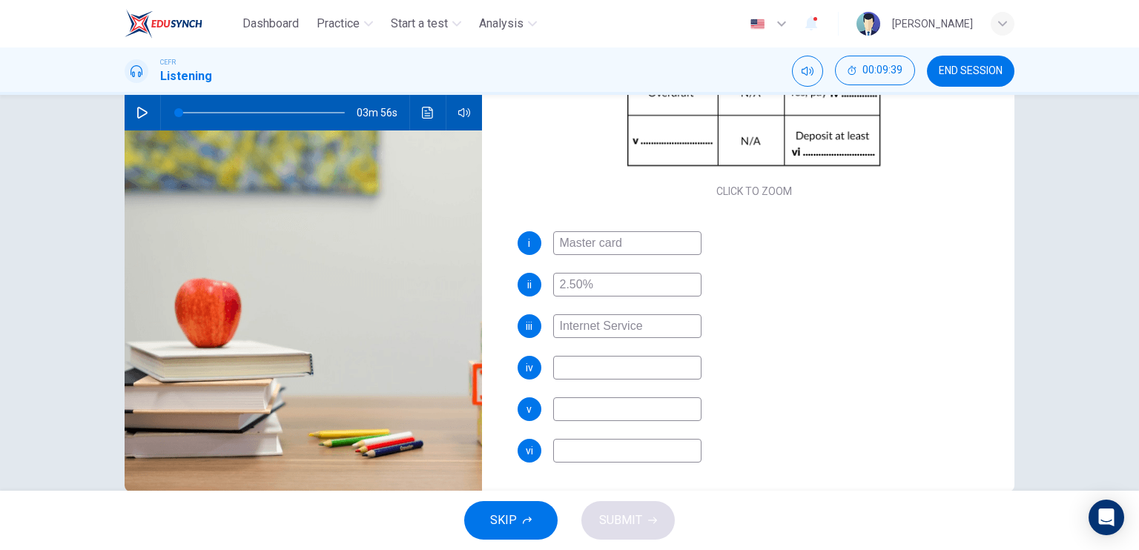
click at [608, 409] on input at bounding box center [627, 410] width 148 height 24
type input "No limitation"
click at [602, 456] on input at bounding box center [627, 451] width 148 height 24
type input "500 pounds"
click at [598, 362] on input at bounding box center [627, 368] width 148 height 24
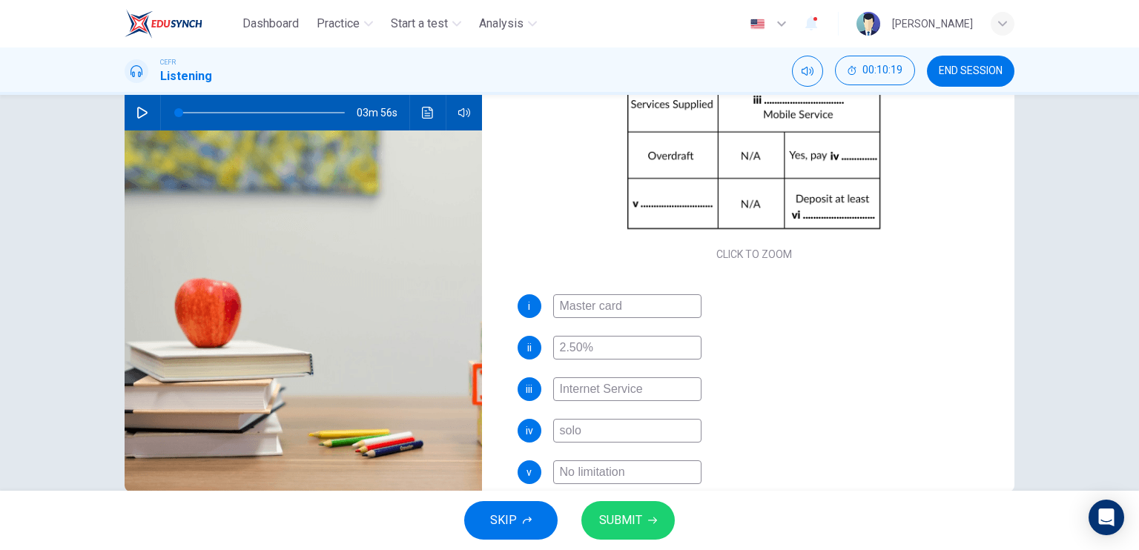
type input "solo"
click at [642, 518] on button "SUBMIT" at bounding box center [627, 520] width 93 height 39
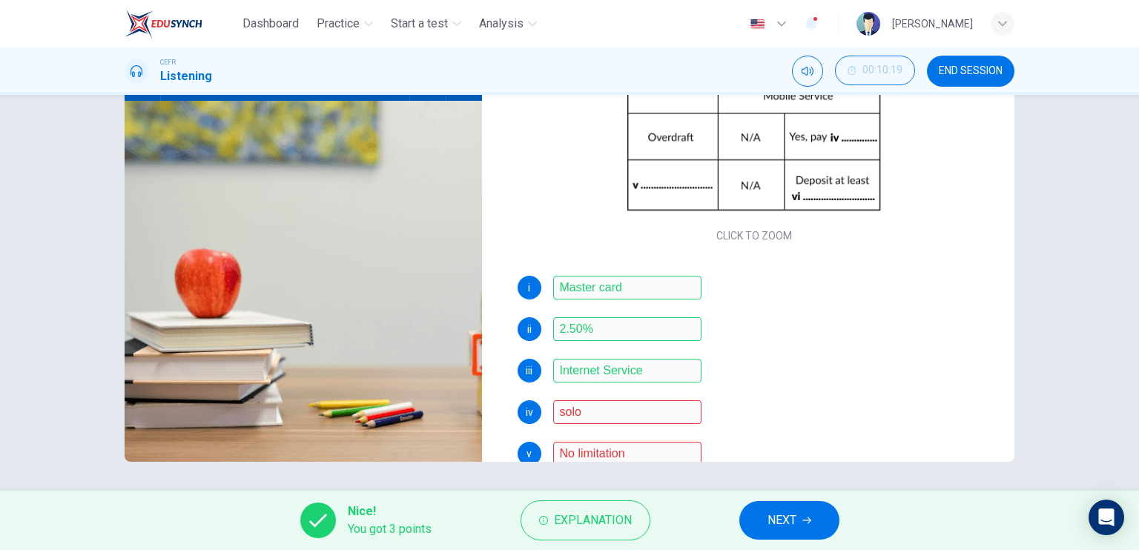
scroll to position [211, 0]
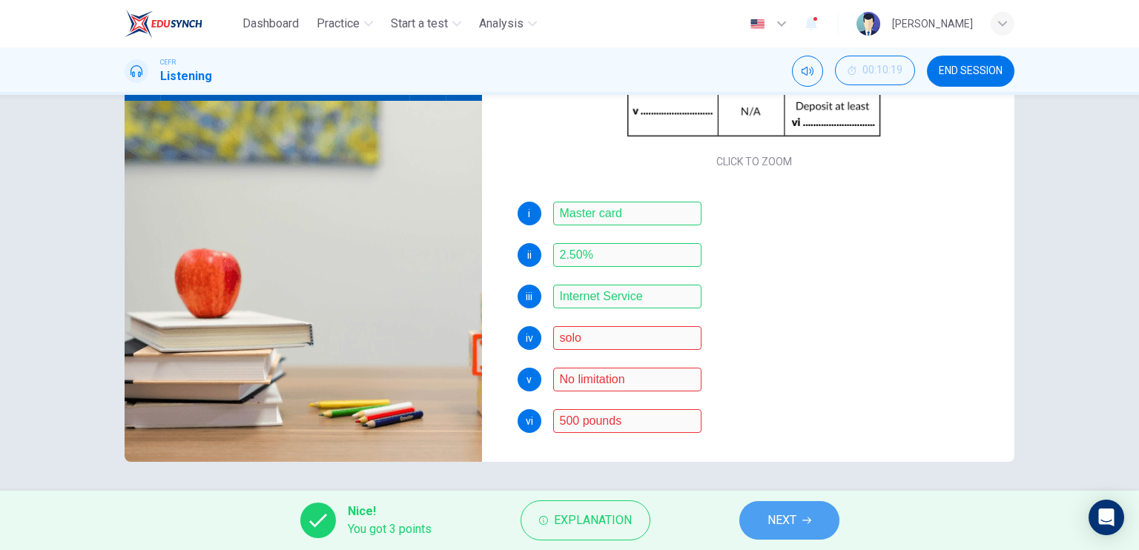
click at [798, 516] on button "NEXT" at bounding box center [789, 520] width 100 height 39
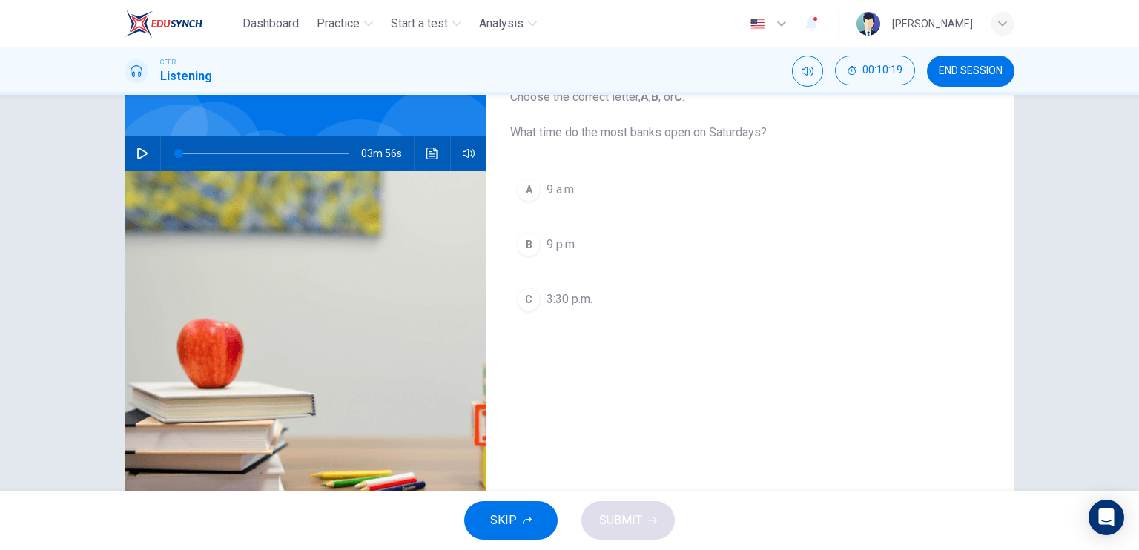
scroll to position [0, 0]
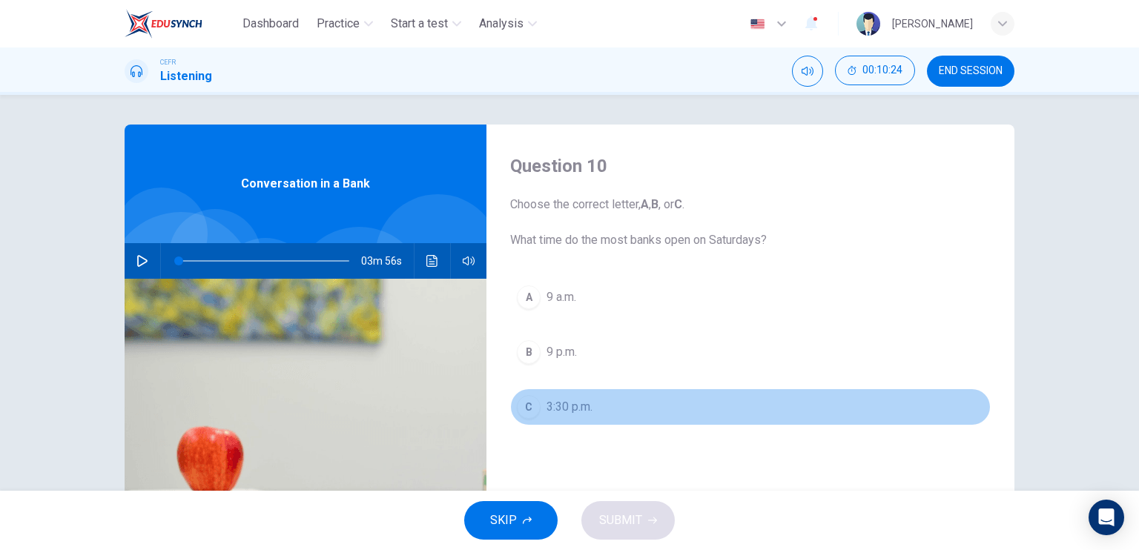
click at [576, 406] on span "3:30 p.m." at bounding box center [570, 407] width 46 height 18
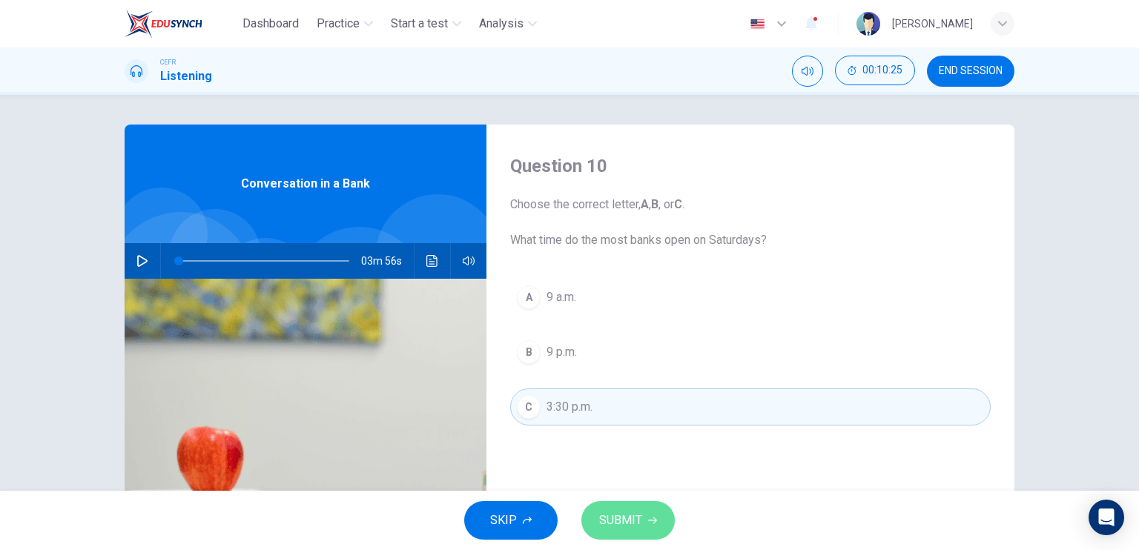
click at [644, 517] on button "SUBMIT" at bounding box center [627, 520] width 93 height 39
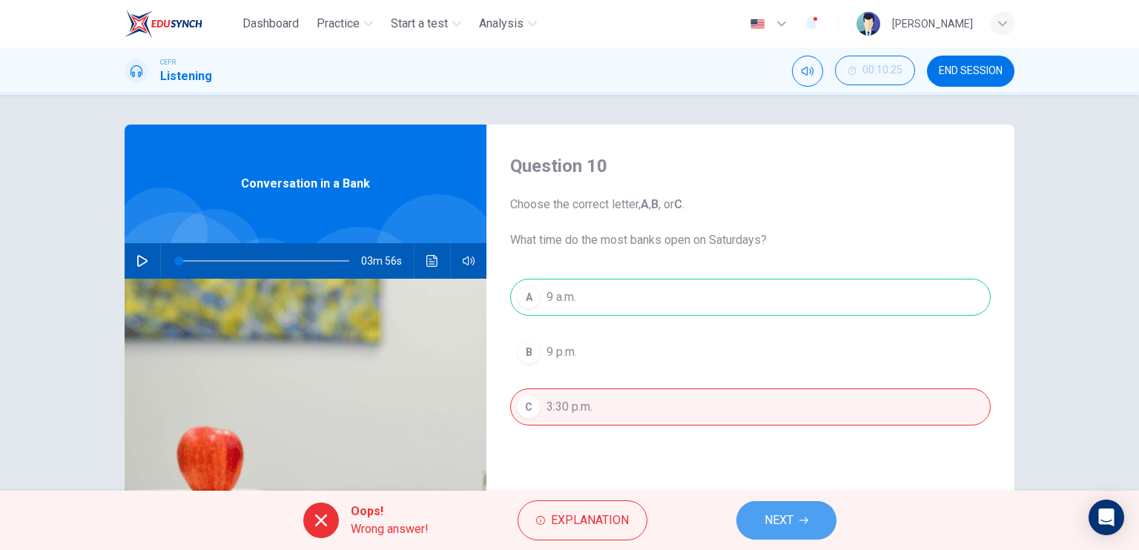
click at [768, 527] on span "NEXT" at bounding box center [779, 520] width 29 height 21
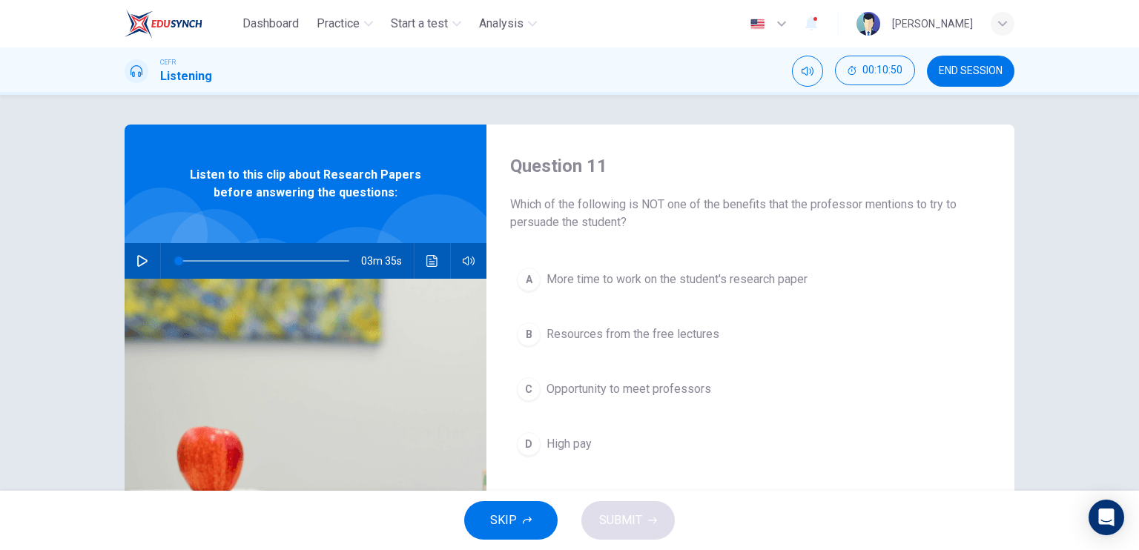
click at [142, 258] on icon "button" at bounding box center [142, 261] width 12 height 12
click at [133, 254] on button "button" at bounding box center [143, 261] width 24 height 36
click at [142, 257] on icon "button" at bounding box center [142, 261] width 12 height 12
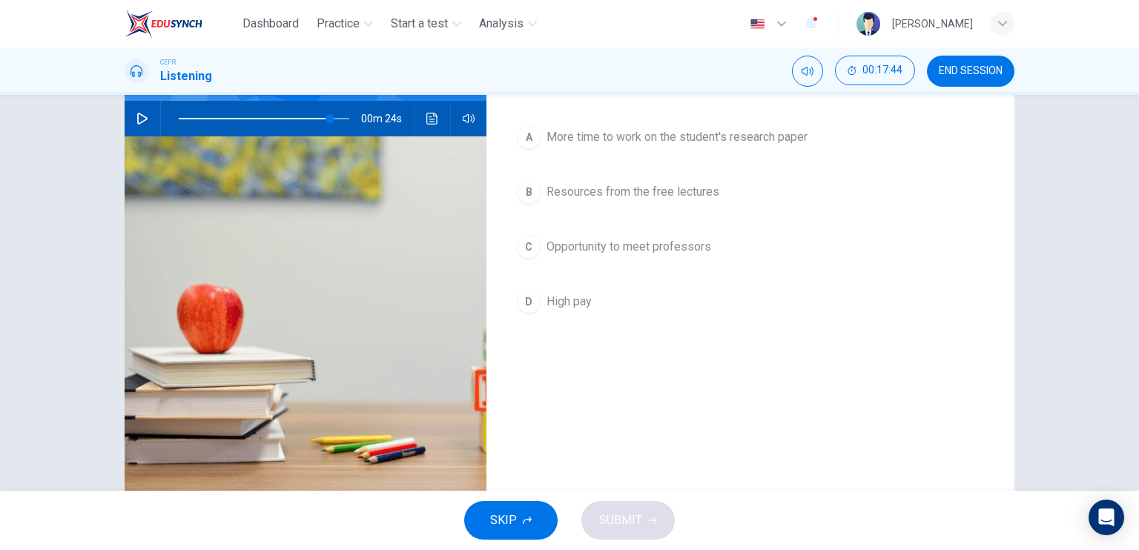
scroll to position [148, 0]
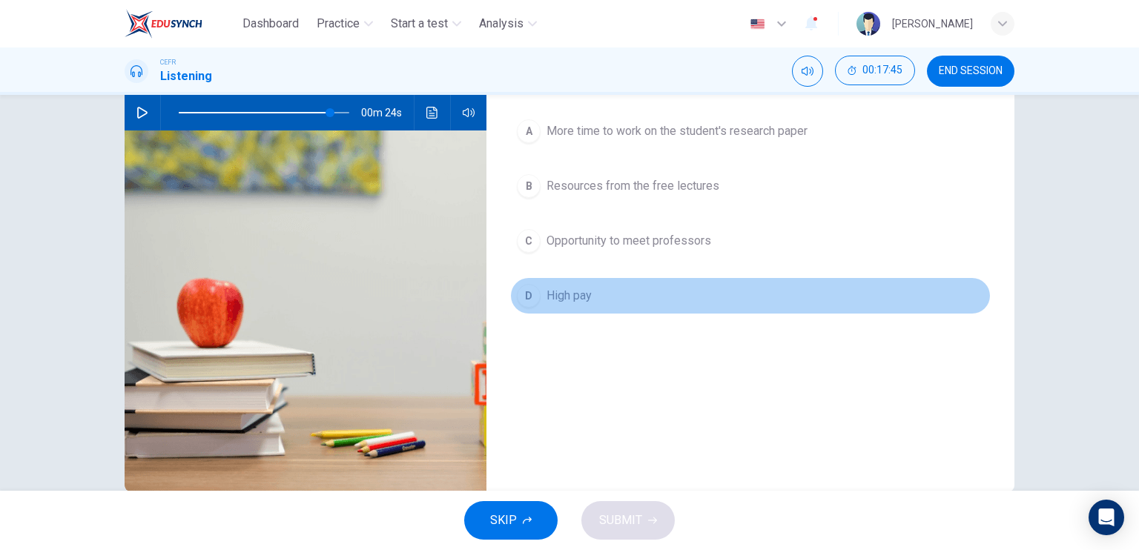
click at [570, 287] on span "High pay" at bounding box center [569, 296] width 45 height 18
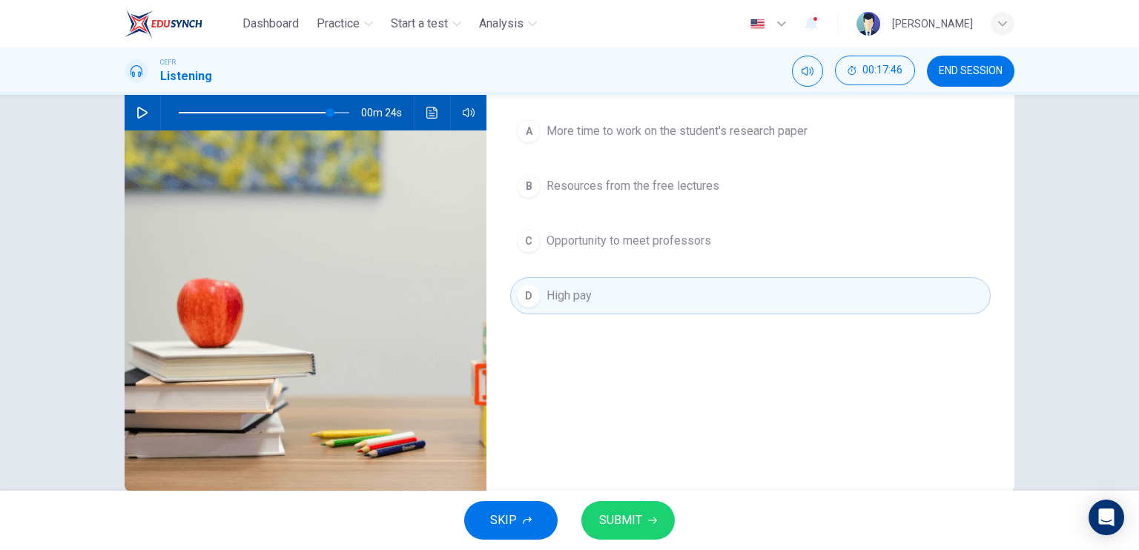
click at [650, 527] on button "SUBMIT" at bounding box center [627, 520] width 93 height 39
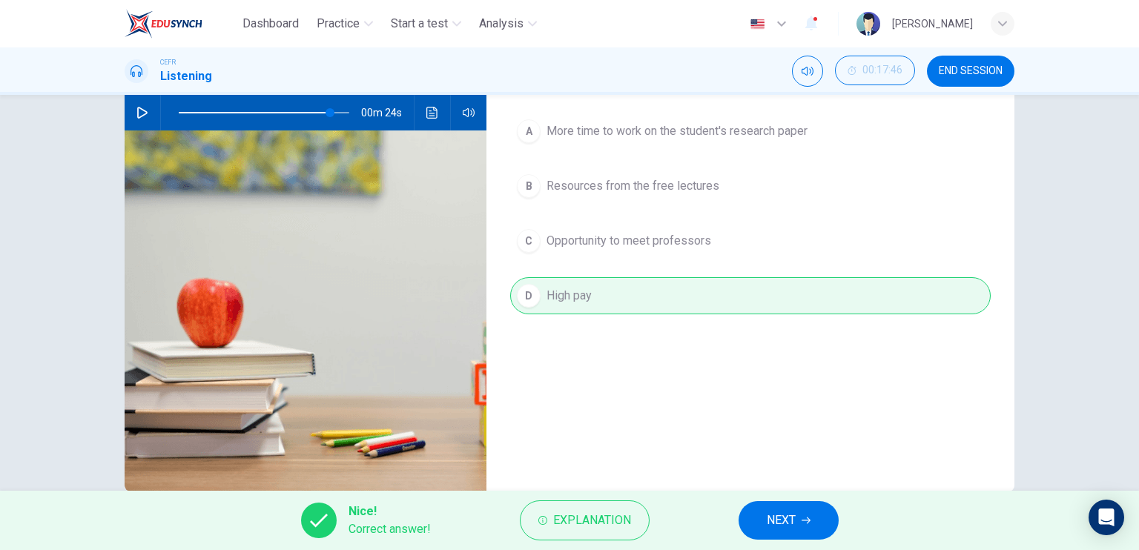
click at [786, 515] on span "NEXT" at bounding box center [781, 520] width 29 height 21
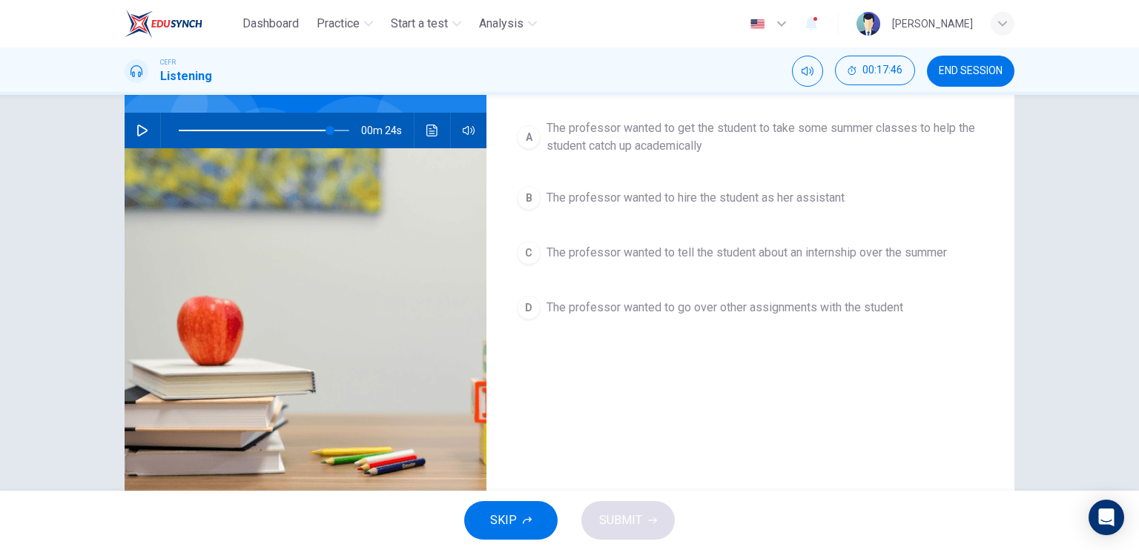
scroll to position [56, 0]
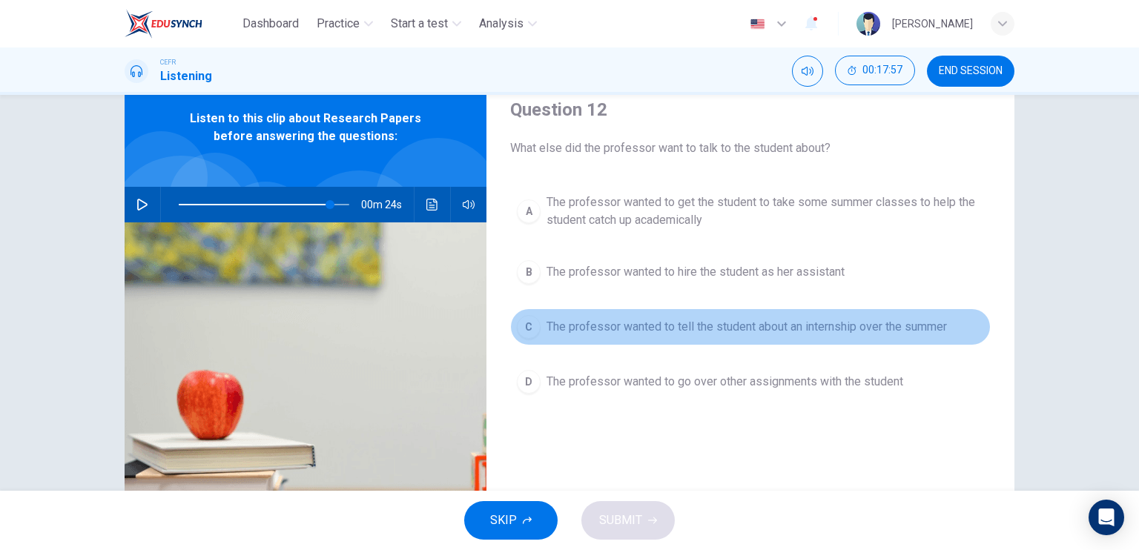
click at [733, 322] on span "The professor wanted to tell the student about an internship over the summer" at bounding box center [747, 327] width 400 height 18
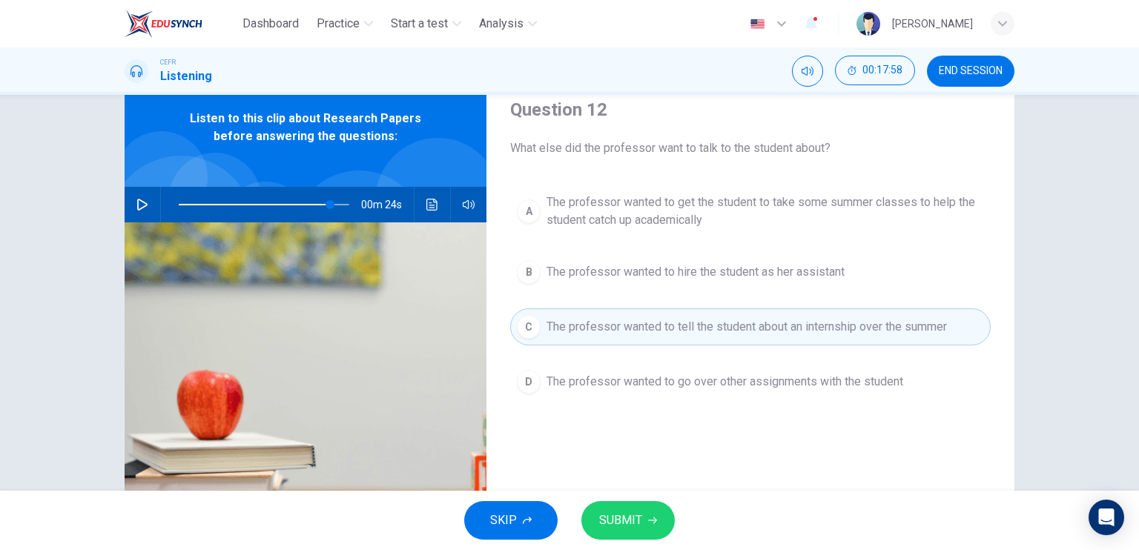
click at [633, 517] on span "SUBMIT" at bounding box center [620, 520] width 43 height 21
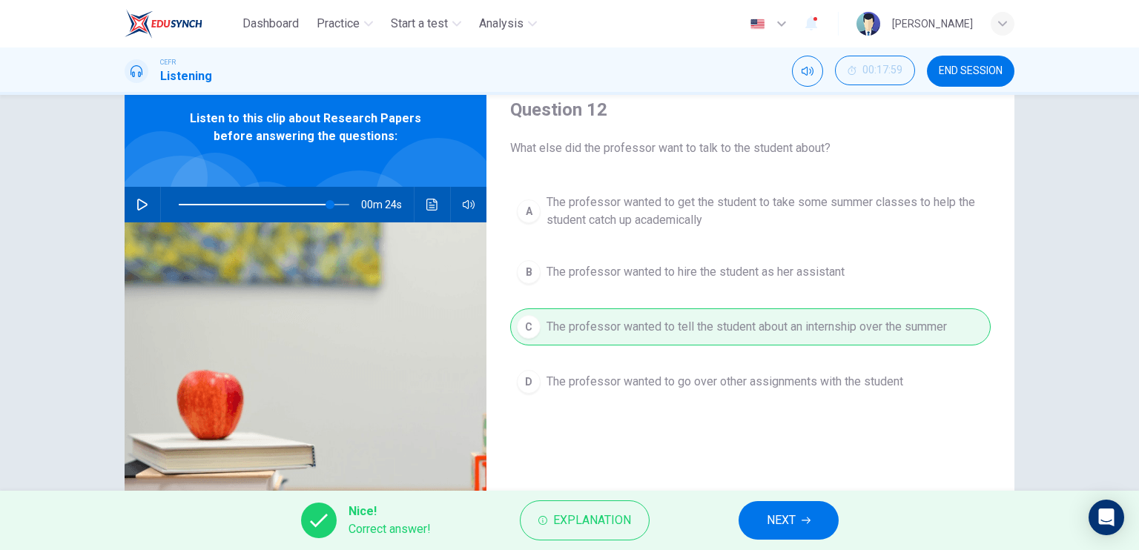
click at [768, 529] on span "NEXT" at bounding box center [781, 520] width 29 height 21
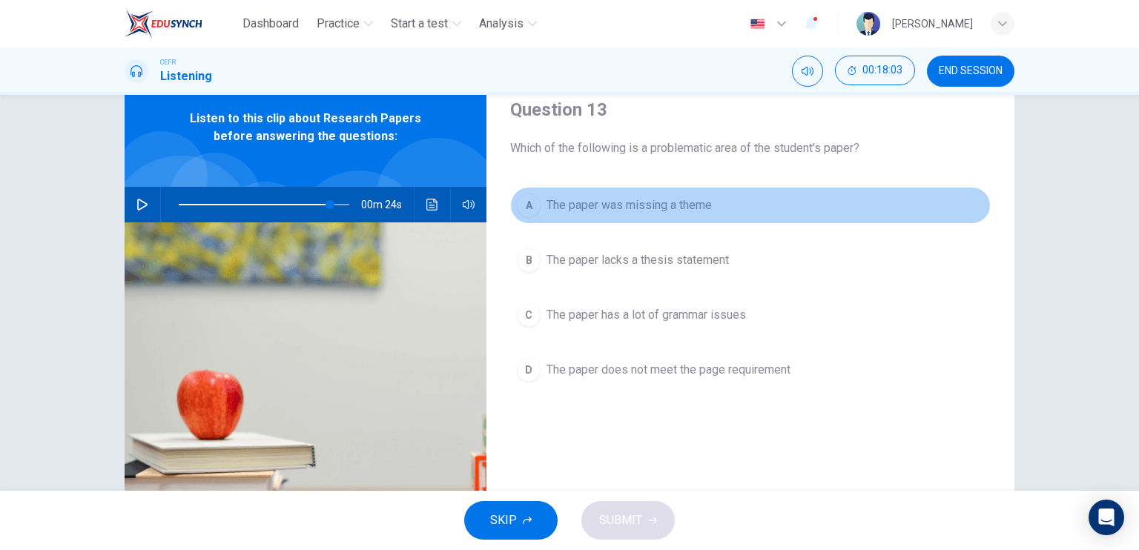
click at [682, 203] on span "The paper was missing a theme" at bounding box center [629, 206] width 165 height 18
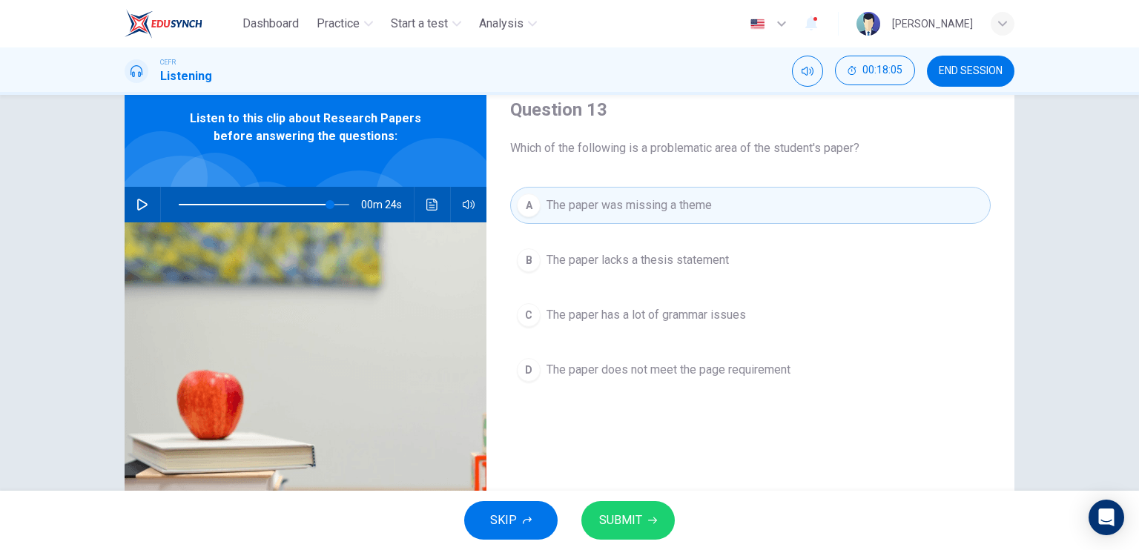
click at [644, 514] on button "SUBMIT" at bounding box center [627, 520] width 93 height 39
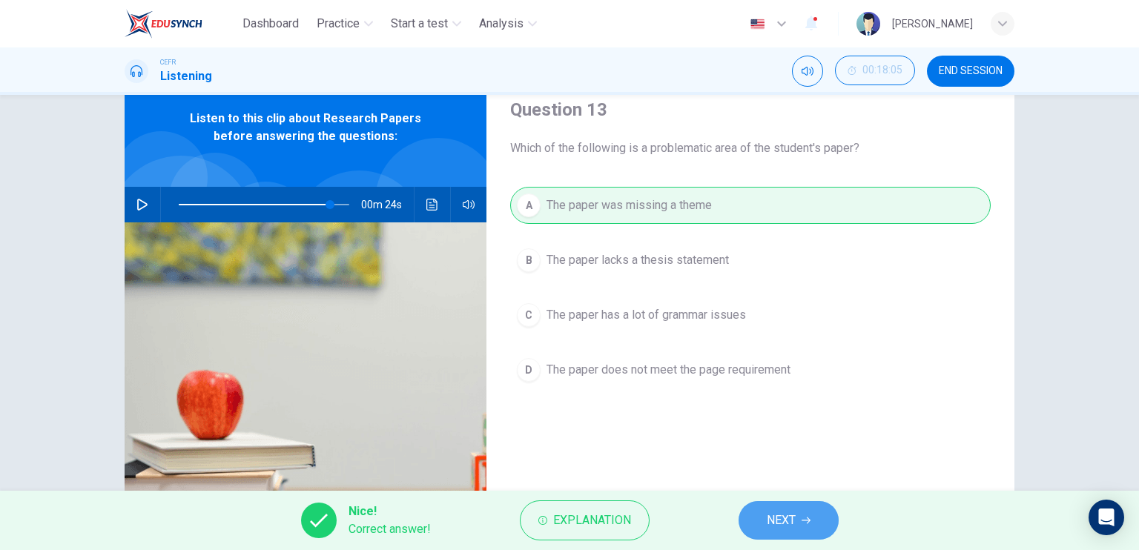
click at [781, 515] on span "NEXT" at bounding box center [781, 520] width 29 height 21
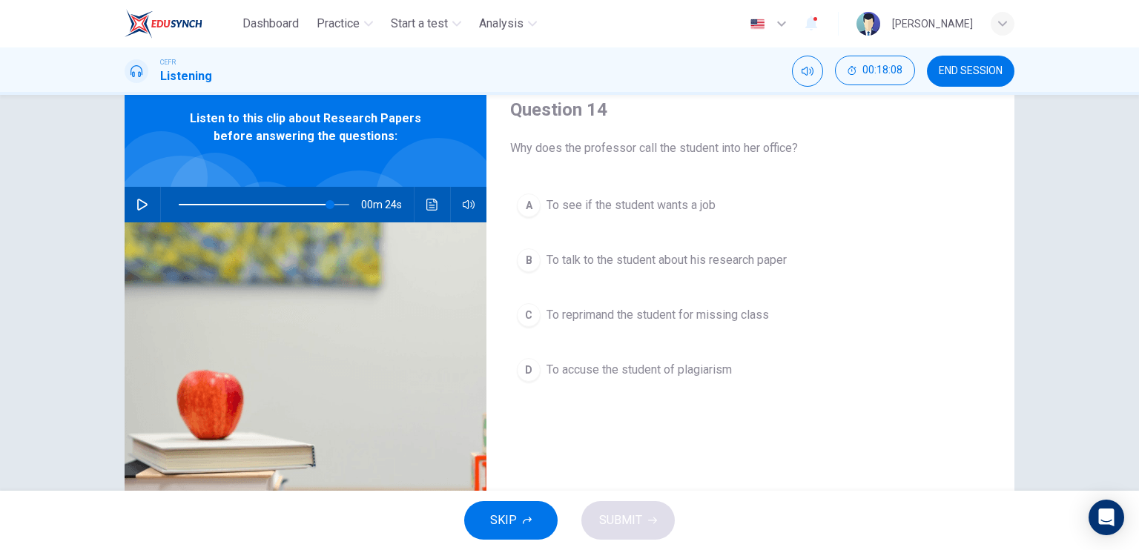
click at [775, 253] on span "To talk to the student about his research paper" at bounding box center [667, 260] width 240 height 18
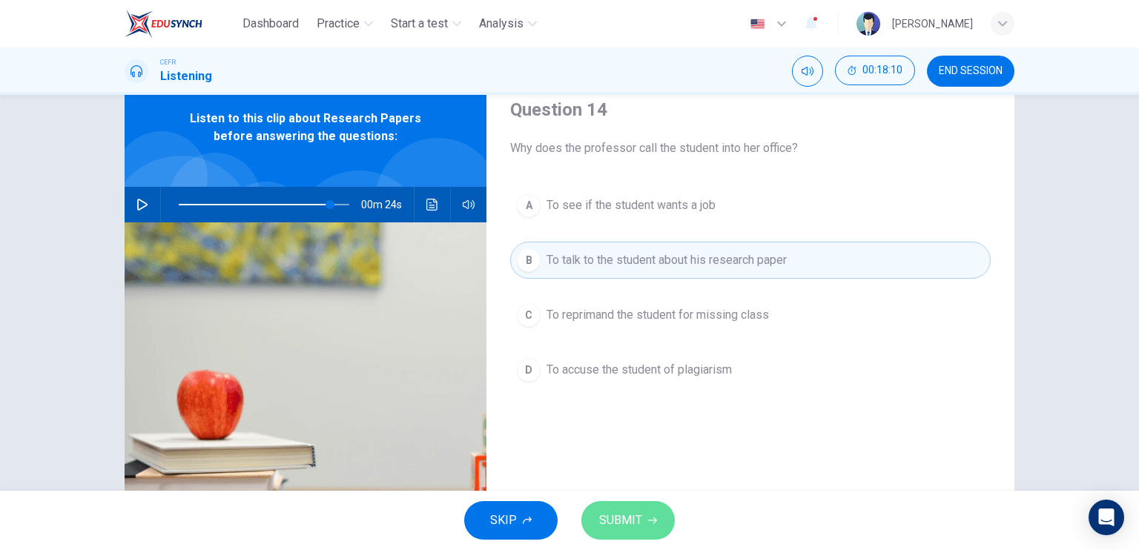
click at [647, 513] on button "SUBMIT" at bounding box center [627, 520] width 93 height 39
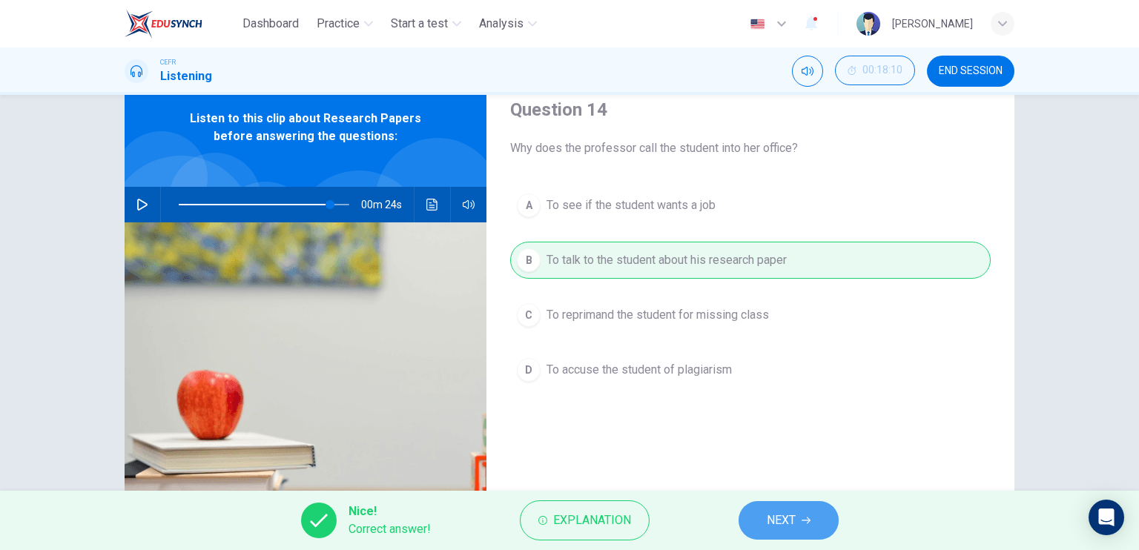
click at [782, 532] on button "NEXT" at bounding box center [789, 520] width 100 height 39
type input "89"
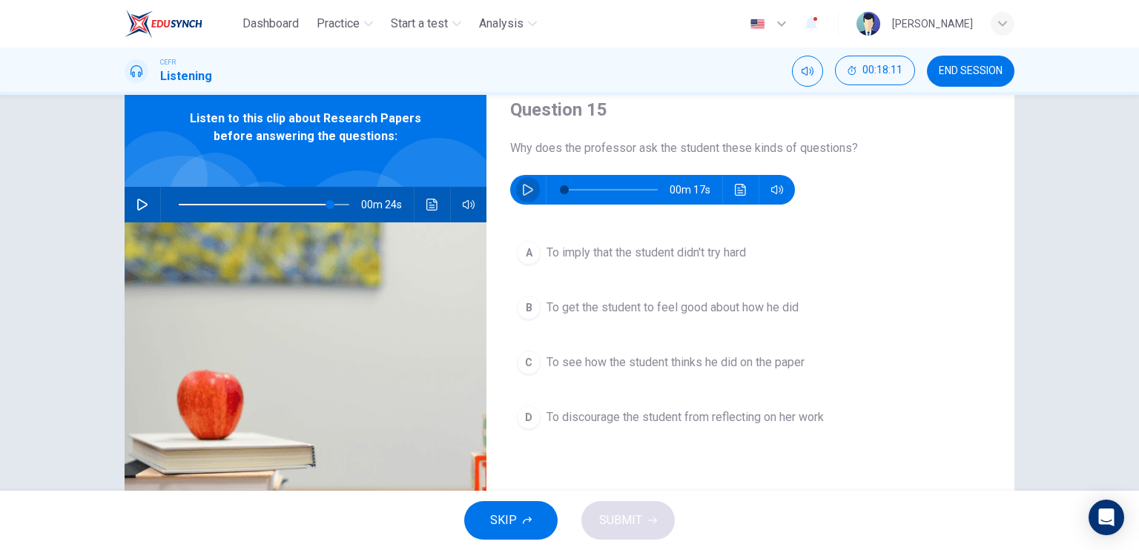
click at [527, 189] on icon "button" at bounding box center [528, 190] width 12 height 12
type input "46"
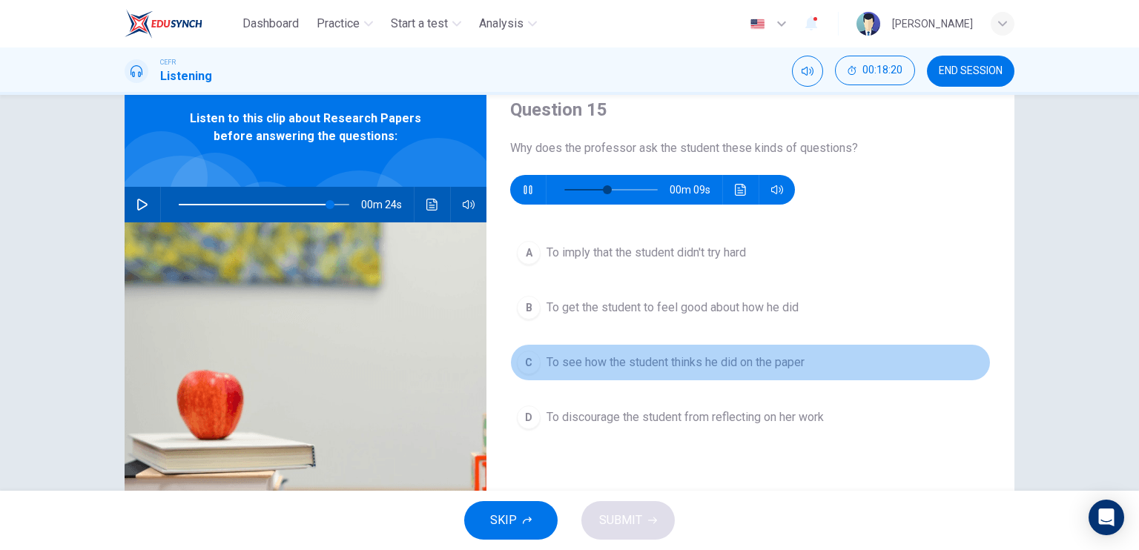
click at [626, 368] on span "To see how the student thinks he did on the paper" at bounding box center [676, 363] width 258 height 18
type input "89"
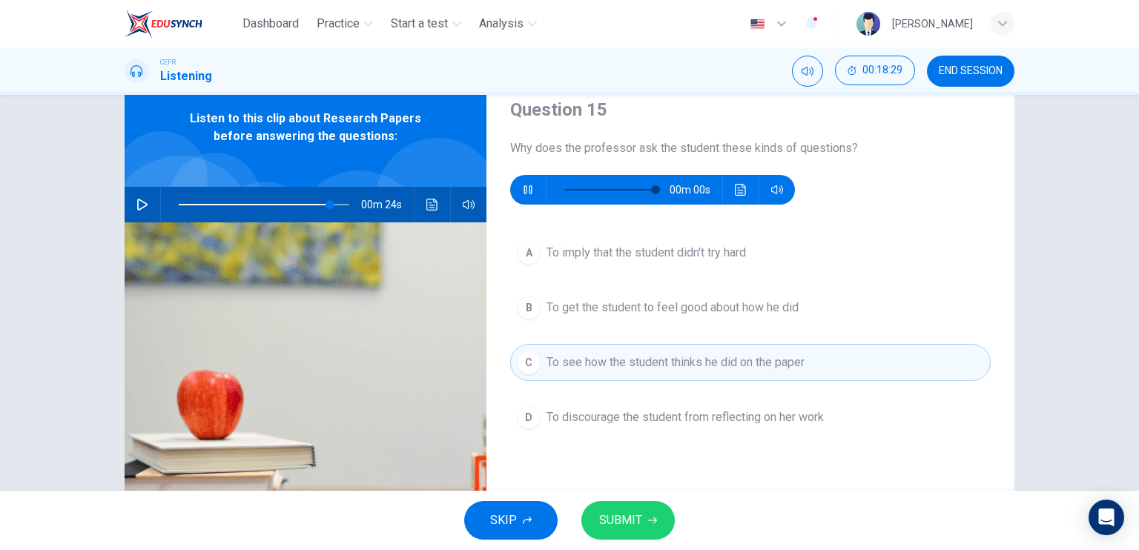
type input "0"
click at [622, 524] on span "SUBMIT" at bounding box center [620, 520] width 43 height 21
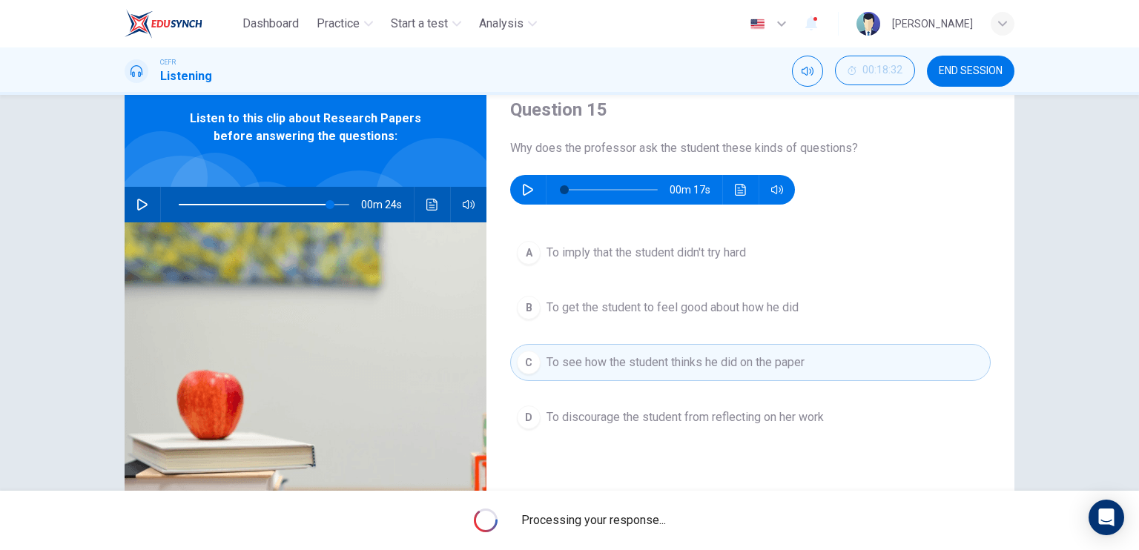
type input "89"
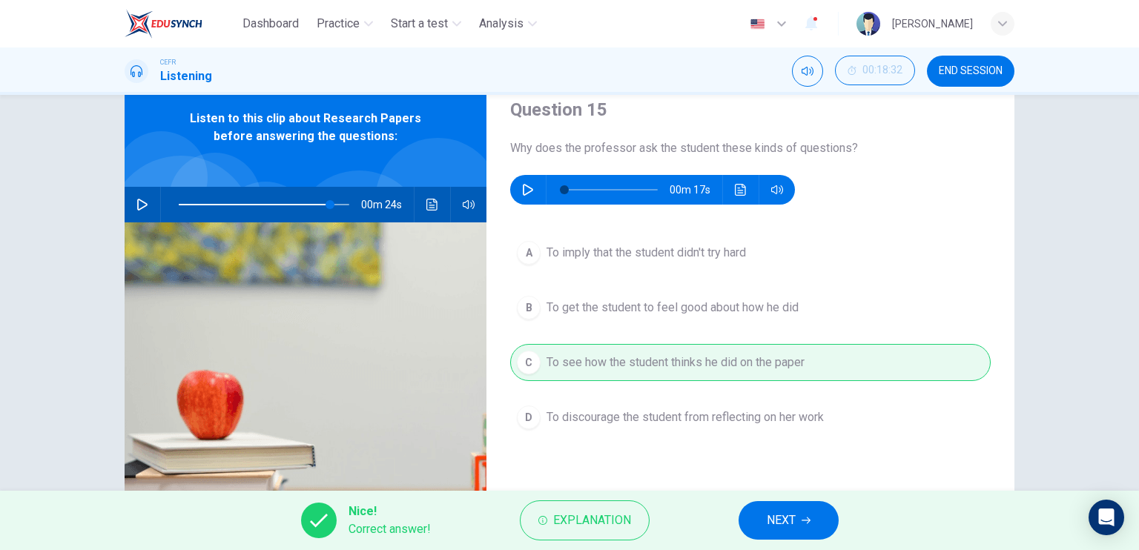
click at [791, 514] on span "NEXT" at bounding box center [781, 520] width 29 height 21
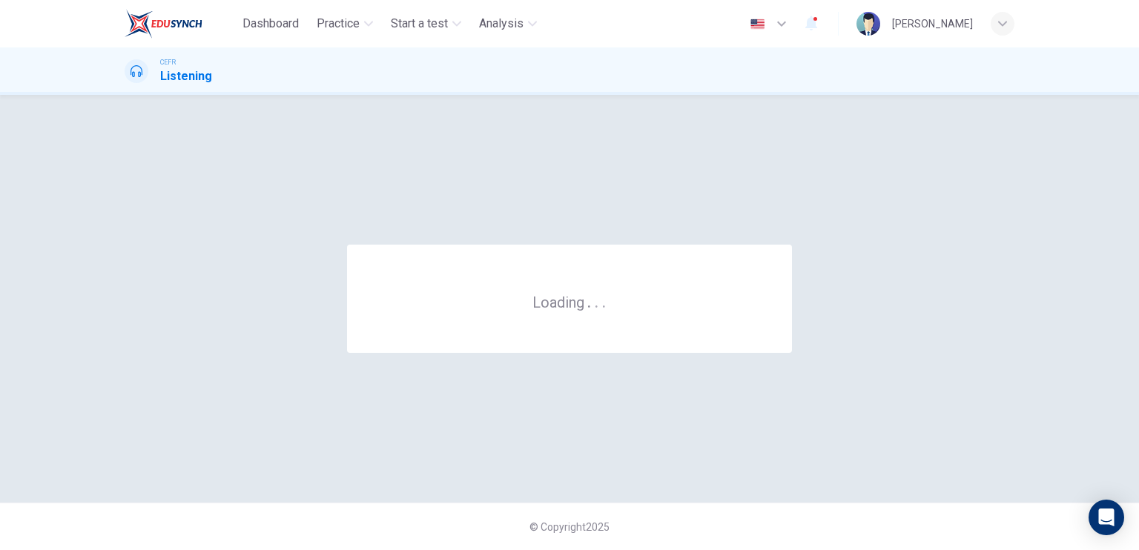
scroll to position [0, 0]
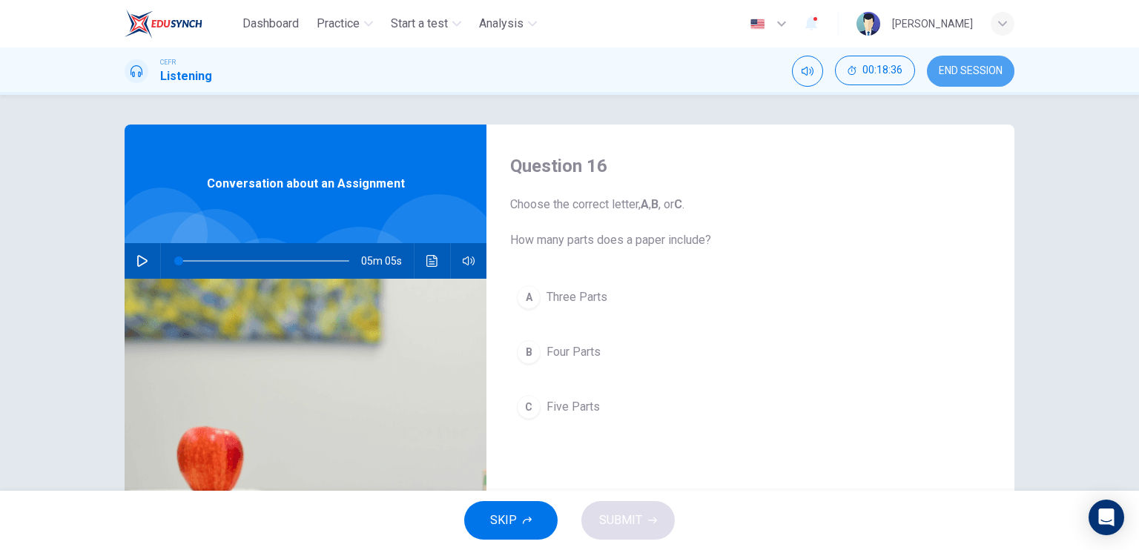
click at [993, 72] on span "END SESSION" at bounding box center [971, 71] width 64 height 12
